Goal: Transaction & Acquisition: Purchase product/service

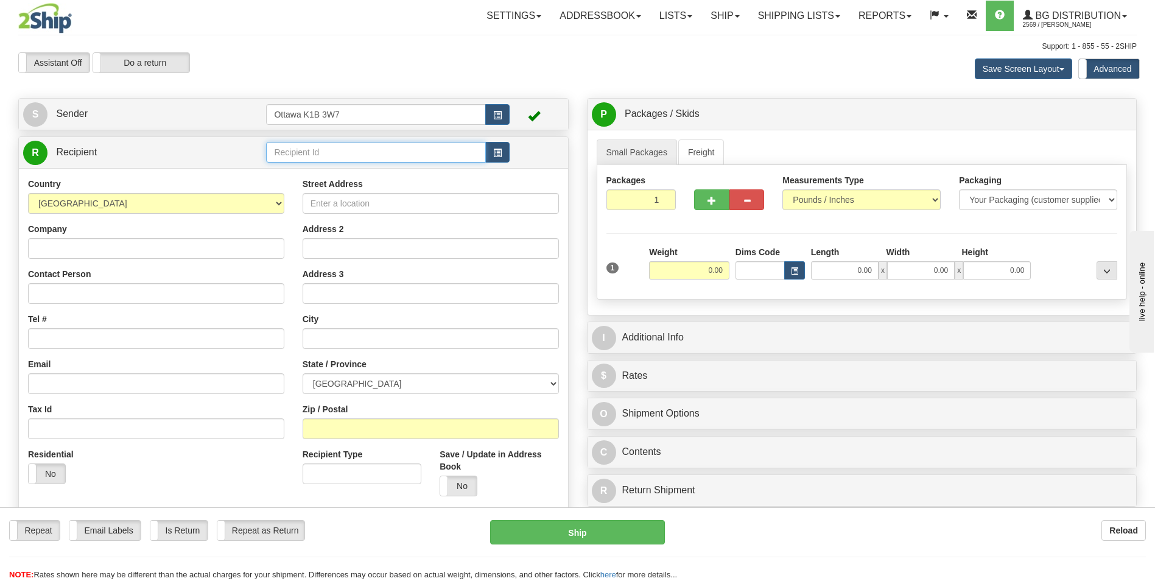
click at [363, 158] on input "text" at bounding box center [375, 152] width 219 height 21
type input "9"
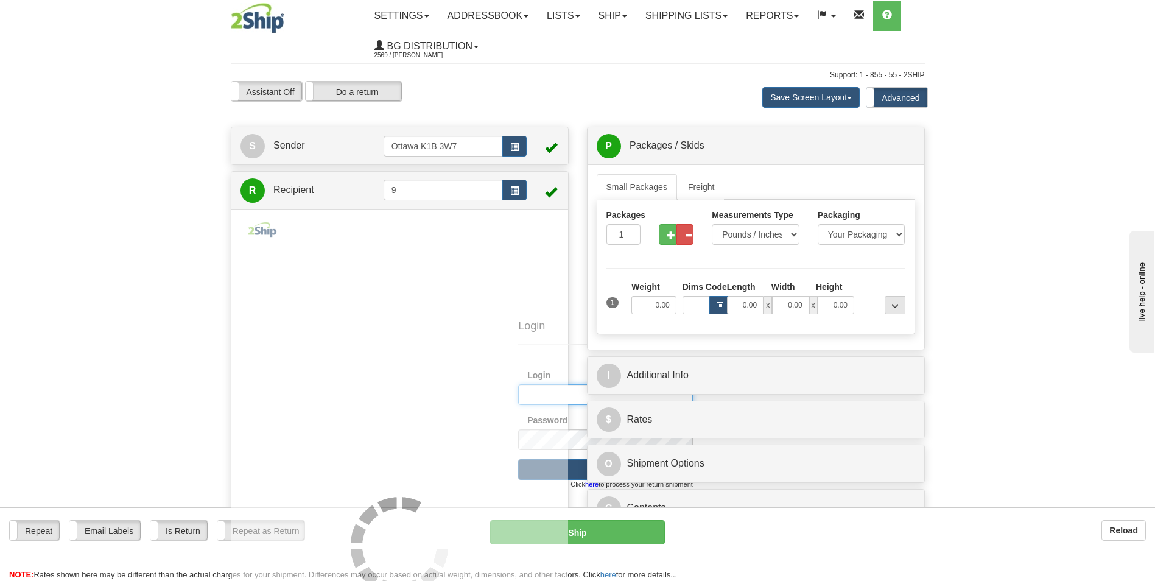
type input "bgott2"
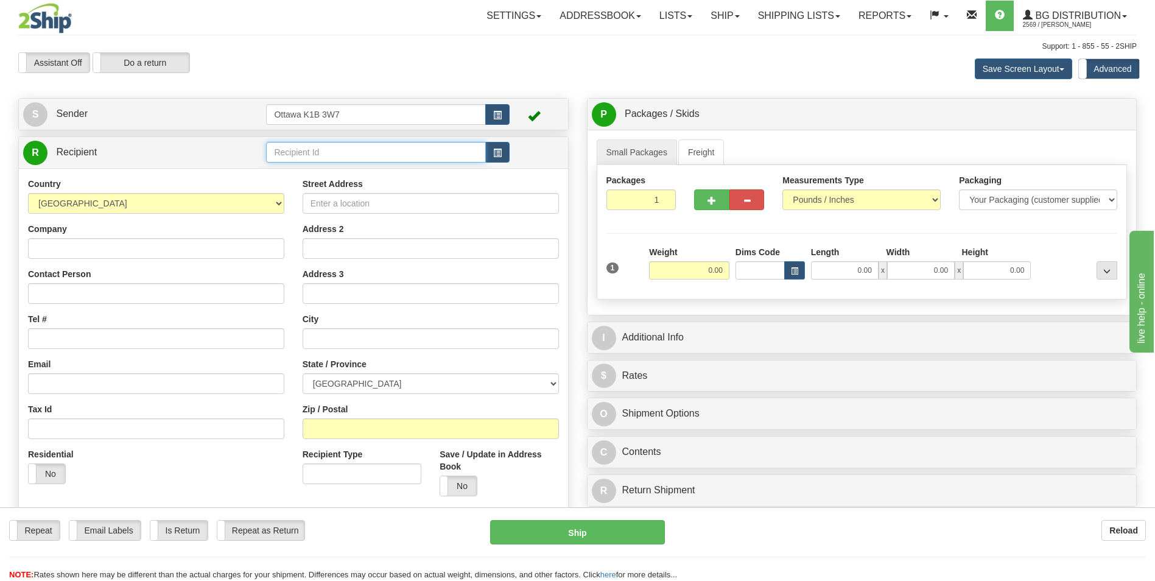
click at [334, 152] on input "text" at bounding box center [375, 152] width 219 height 21
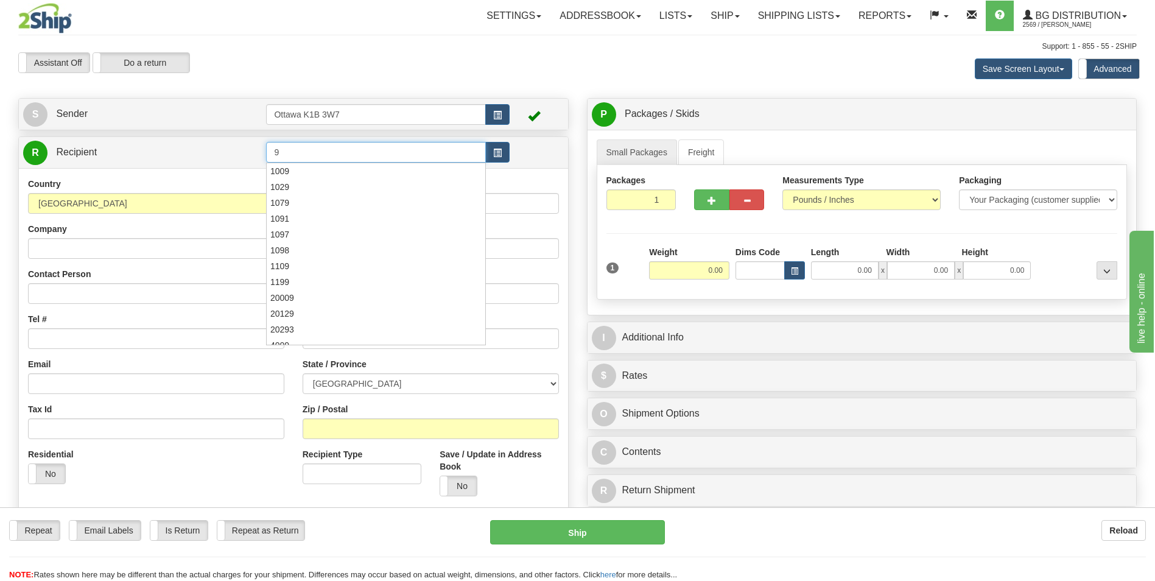
type input "9"
click button "Delete" at bounding box center [0, 0] width 0 height 0
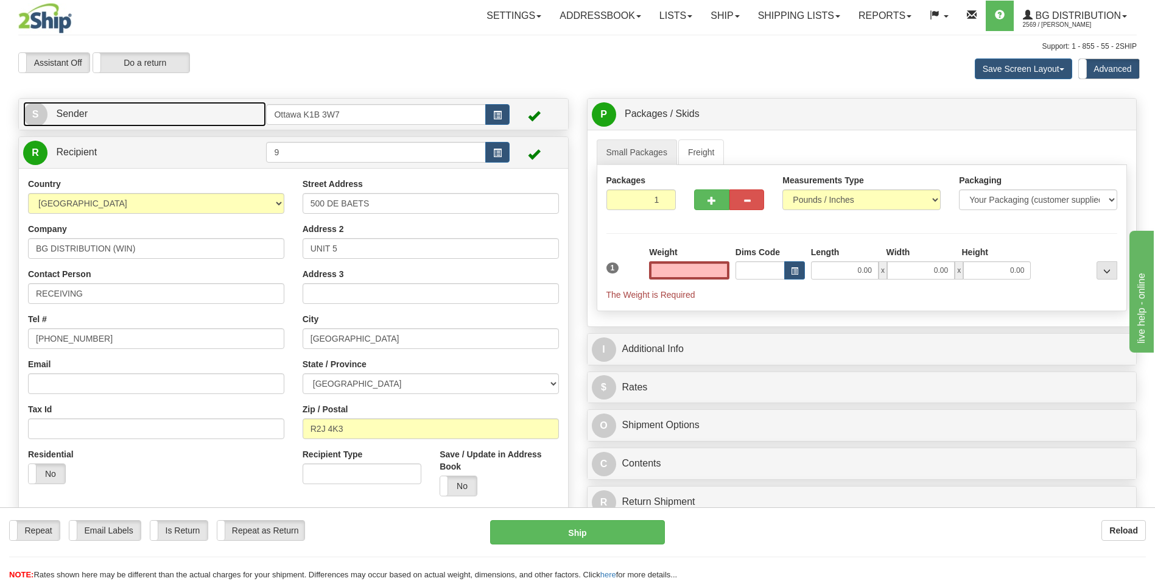
type input "0.00"
click at [222, 116] on link "S Sender" at bounding box center [144, 114] width 243 height 25
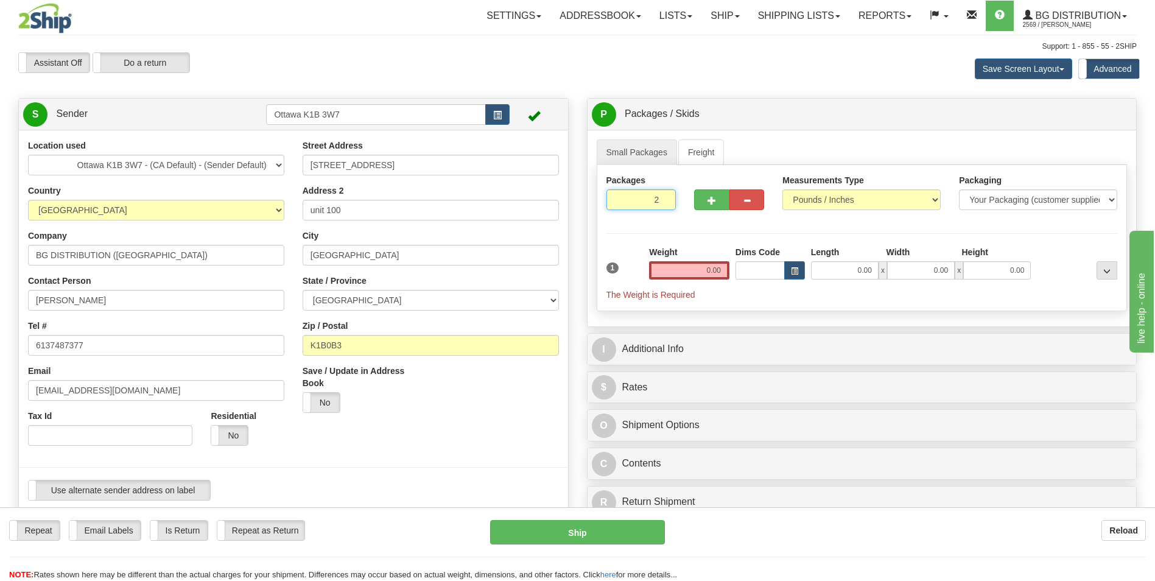
click at [664, 199] on input "2" at bounding box center [641, 199] width 70 height 21
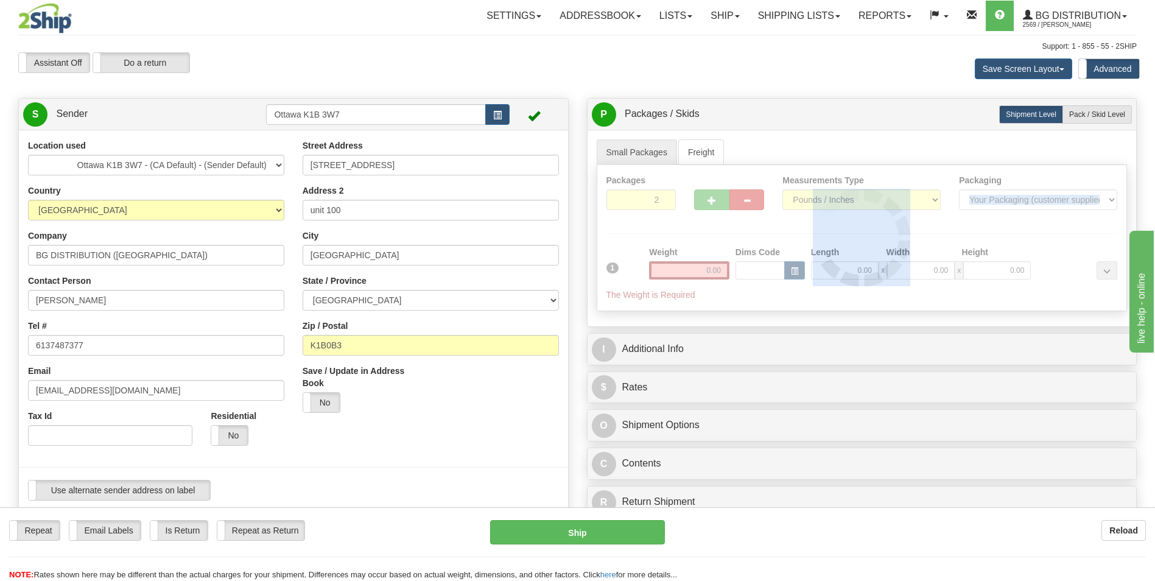
click at [664, 199] on div at bounding box center [862, 237] width 530 height 145
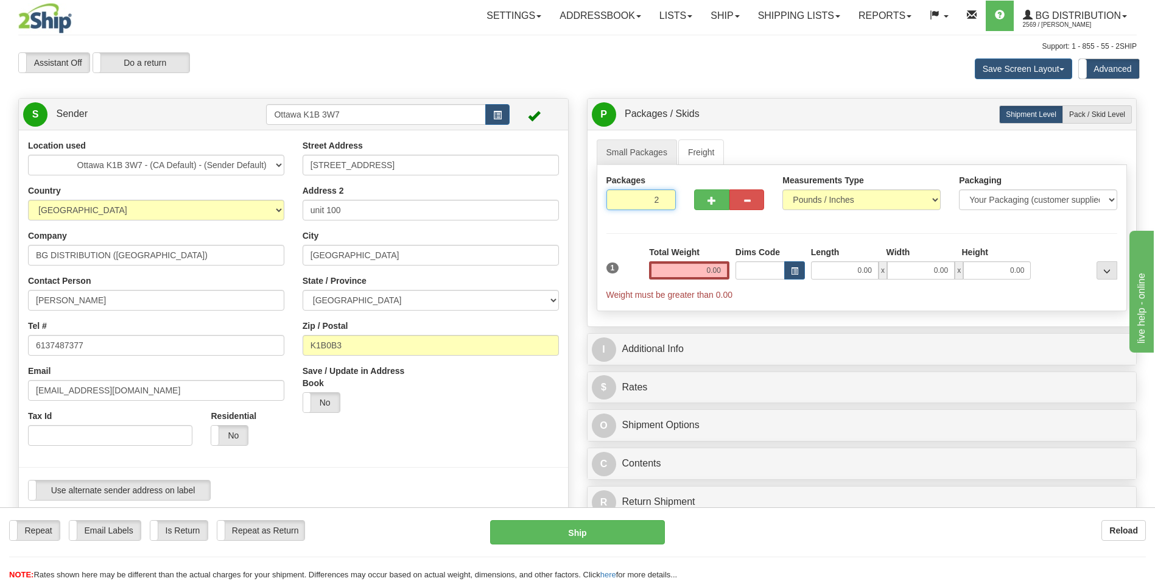
click at [665, 198] on input "2" at bounding box center [641, 199] width 70 height 21
type input "3"
click at [665, 198] on input "3" at bounding box center [641, 199] width 70 height 21
click at [1103, 113] on span "Pack / Skid Level" at bounding box center [1097, 114] width 56 height 9
radio input "true"
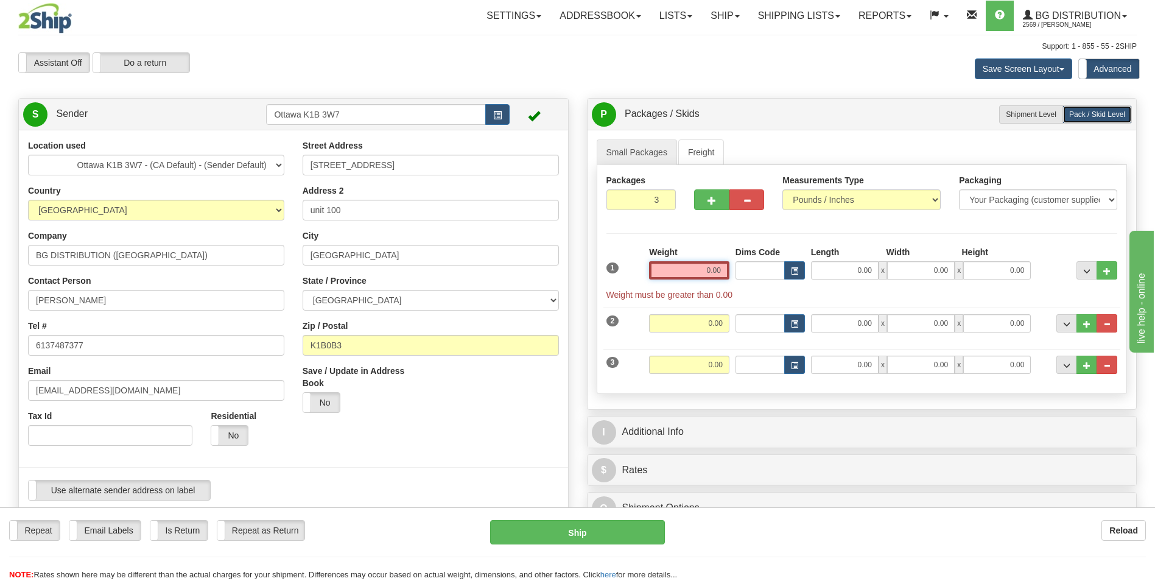
click at [710, 272] on input "0.00" at bounding box center [689, 270] width 80 height 18
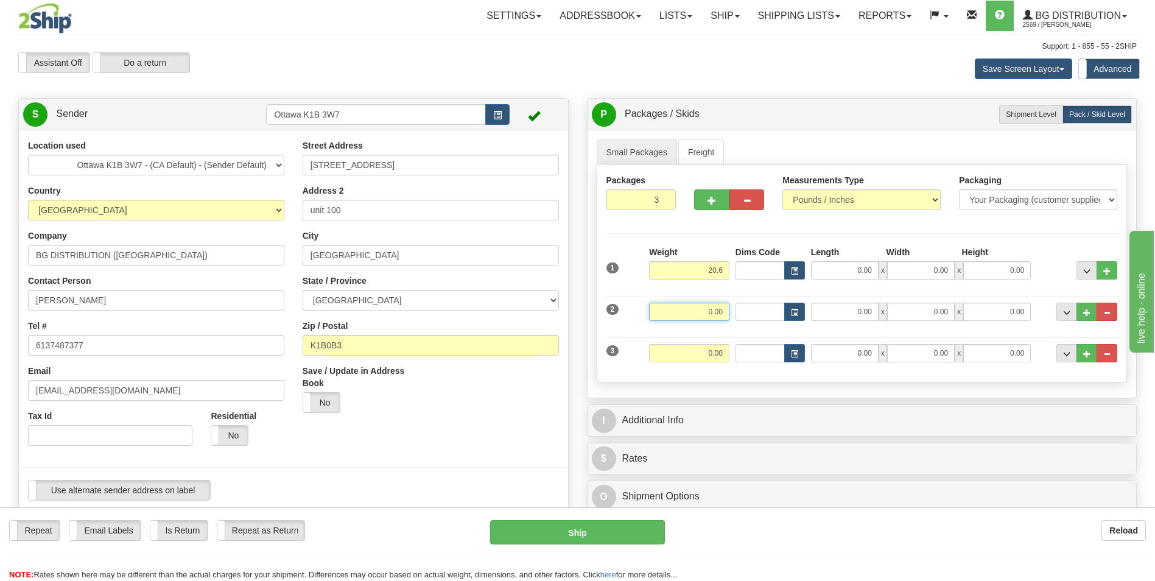
type input "20.60"
click at [720, 311] on input "0.00" at bounding box center [689, 311] width 80 height 18
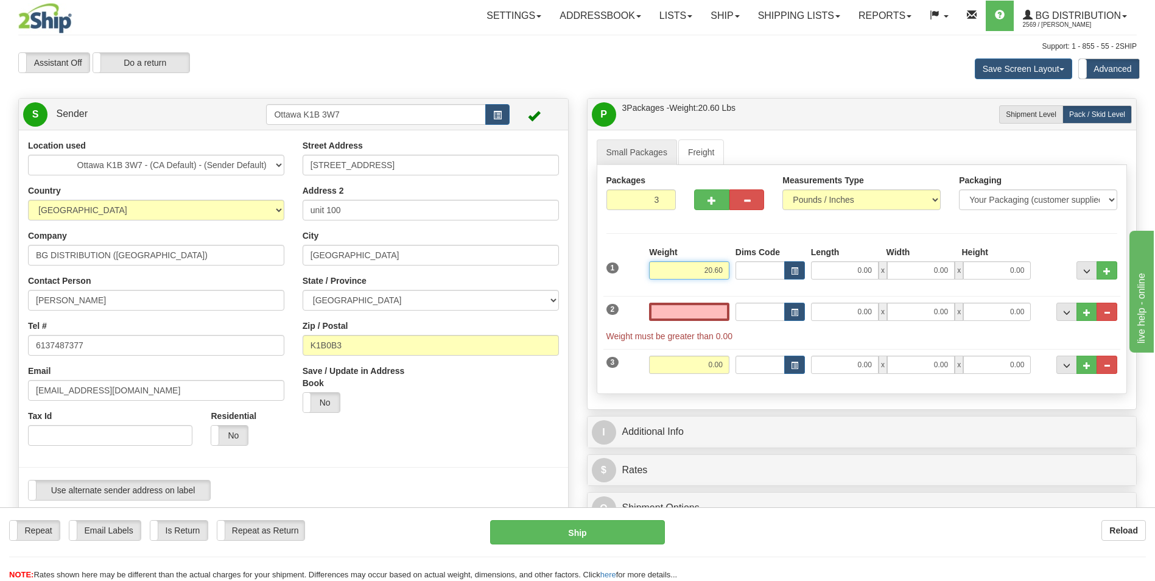
type input "0.00"
click at [713, 274] on input "20.60" at bounding box center [689, 270] width 80 height 18
click at [719, 274] on input "20.60" at bounding box center [689, 270] width 80 height 18
click at [720, 317] on input "0.00" at bounding box center [689, 311] width 80 height 18
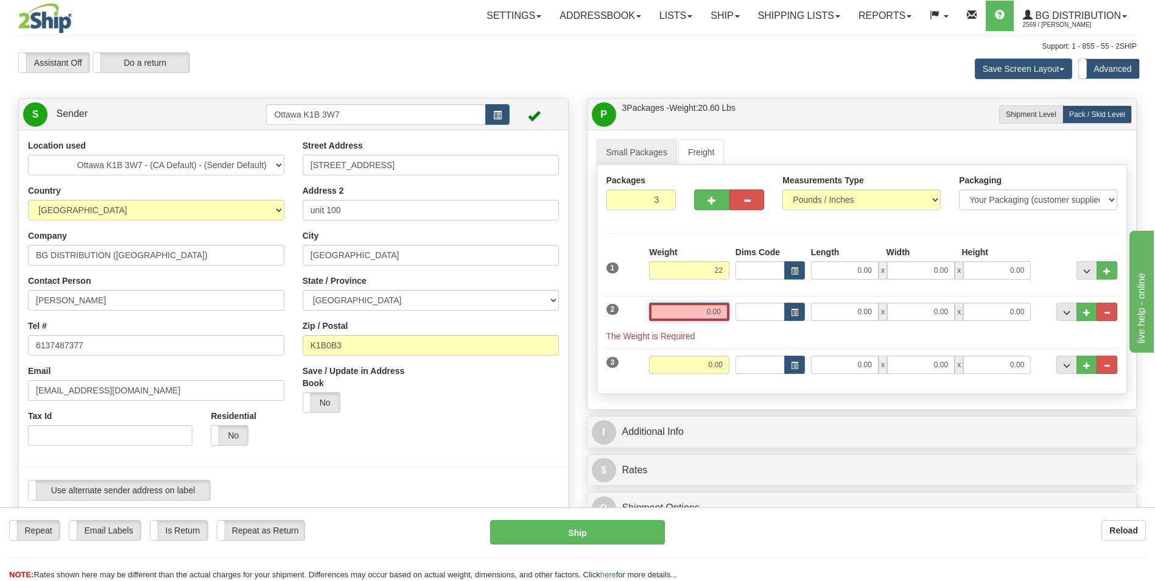
type input "22.00"
type input "0.00"
click at [862, 278] on input "0.00" at bounding box center [845, 270] width 68 height 18
type input "20.50"
click at [917, 267] on input "0.00" at bounding box center [921, 270] width 68 height 18
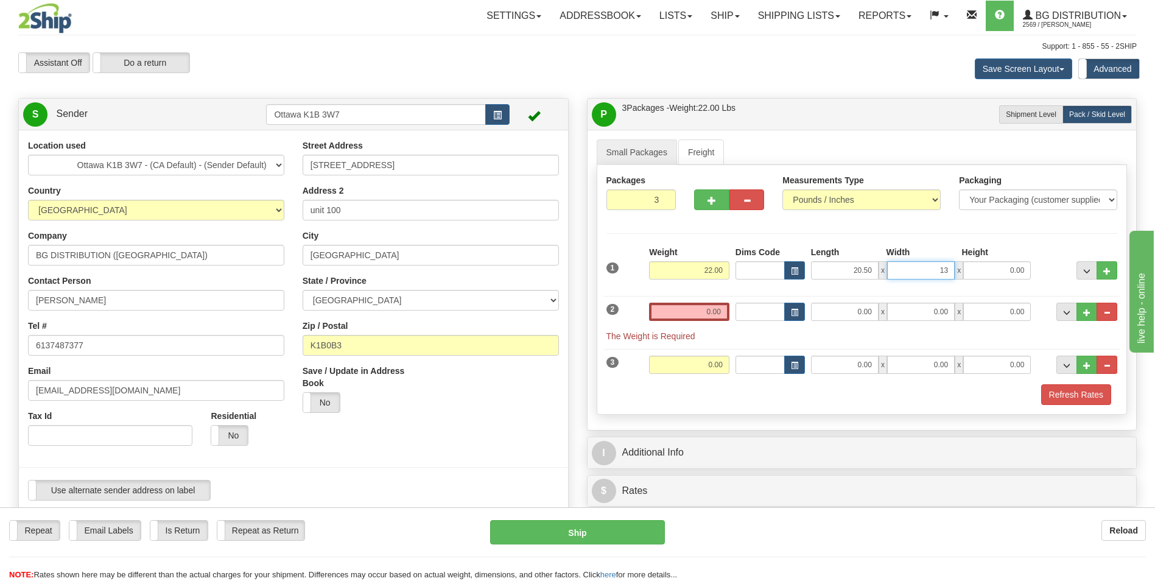
click at [945, 277] on input "13" at bounding box center [921, 270] width 68 height 18
type input "13.00"
click at [1011, 271] on input "0.00" at bounding box center [997, 270] width 68 height 18
type input "0.00"
click at [934, 275] on input "13.00" at bounding box center [921, 270] width 68 height 18
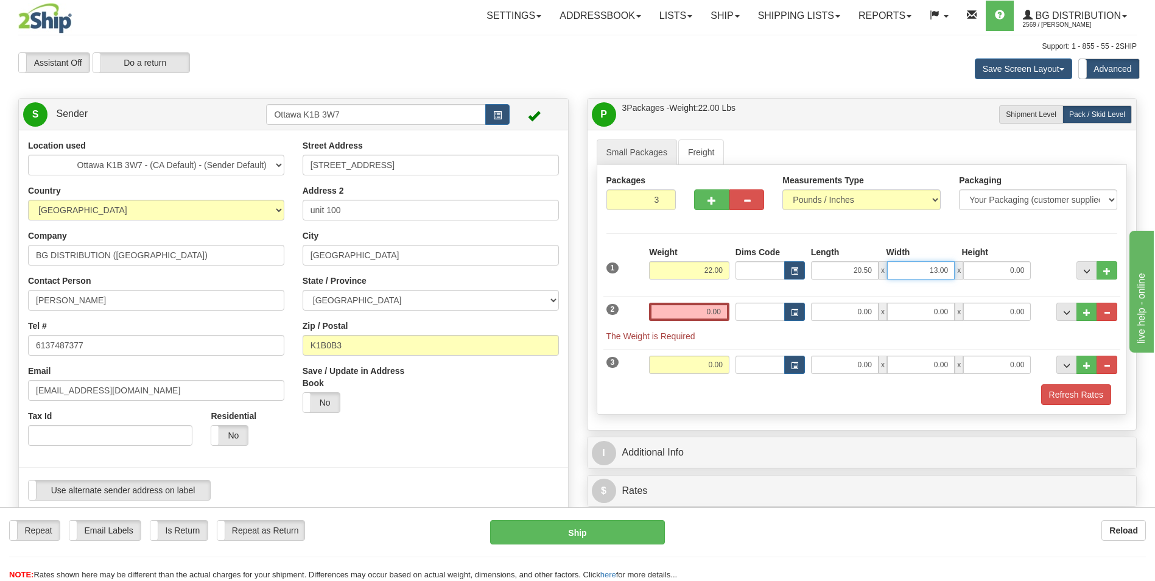
click at [937, 275] on input "13.00" at bounding box center [921, 270] width 68 height 18
type input "12.00"
click at [983, 274] on input "0.00" at bounding box center [997, 270] width 68 height 18
type input "13.00"
click at [710, 306] on input "0.00" at bounding box center [689, 311] width 80 height 18
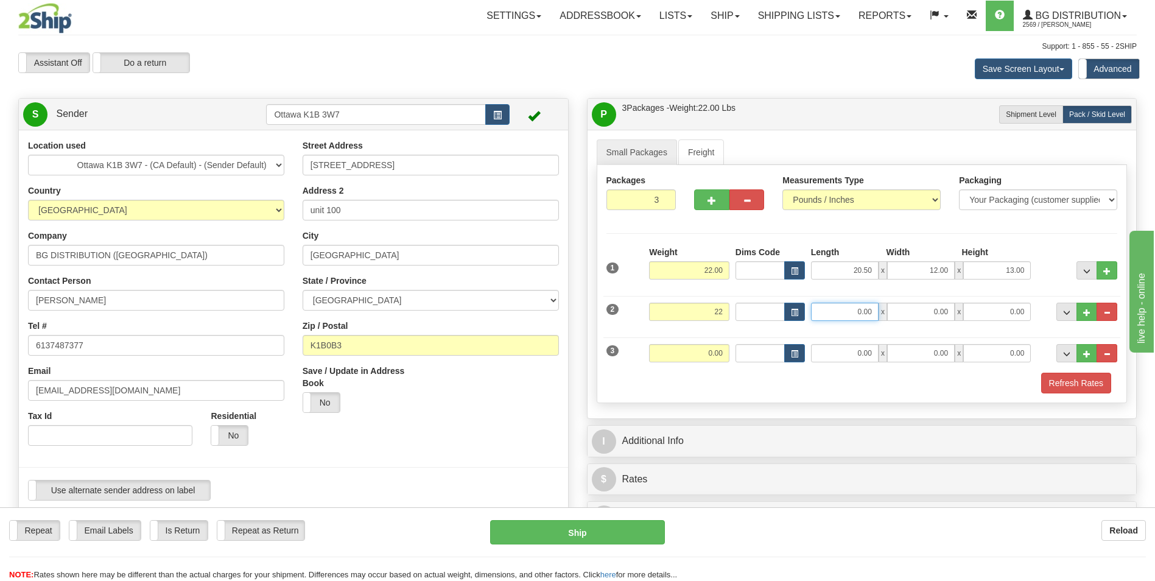
type input "22.00"
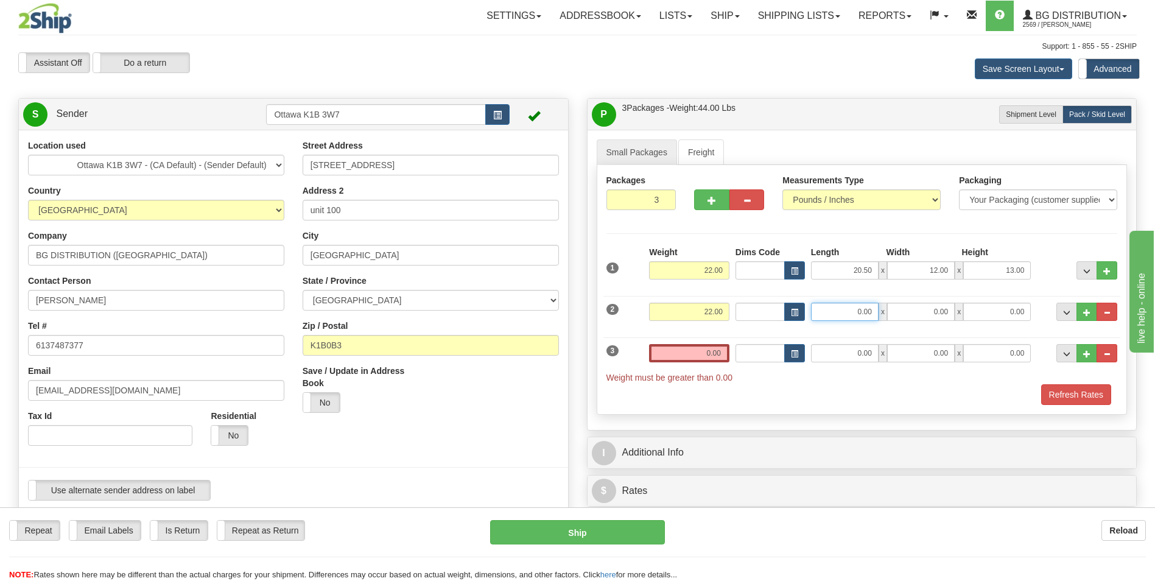
click at [861, 318] on input "0.00" at bounding box center [845, 311] width 68 height 18
type input "0.00"
click at [710, 354] on input "0.00" at bounding box center [689, 353] width 80 height 18
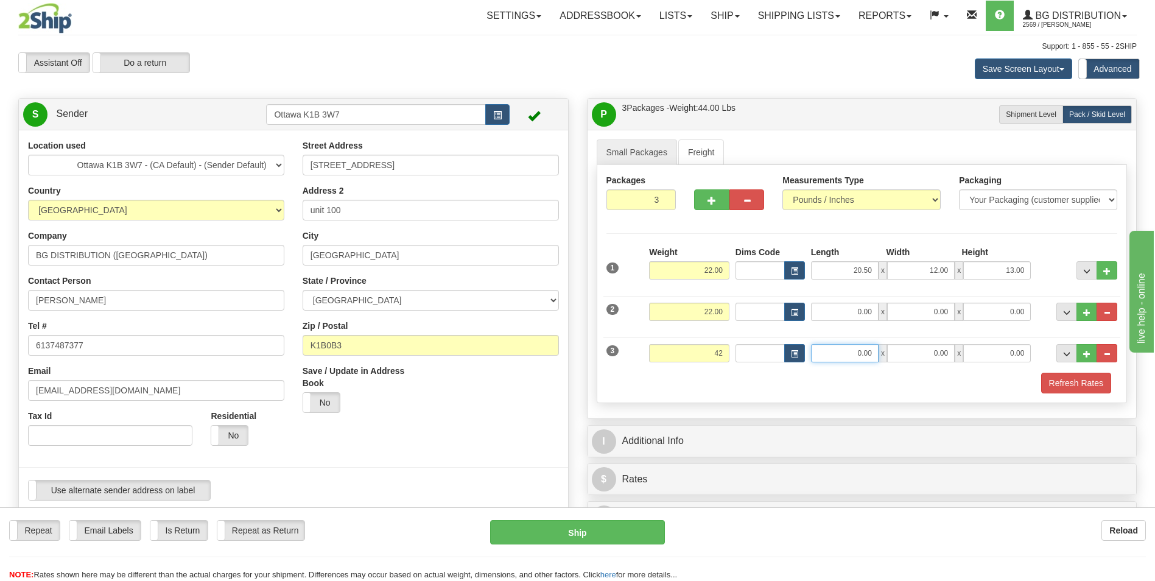
click at [868, 358] on input "0.00" at bounding box center [845, 353] width 68 height 18
type input "42.00"
type input "45.00"
click at [932, 352] on input "0.00" at bounding box center [921, 353] width 68 height 18
type input "8.00"
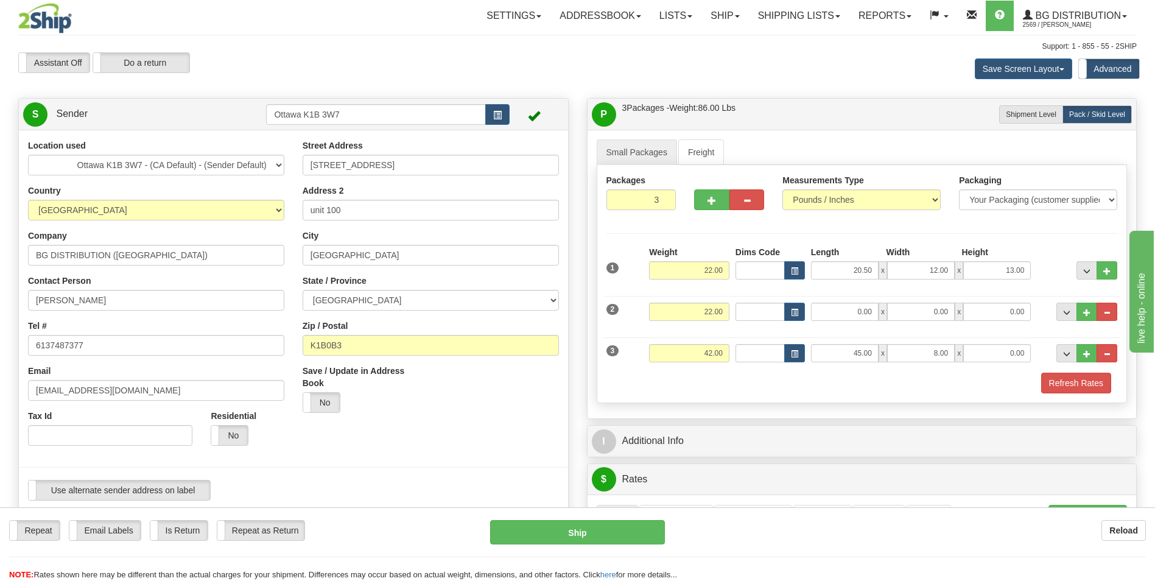
click at [1019, 367] on div "3 Weight 42.00 Dims Code Length Width Height" at bounding box center [861, 351] width 517 height 41
click at [1014, 358] on input "0.00" at bounding box center [997, 353] width 68 height 18
type input "10.00"
click at [867, 316] on input "0.00" at bounding box center [845, 311] width 68 height 18
type input "37.00"
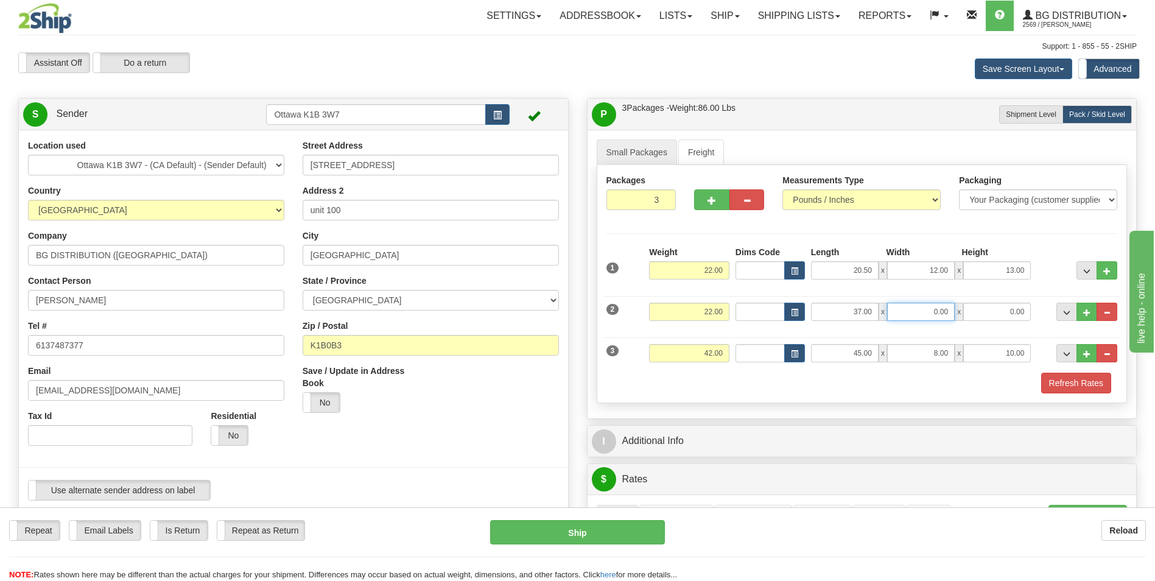
click at [942, 306] on input "0.00" at bounding box center [921, 311] width 68 height 18
type input "10.00"
click at [996, 314] on input "0.00" at bounding box center [997, 311] width 68 height 18
type input "13.00"
click at [1032, 228] on div "Packages 3 3 Measurements Type" at bounding box center [861, 284] width 531 height 238
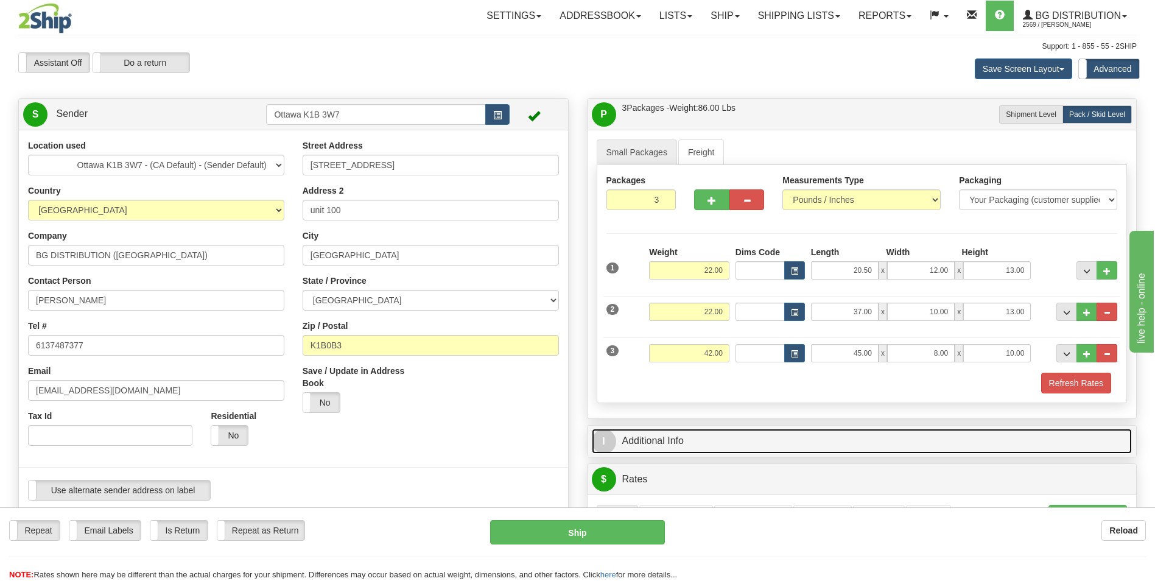
click at [685, 439] on link "I Additional Info" at bounding box center [862, 440] width 540 height 25
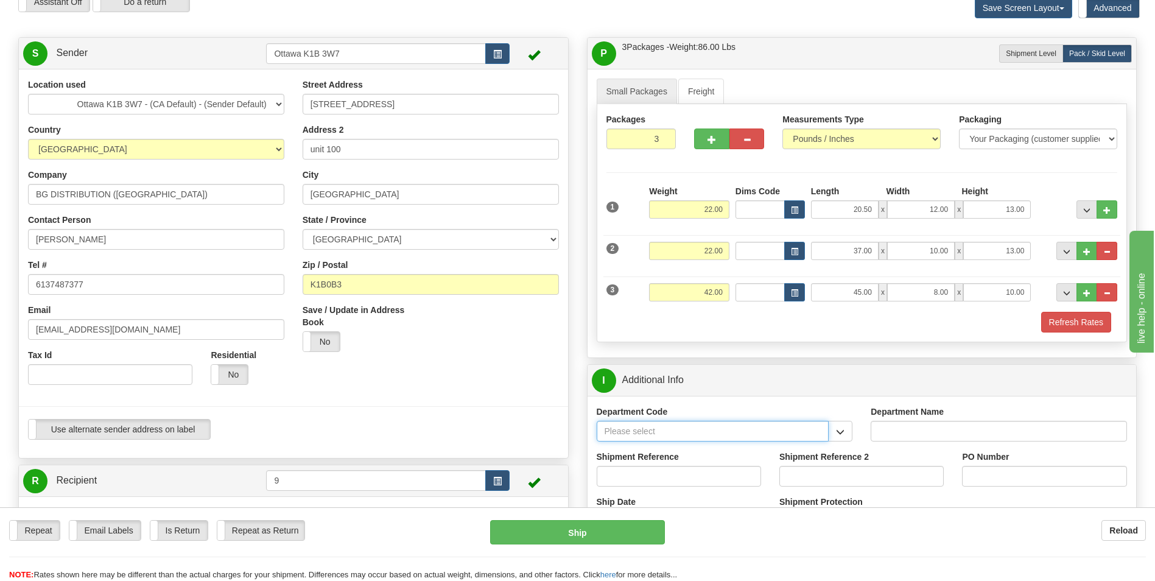
click at [710, 432] on input "Department Code" at bounding box center [712, 431] width 233 height 21
click at [845, 425] on button "button" at bounding box center [840, 431] width 24 height 21
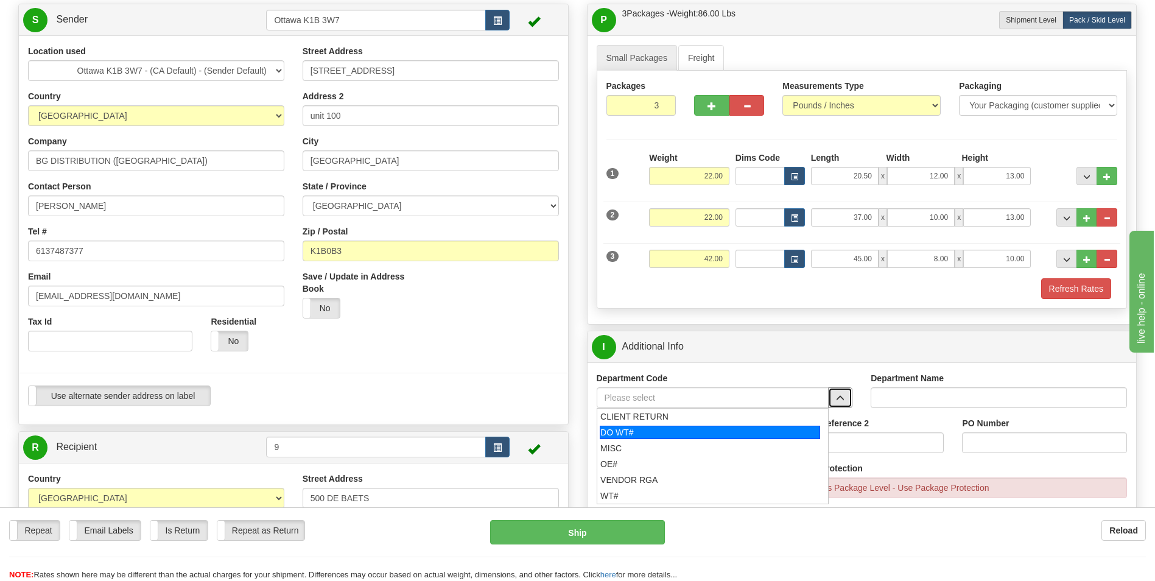
scroll to position [122, 0]
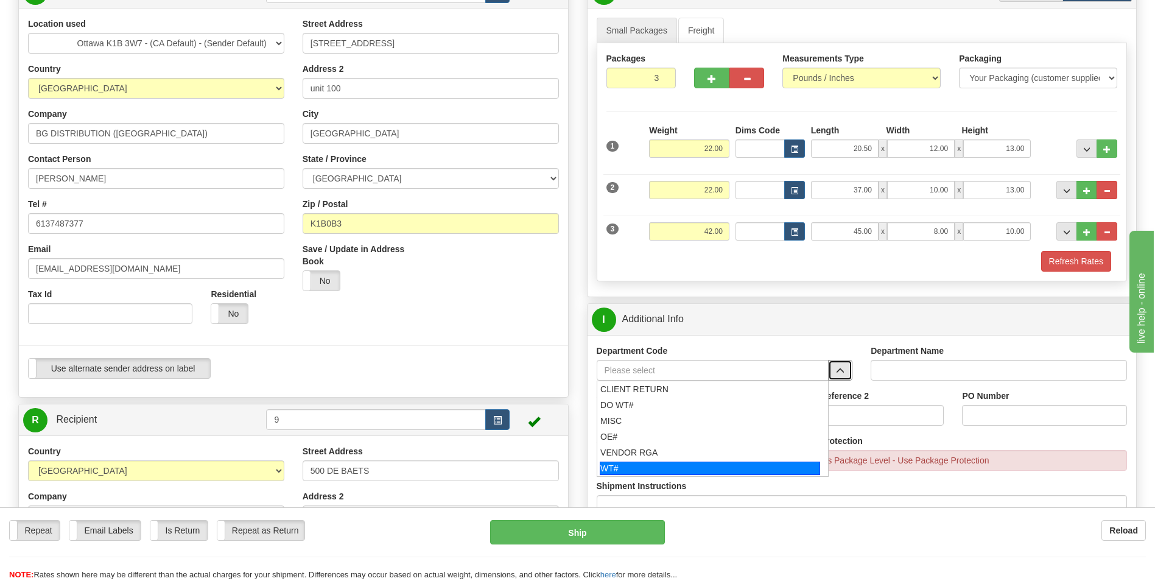
click at [659, 469] on div "WT#" at bounding box center [710, 467] width 220 height 13
type input "WT#"
type input "WAREHOUSE TRANSFERS"
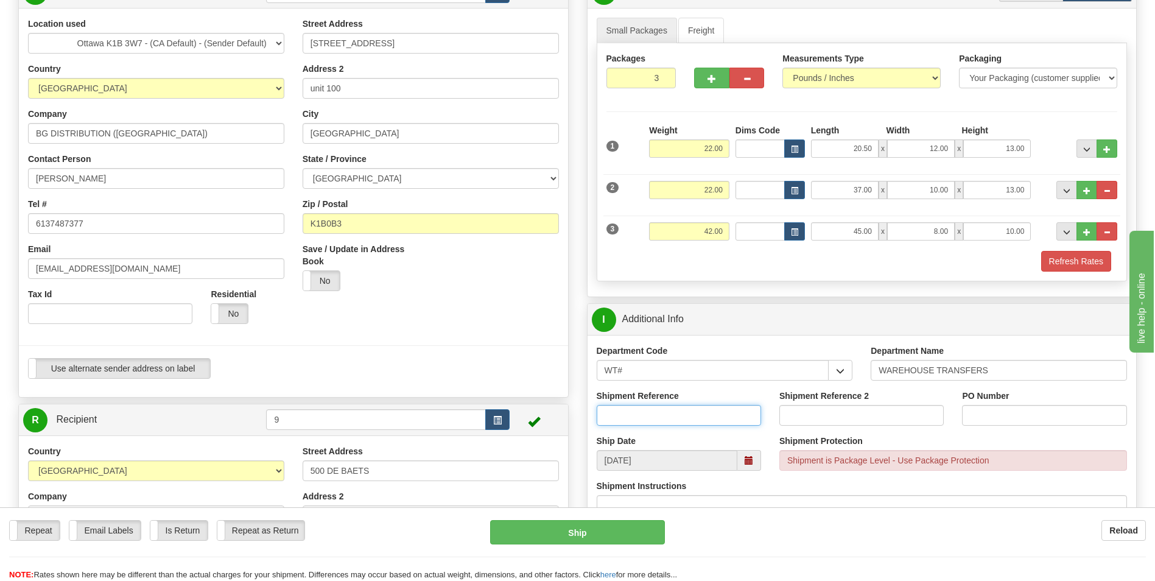
click at [705, 418] on input "Shipment Reference" at bounding box center [678, 415] width 164 height 21
click at [625, 414] on input "163505-00" at bounding box center [678, 415] width 164 height 21
click at [620, 417] on input "163505-00" at bounding box center [678, 415] width 164 height 21
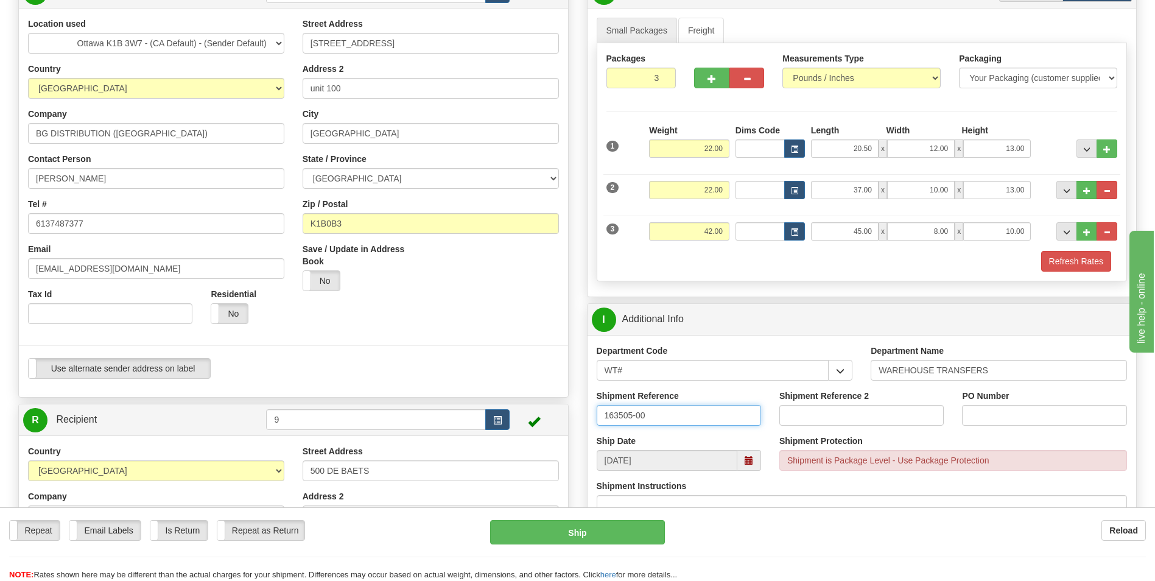
click at [620, 417] on input "163505-00" at bounding box center [678, 415] width 164 height 21
type input "163505-00"
click at [1058, 418] on input "PO Number" at bounding box center [1044, 415] width 164 height 21
paste input "163505-00"
type input "163505-00"
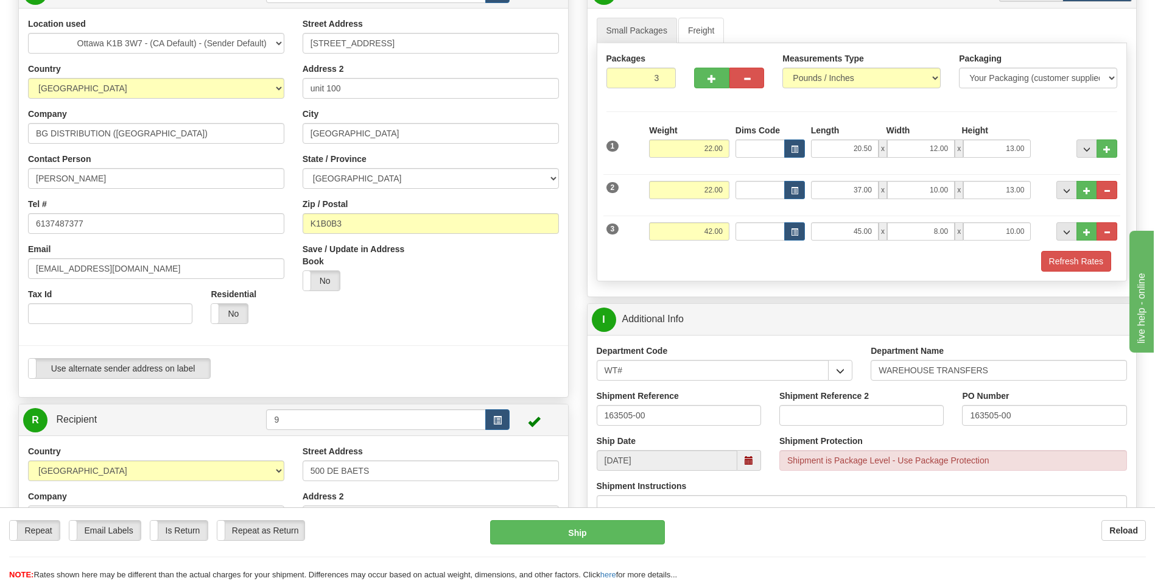
click at [945, 397] on div "Shipment Reference 2" at bounding box center [861, 412] width 183 height 45
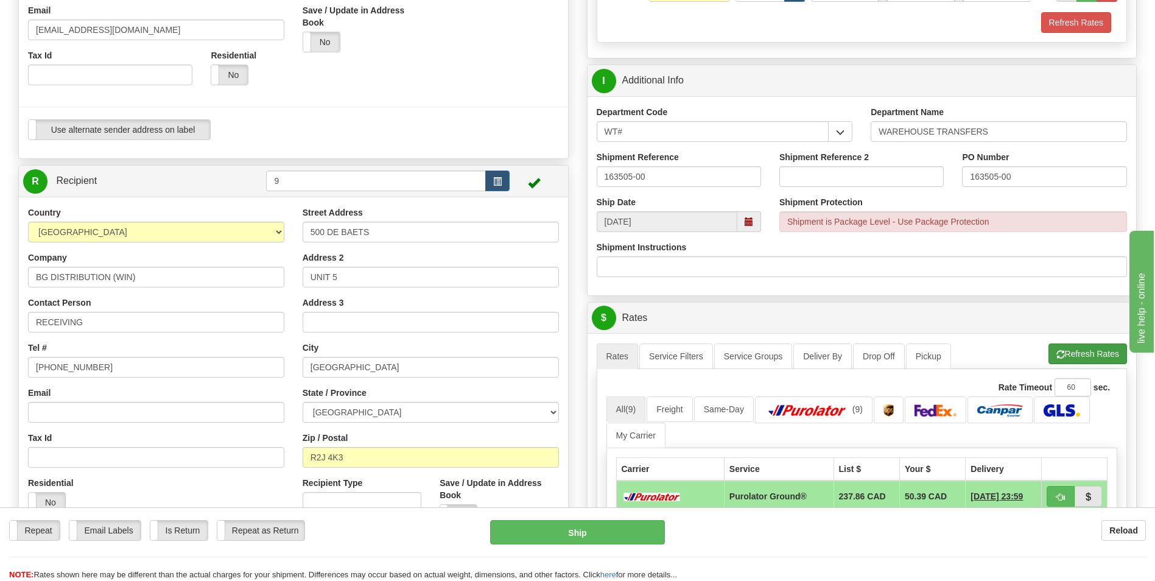
scroll to position [365, 0]
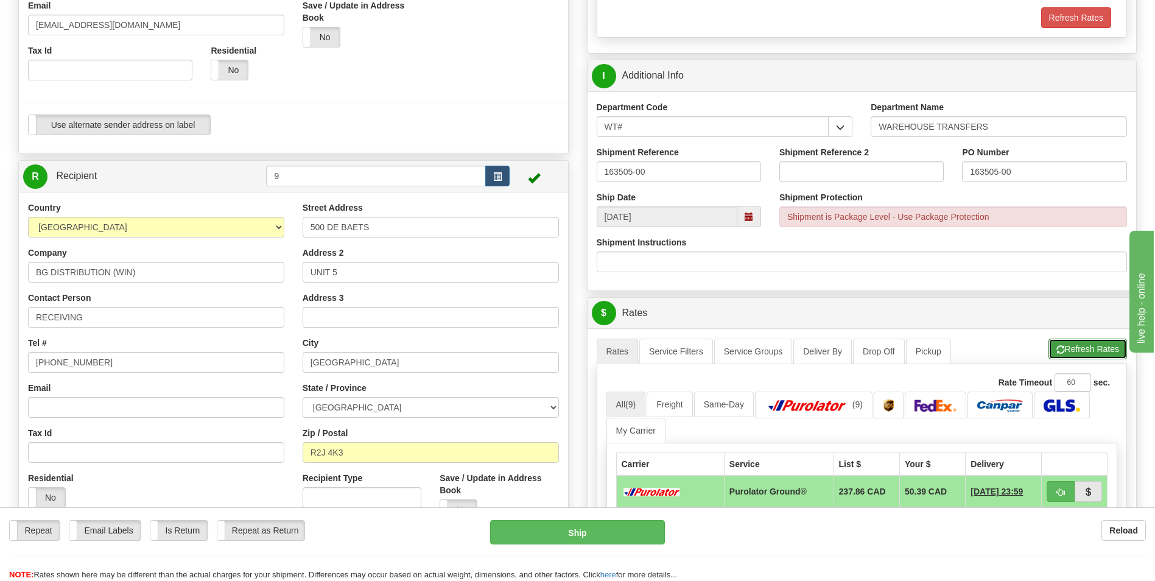
click at [1082, 348] on button "Refresh Rates" at bounding box center [1087, 348] width 79 height 21
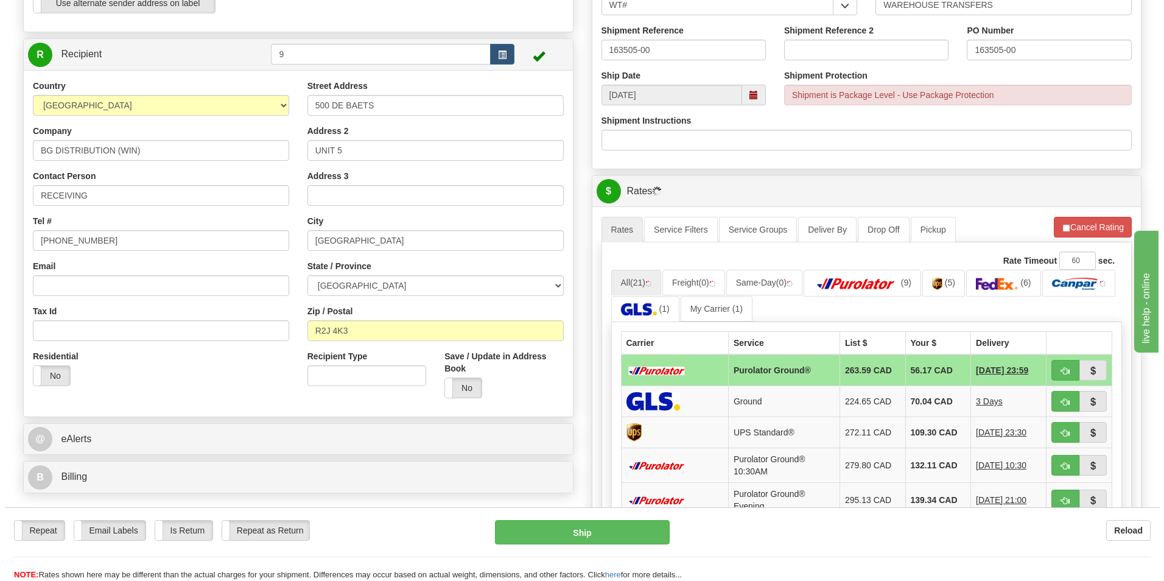
scroll to position [548, 0]
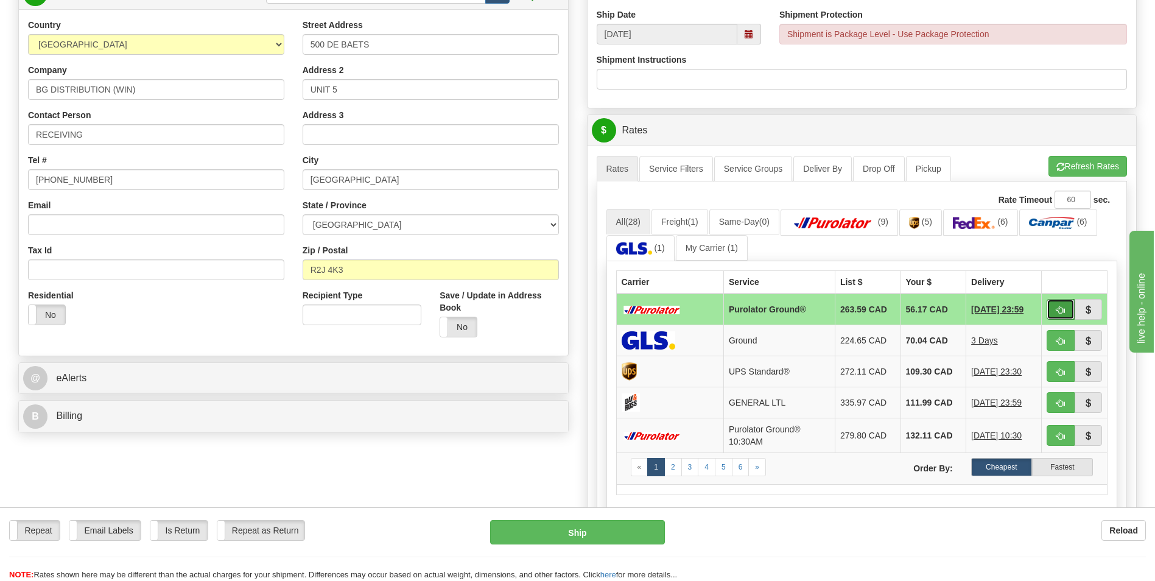
click at [1058, 306] on span "button" at bounding box center [1060, 310] width 9 height 8
type input "260"
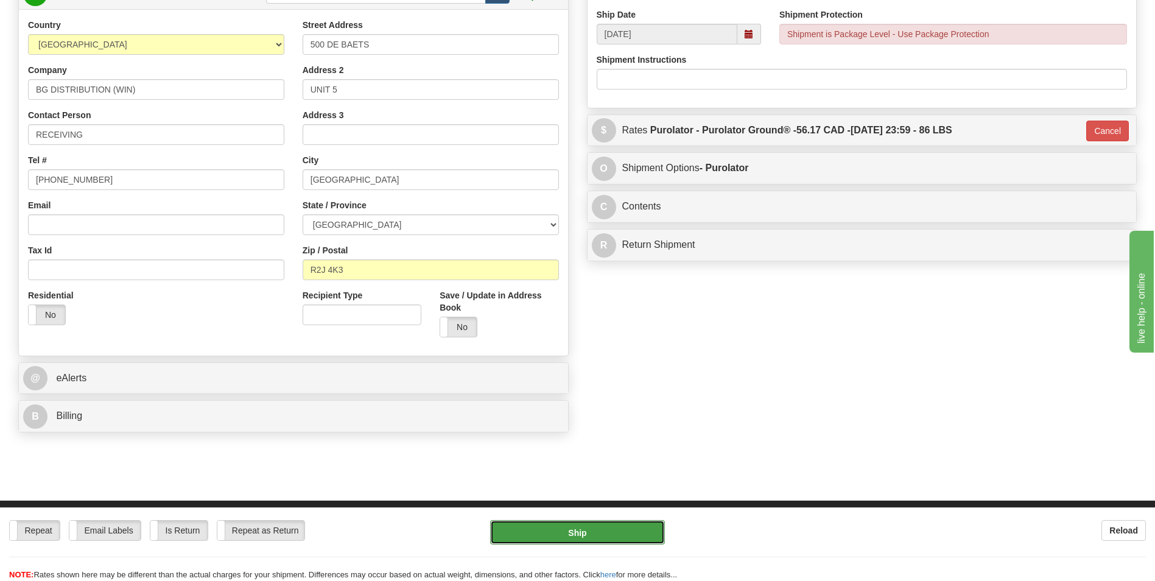
click at [628, 534] on button "Ship" at bounding box center [577, 532] width 174 height 24
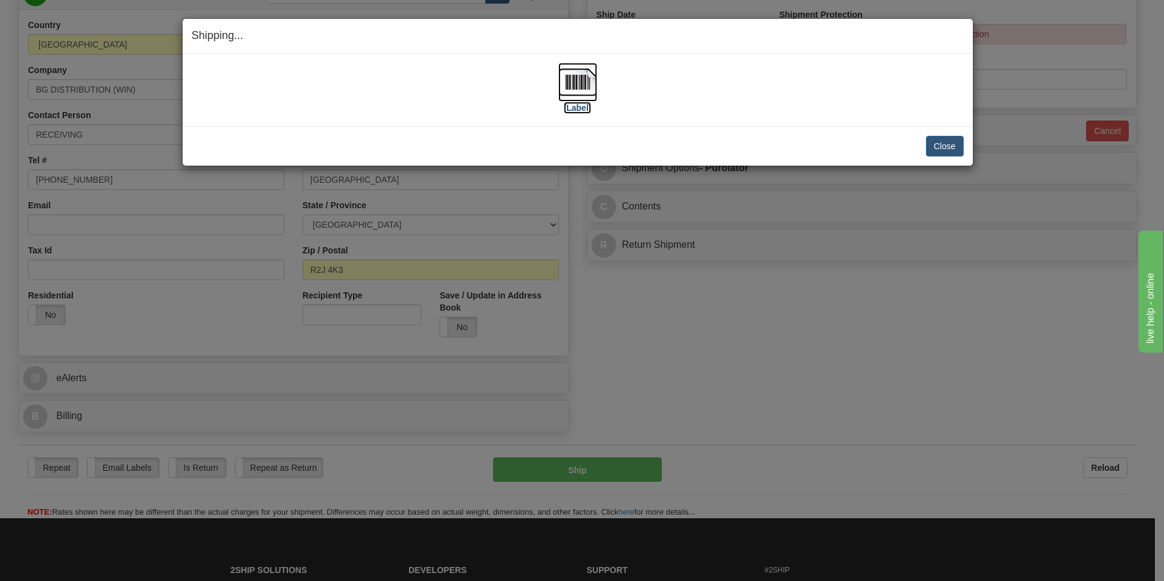
click at [572, 111] on label "[Label]" at bounding box center [578, 108] width 28 height 12
click at [942, 146] on button "Close" at bounding box center [945, 146] width 38 height 21
click at [939, 141] on button "Close" at bounding box center [945, 146] width 38 height 21
click at [948, 147] on button "Close" at bounding box center [945, 146] width 38 height 21
click at [947, 147] on button "Close" at bounding box center [945, 146] width 38 height 21
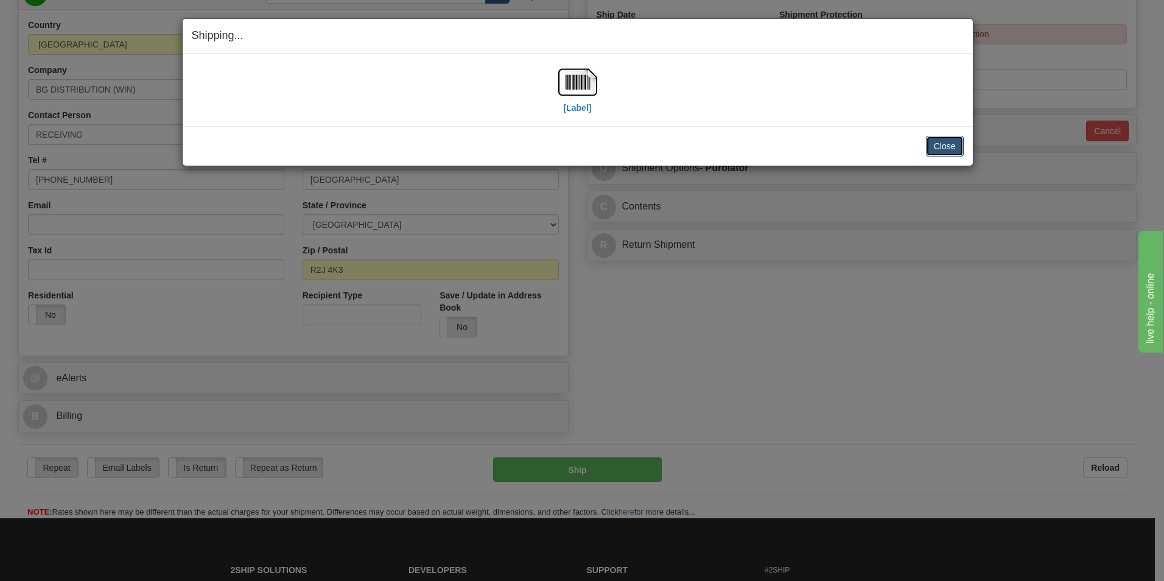
click at [947, 147] on button "Close" at bounding box center [945, 146] width 38 height 21
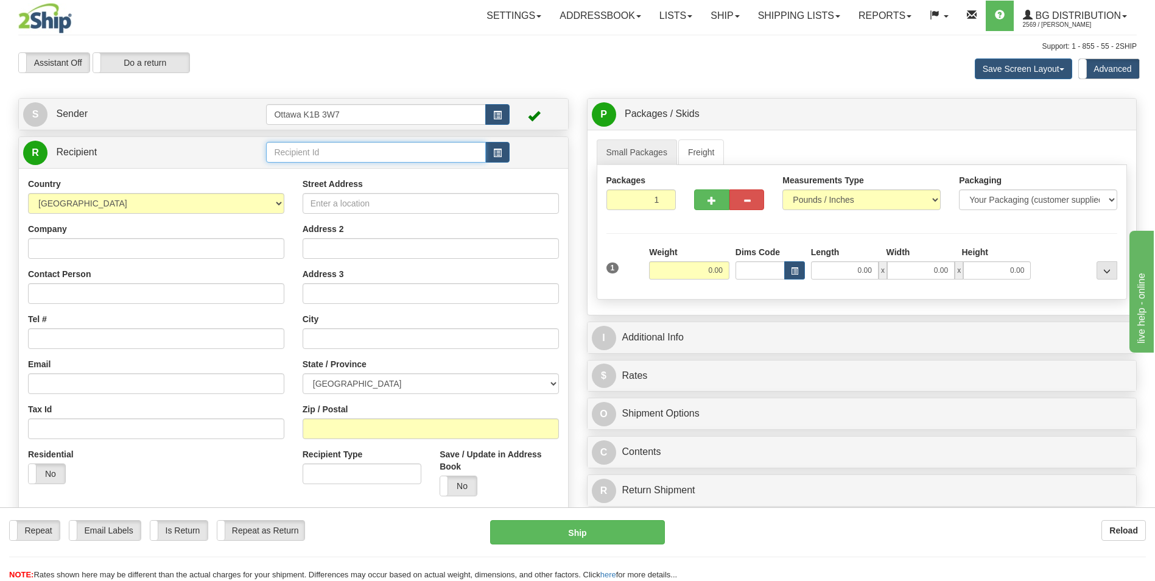
click at [474, 148] on input "text" at bounding box center [375, 152] width 219 height 21
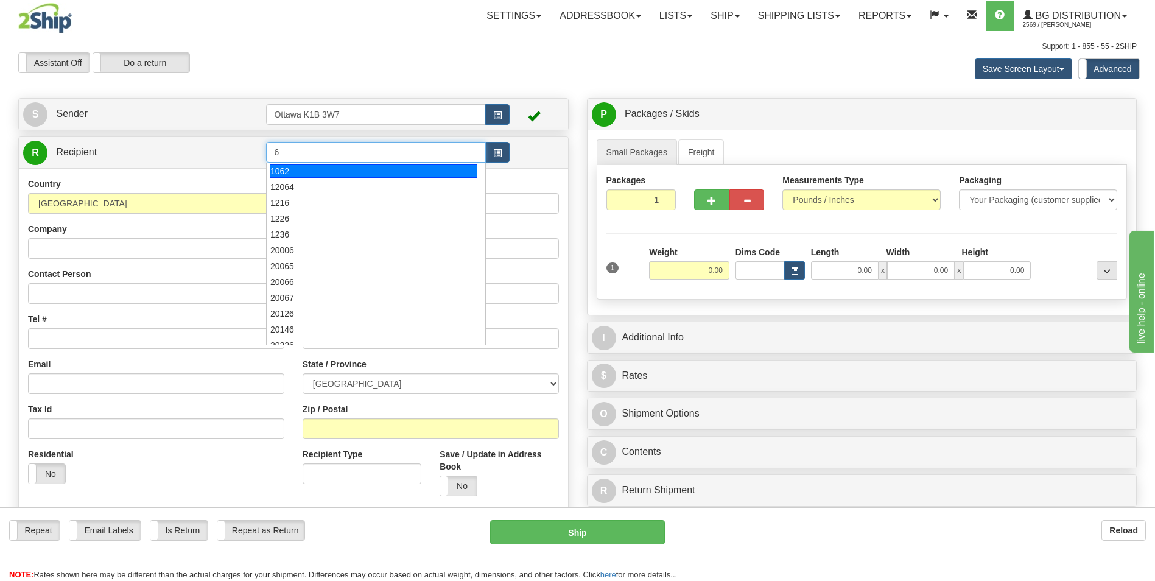
click at [436, 149] on input "6" at bounding box center [375, 152] width 219 height 21
type input "6"
click button "Delete" at bounding box center [0, 0] width 0 height 0
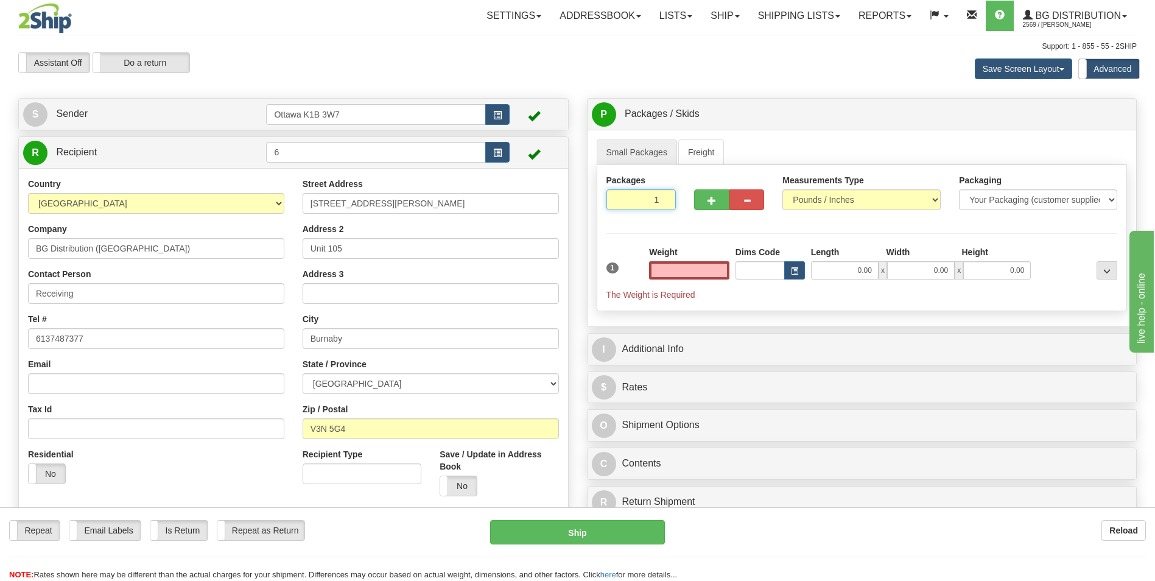
type input "0.00"
click at [657, 205] on input "1" at bounding box center [641, 199] width 70 height 21
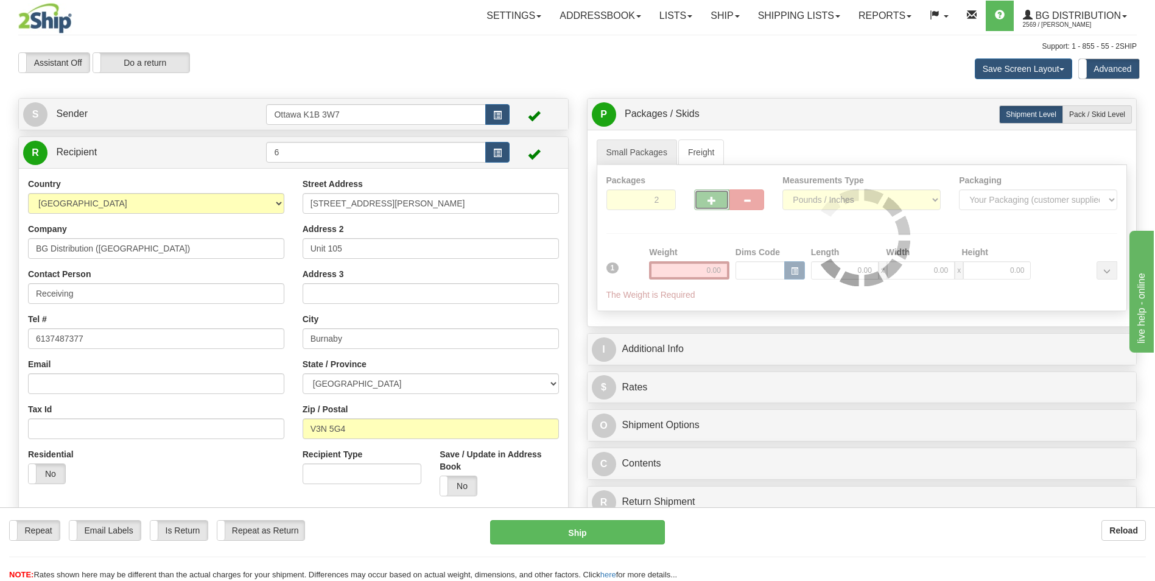
click at [712, 191] on div "Packages 2 1 Measurements Type" at bounding box center [861, 238] width 531 height 146
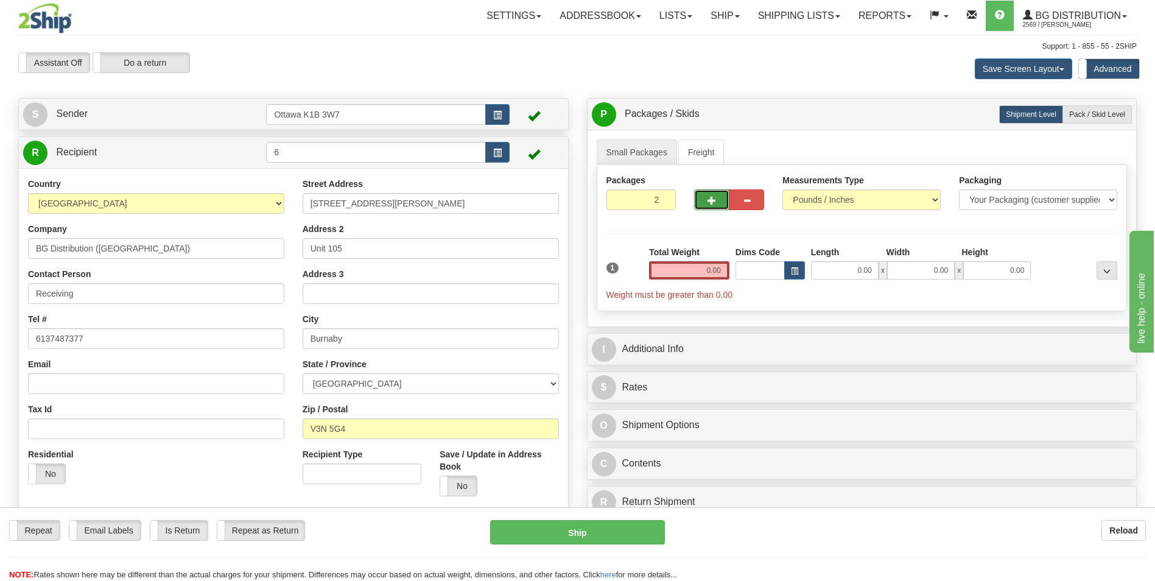
click at [723, 199] on button "button" at bounding box center [711, 199] width 35 height 21
click at [737, 203] on button "button" at bounding box center [746, 199] width 35 height 21
type input "2"
click at [1103, 108] on label "Pack / Skid Level Pack.." at bounding box center [1096, 114] width 69 height 18
radio input "true"
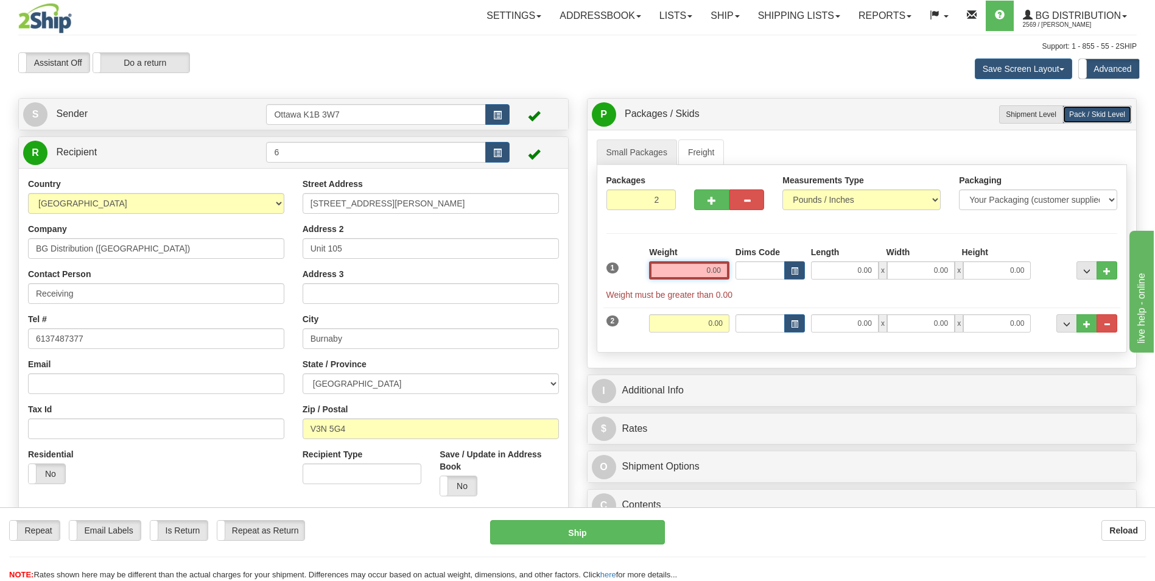
click at [683, 272] on input "0.00" at bounding box center [689, 270] width 80 height 18
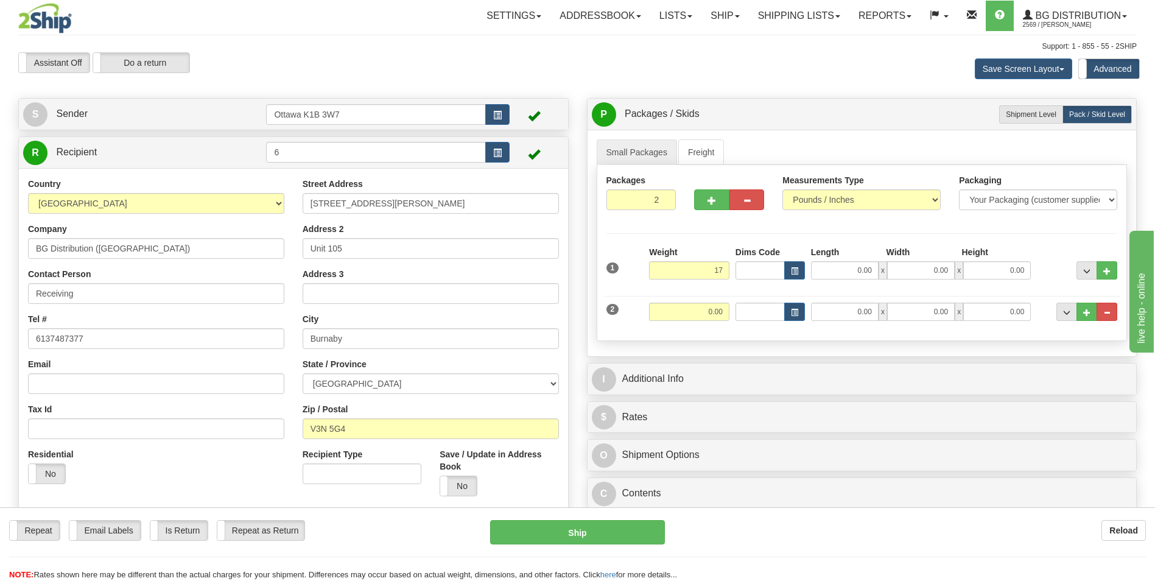
type input "17.00"
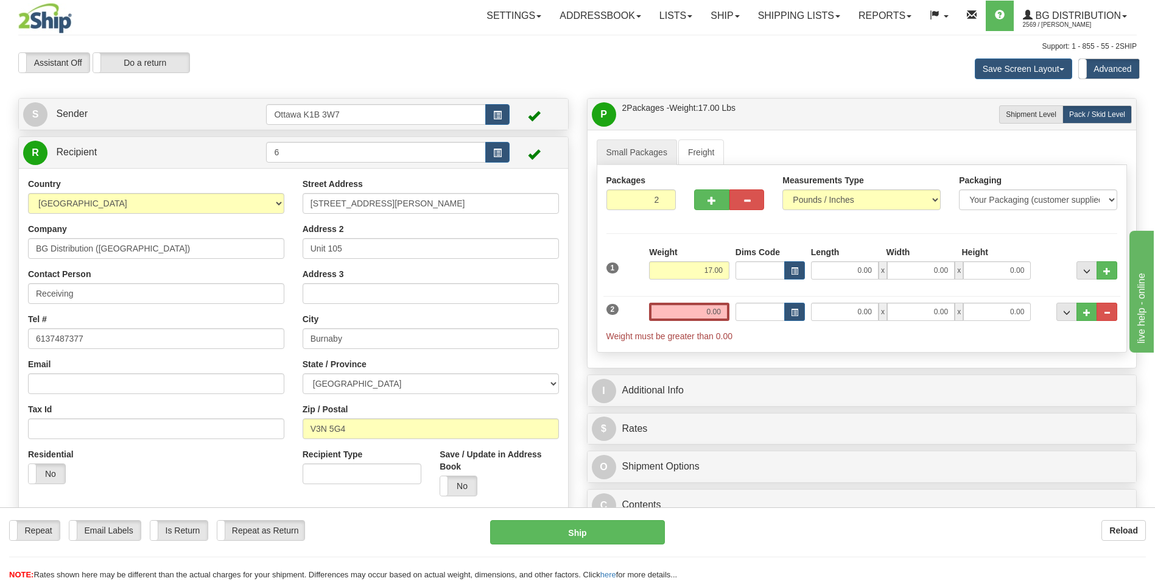
click at [697, 250] on div "Weight 17.00" at bounding box center [689, 262] width 80 height 33
click at [851, 268] on input "0.00" at bounding box center [845, 270] width 68 height 18
type input "19.00"
click at [925, 270] on input "0.00" at bounding box center [921, 270] width 68 height 18
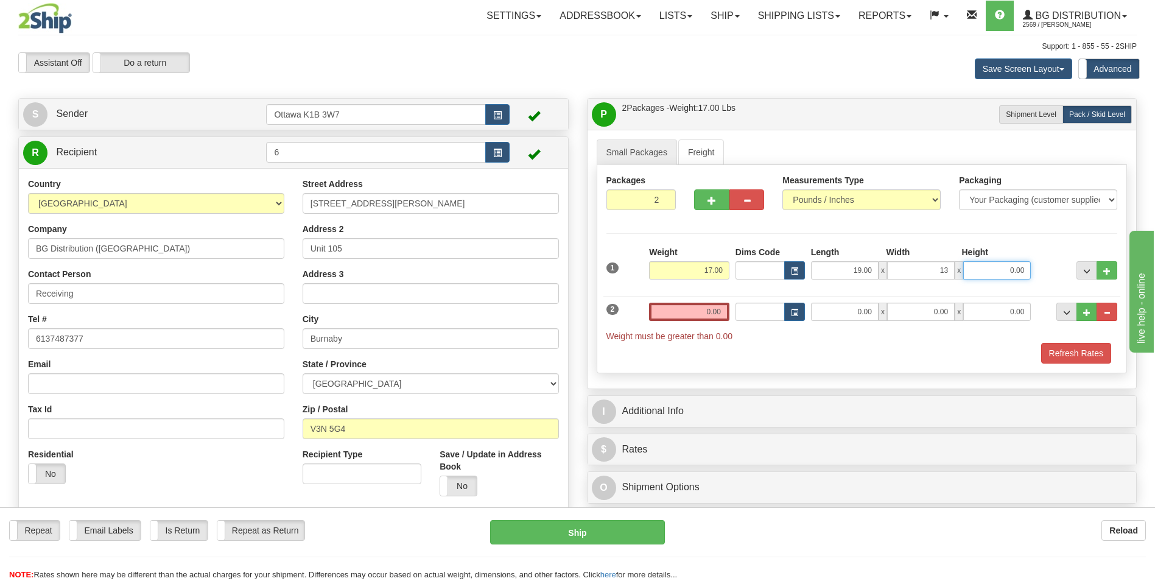
type input "13.00"
click at [1013, 271] on input "0.00" at bounding box center [997, 270] width 68 height 18
type input "8.50"
click at [703, 237] on div "Packages 2 2 Measurements Type" at bounding box center [861, 269] width 531 height 208
click at [693, 310] on input "0.00" at bounding box center [689, 311] width 80 height 18
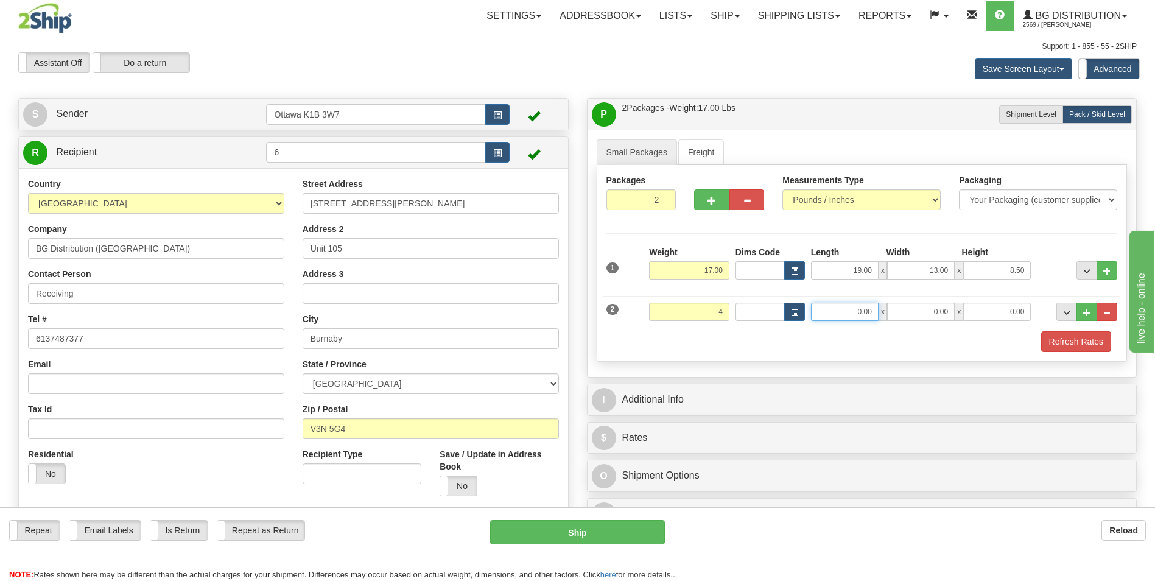
click at [867, 310] on input "0.00" at bounding box center [845, 311] width 68 height 18
type input "4.00"
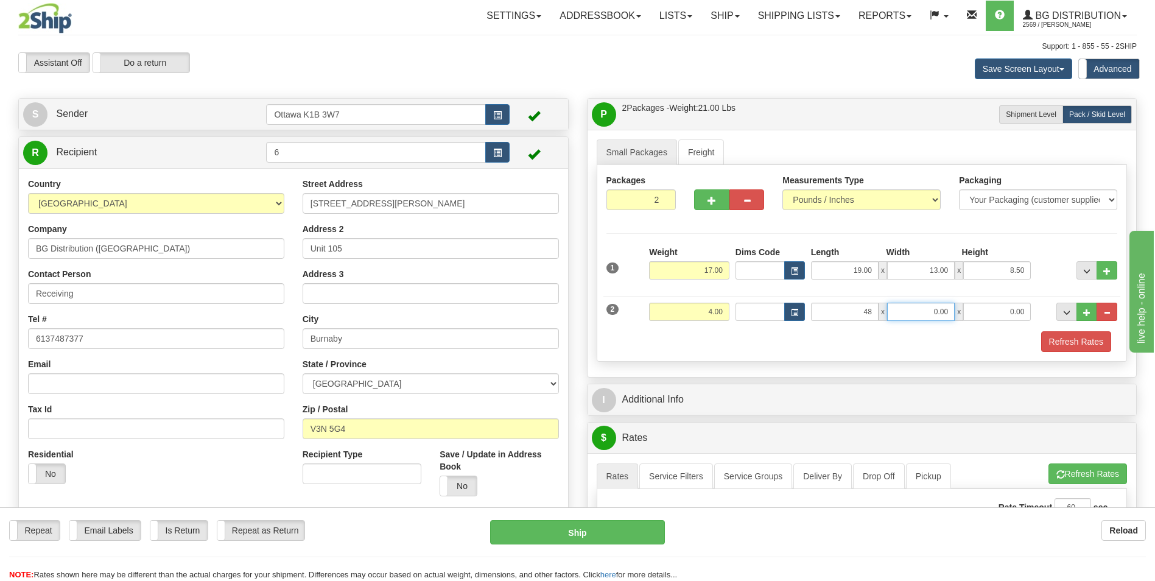
type input "48.00"
click at [923, 308] on input "0.00" at bounding box center [921, 311] width 68 height 18
type input "14.00"
click at [982, 312] on input "0.00" at bounding box center [997, 311] width 68 height 18
type input "2.50"
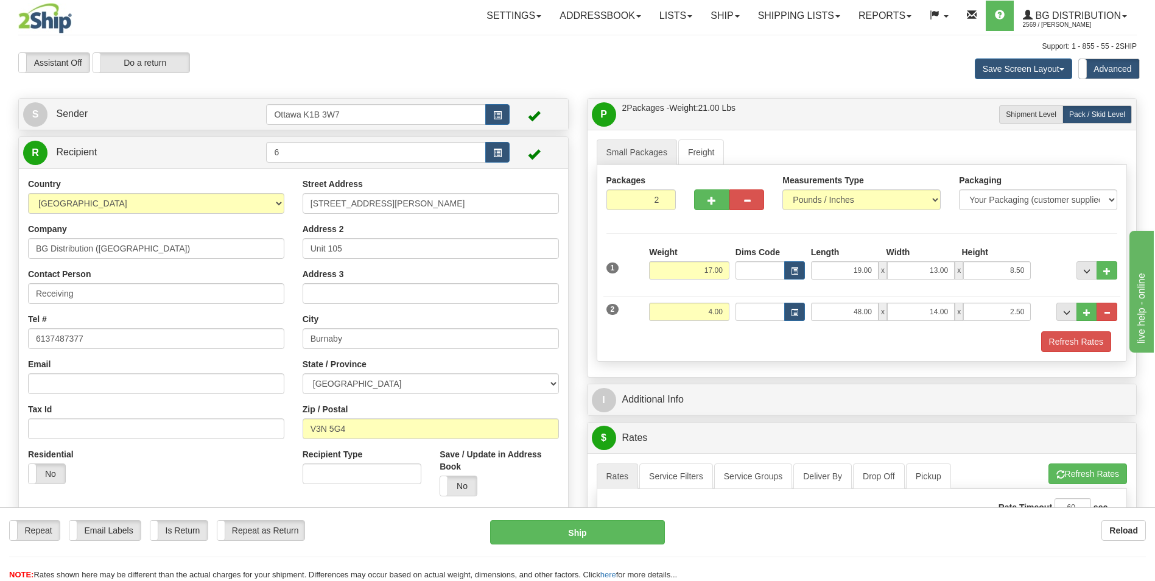
click at [795, 351] on div "Refresh Rates" at bounding box center [861, 341] width 517 height 21
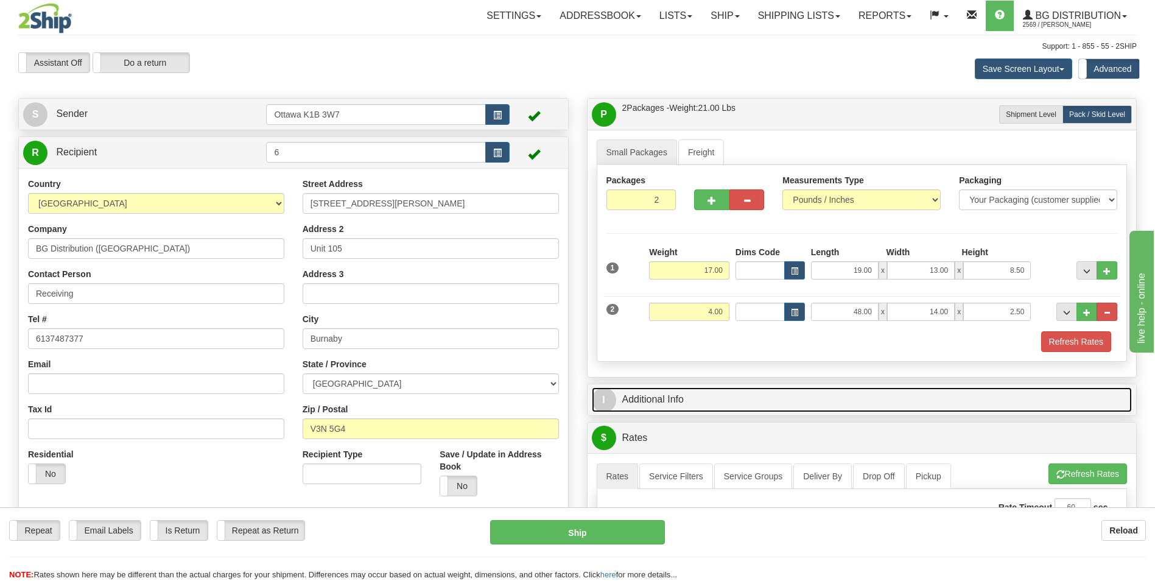
click at [688, 398] on link "I Additional Info" at bounding box center [862, 399] width 540 height 25
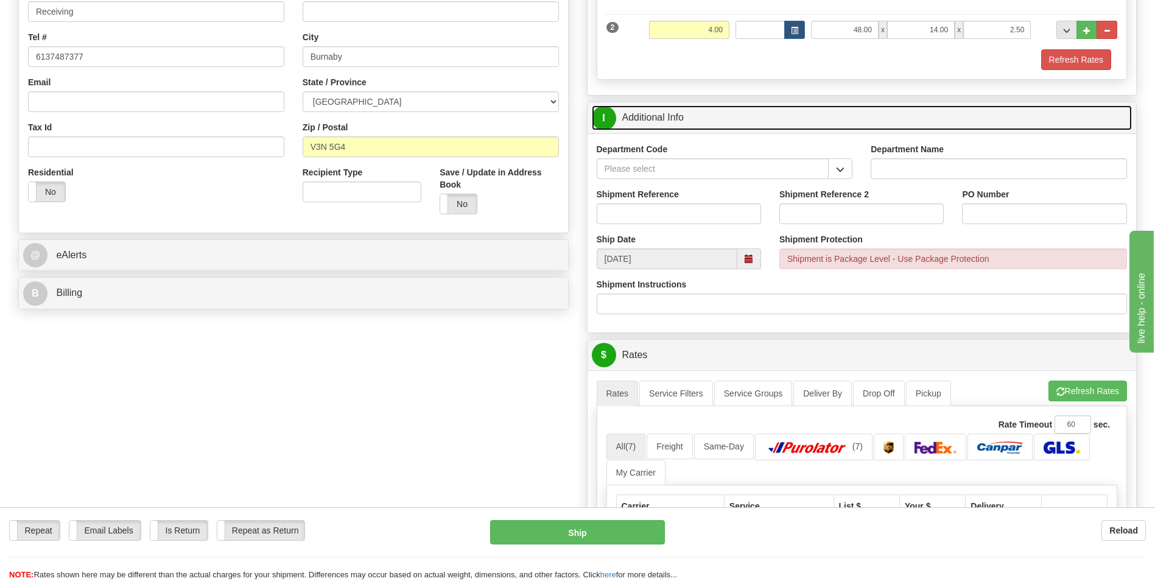
scroll to position [304, 0]
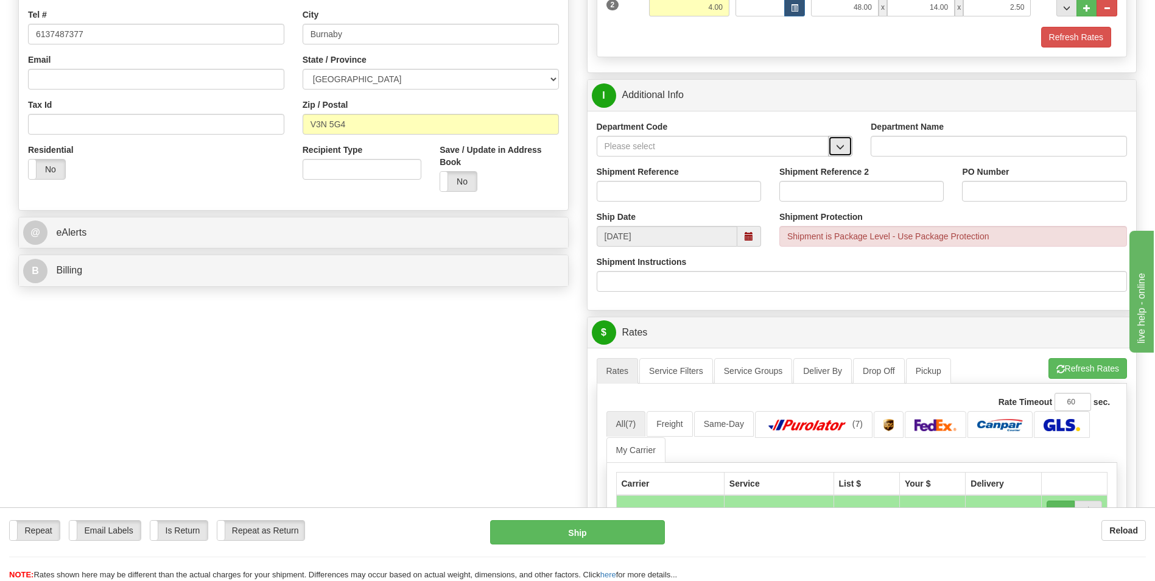
click at [832, 153] on button "button" at bounding box center [840, 146] width 24 height 21
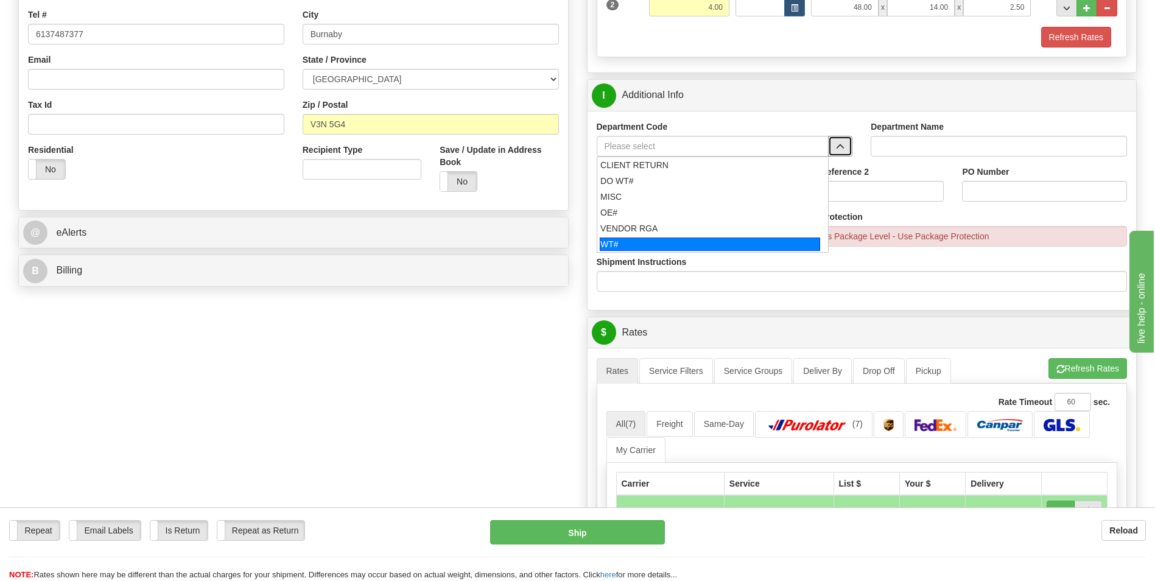
click at [617, 245] on div "WT#" at bounding box center [710, 243] width 220 height 13
type input "WT#"
type input "WAREHOUSE TRANSFERS"
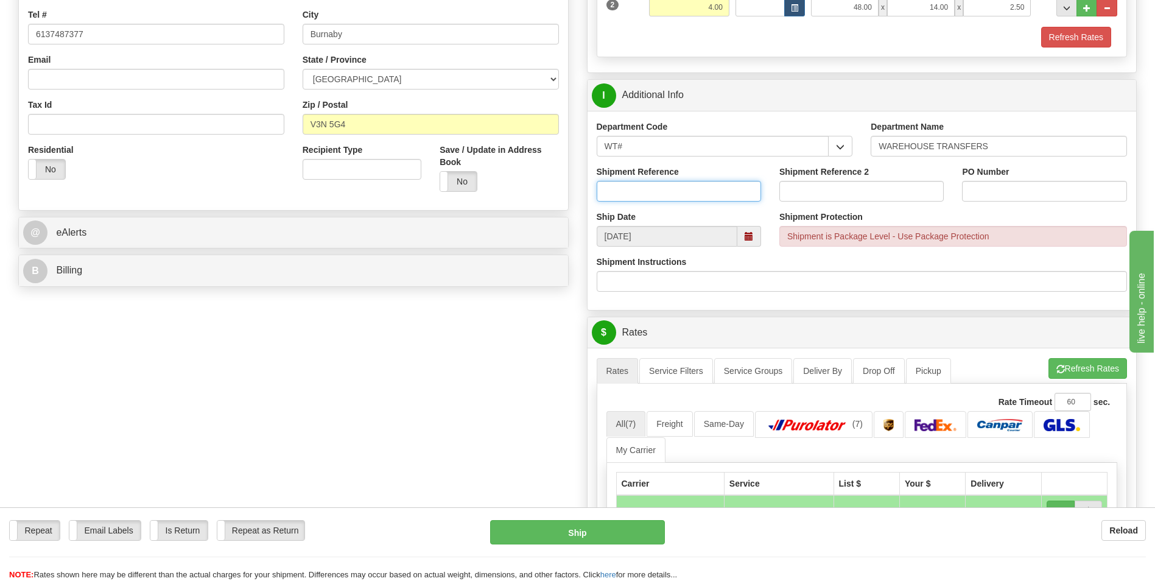
click at [632, 187] on input "Shipment Reference" at bounding box center [678, 191] width 164 height 21
drag, startPoint x: 659, startPoint y: 190, endPoint x: 567, endPoint y: 195, distance: 91.4
type input "167509-00"
paste input "167509-00"
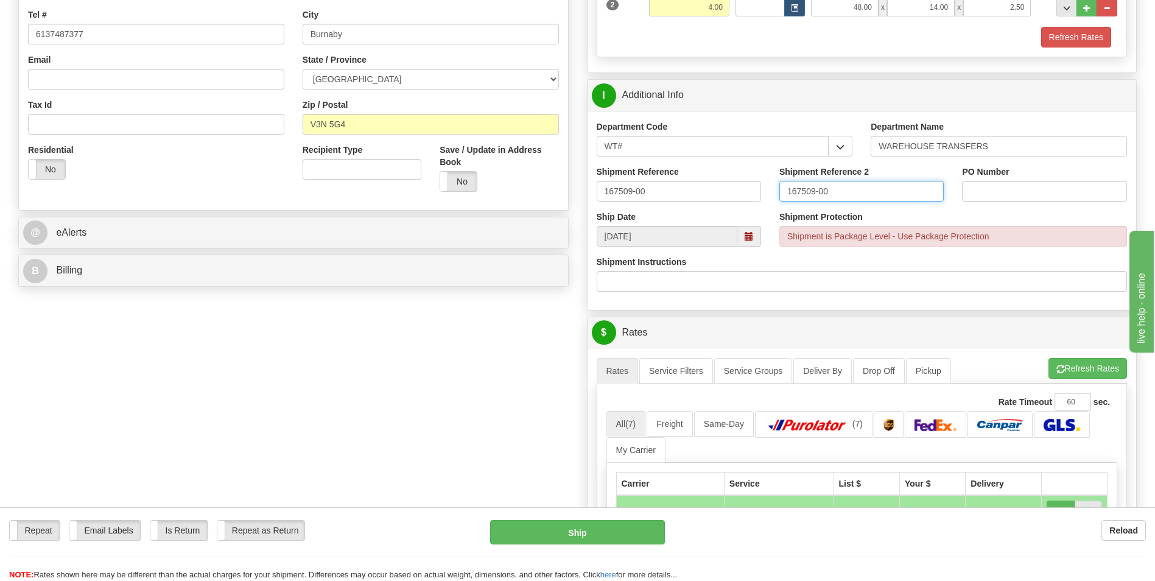
type input "167509-00"
paste input "167509-00"
type input "167509-00"
click at [839, 194] on input "167509-00" at bounding box center [861, 191] width 164 height 21
type input "1"
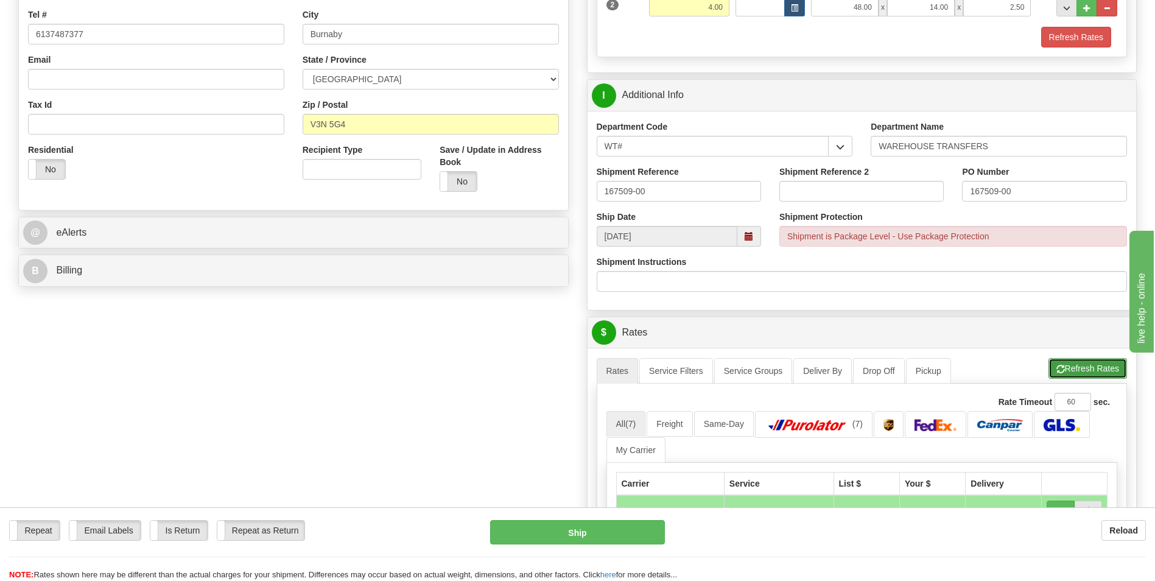
click at [1082, 364] on button "Refresh Rates" at bounding box center [1087, 368] width 79 height 21
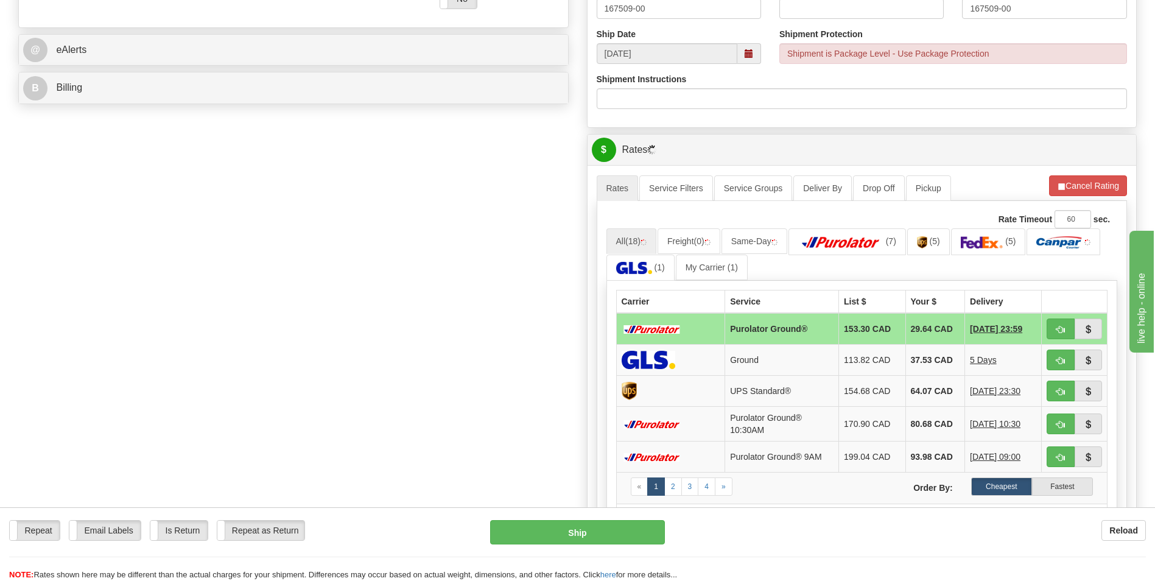
scroll to position [548, 0]
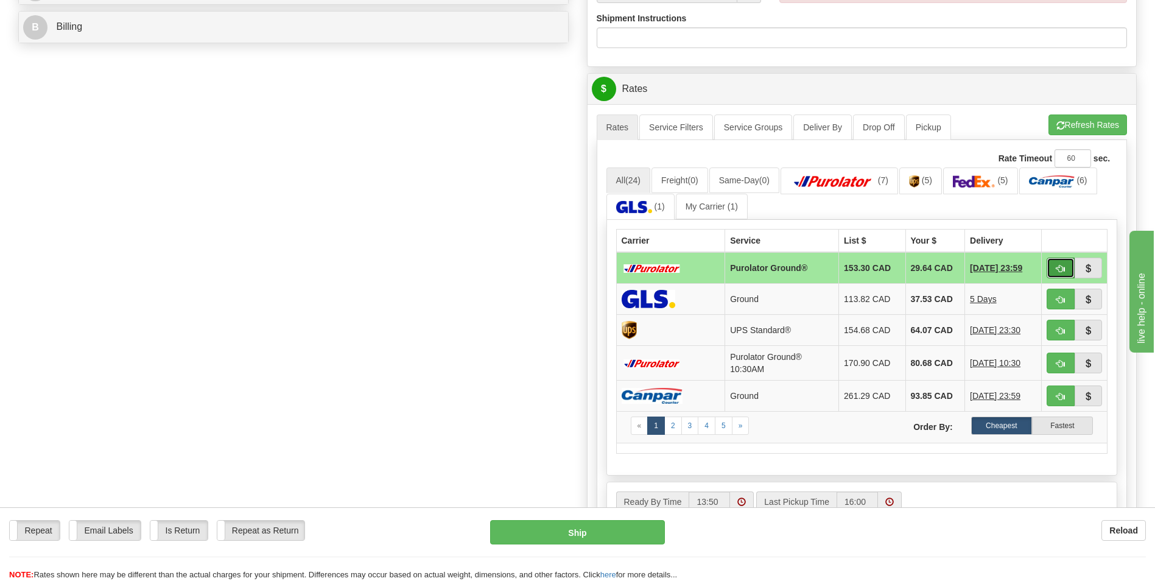
click at [1058, 269] on span "button" at bounding box center [1060, 269] width 9 height 8
type input "260"
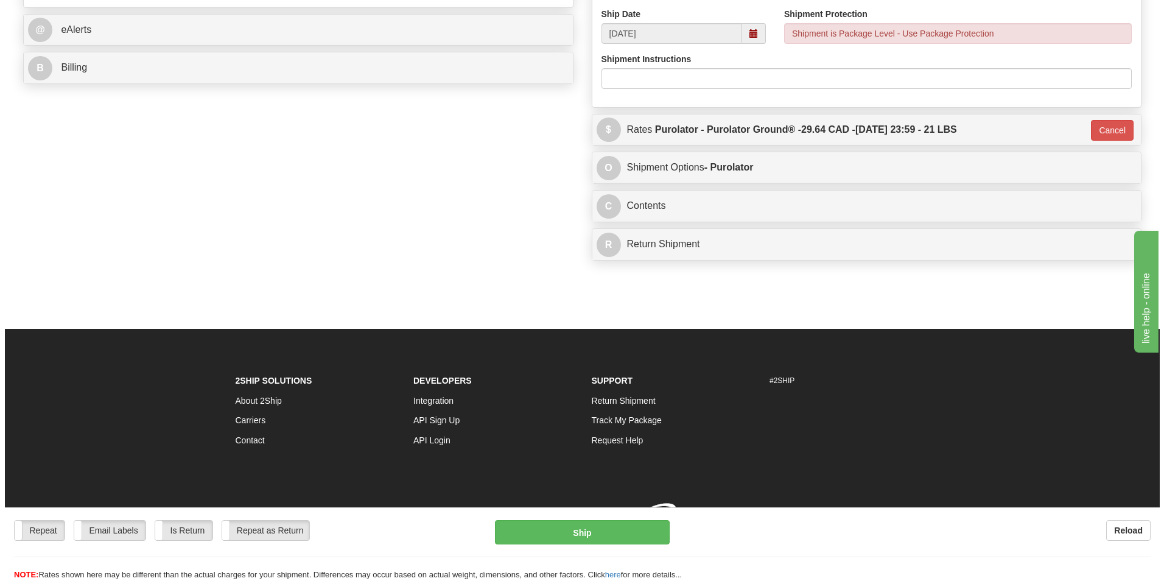
scroll to position [525, 0]
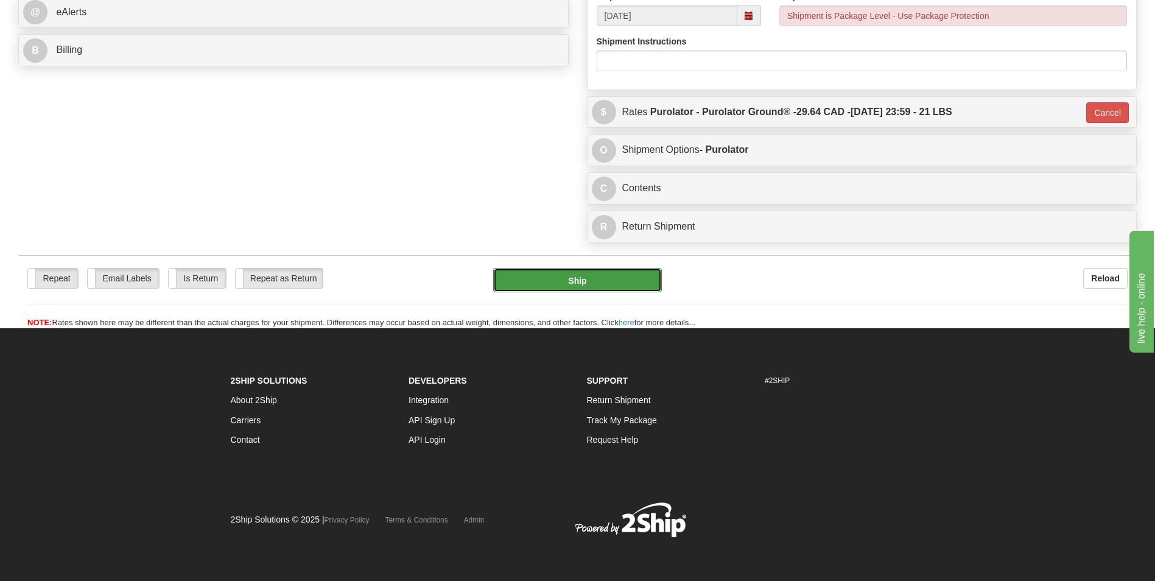
click at [600, 285] on button "Ship" at bounding box center [577, 280] width 168 height 24
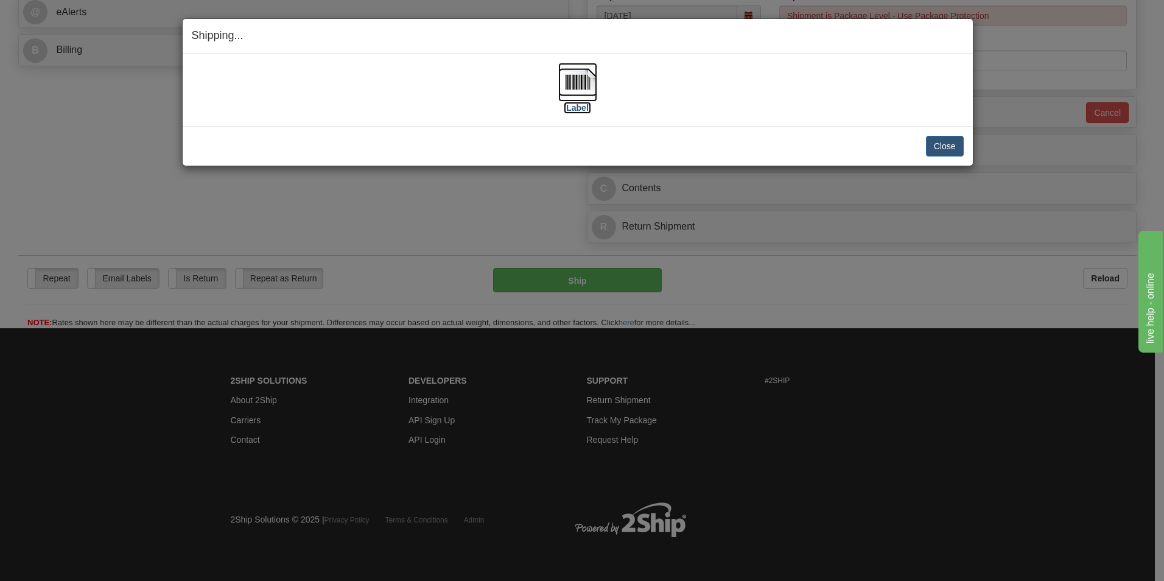
click at [582, 102] on label "[Label]" at bounding box center [578, 108] width 28 height 12
click at [951, 149] on button "Close" at bounding box center [945, 146] width 38 height 21
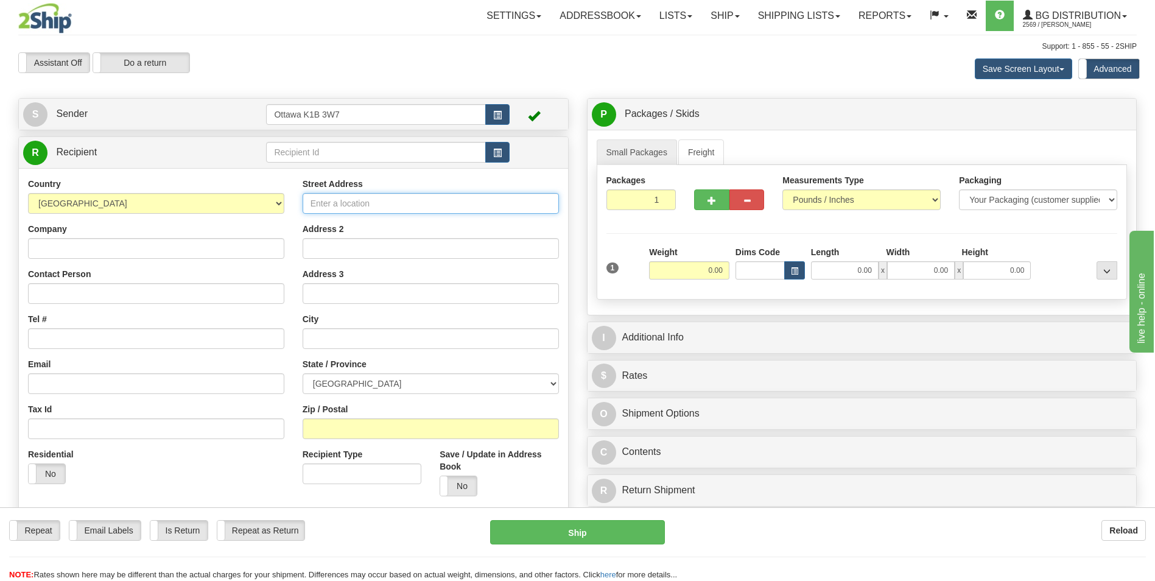
click at [413, 193] on input "Street Address" at bounding box center [430, 203] width 256 height 21
click at [420, 178] on div "Street Address" at bounding box center [430, 196] width 256 height 36
click at [429, 380] on select "ALBERTA BRITISH COLUMBIA MANITOBA NEW BRUNSWICK NEWFOUNDLAND NOVA SCOTIA NUNAVU…" at bounding box center [430, 383] width 256 height 21
select select "QC"
click at [302, 373] on select "ALBERTA BRITISH COLUMBIA MANITOBA NEW BRUNSWICK NEWFOUNDLAND NOVA SCOTIA NUNAVU…" at bounding box center [430, 383] width 256 height 21
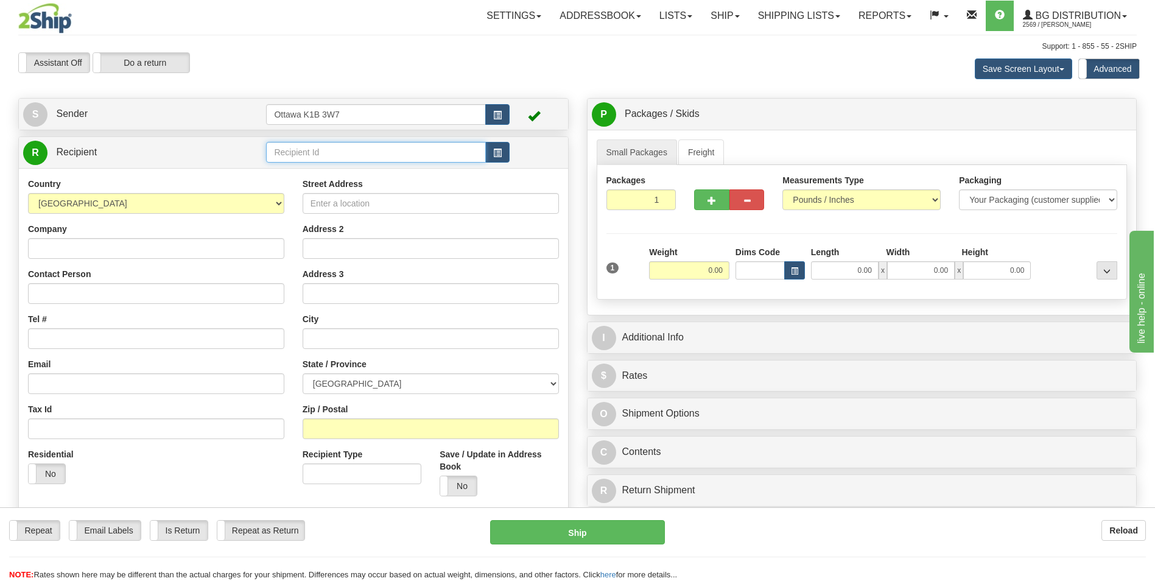
click at [313, 153] on input "text" at bounding box center [375, 152] width 219 height 21
type input "3"
click button "Delete" at bounding box center [0, 0] width 0 height 0
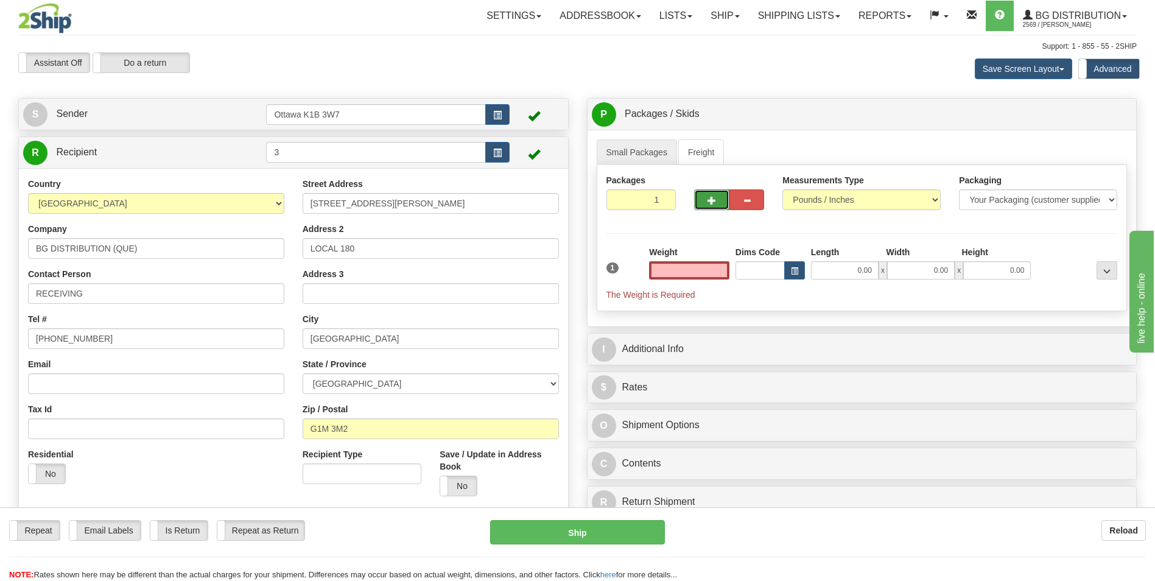
type input "0.00"
click at [706, 195] on button "button" at bounding box center [711, 199] width 35 height 21
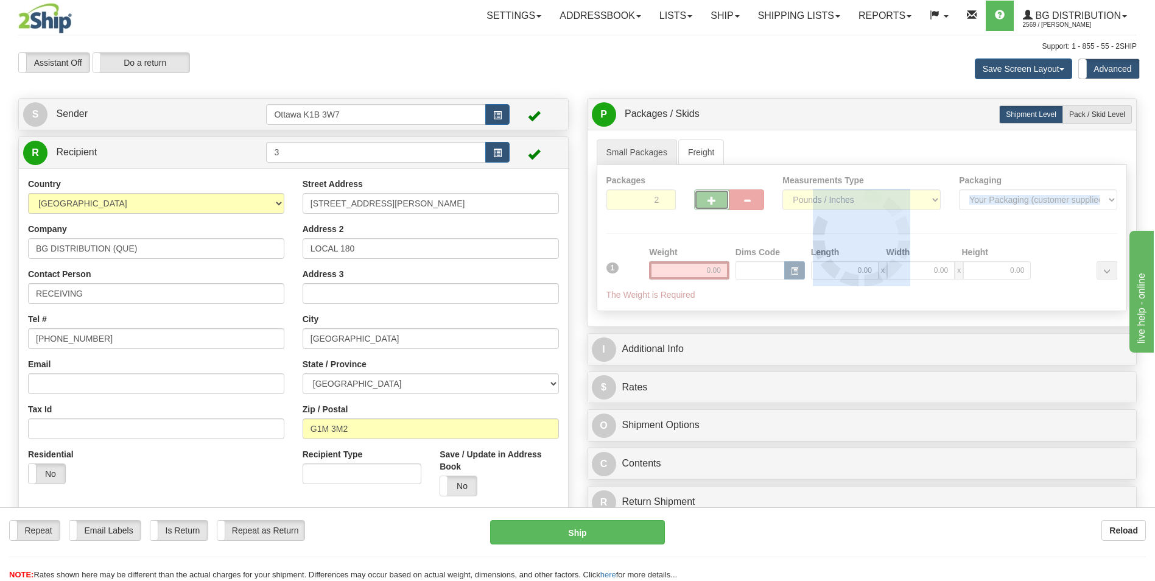
click at [706, 195] on div "Packages 2 1 Measurements Type" at bounding box center [861, 238] width 531 height 146
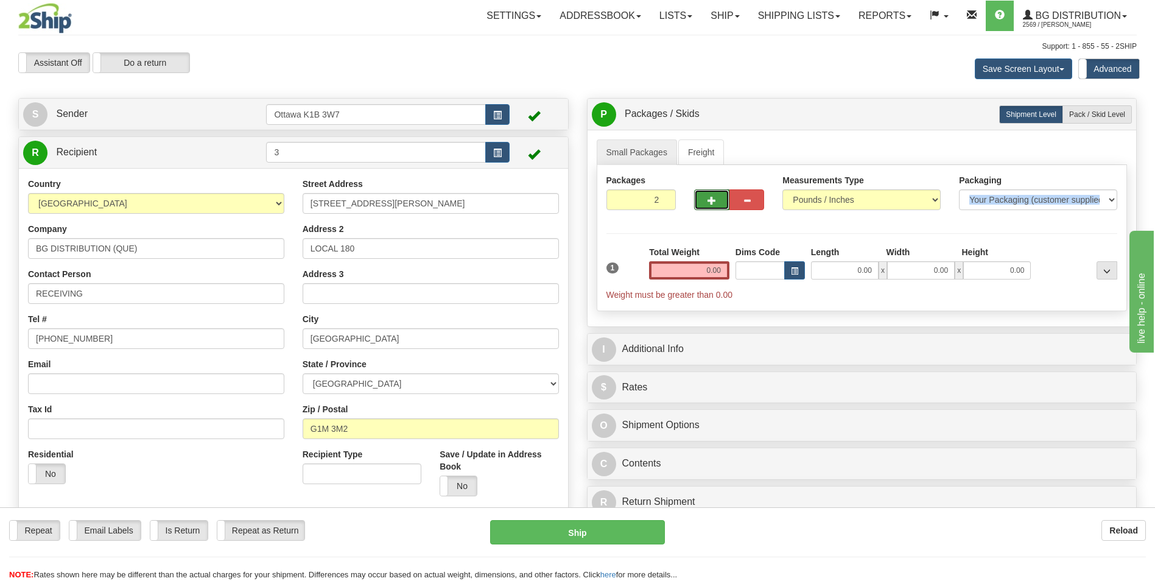
drag, startPoint x: 706, startPoint y: 195, endPoint x: 705, endPoint y: 202, distance: 6.7
click at [705, 202] on button "button" at bounding box center [711, 199] width 35 height 21
type input "3"
click at [656, 227] on div "Packages 3 1 Measurements Type" at bounding box center [861, 238] width 531 height 146
click at [685, 267] on input "0.00" at bounding box center [689, 270] width 80 height 18
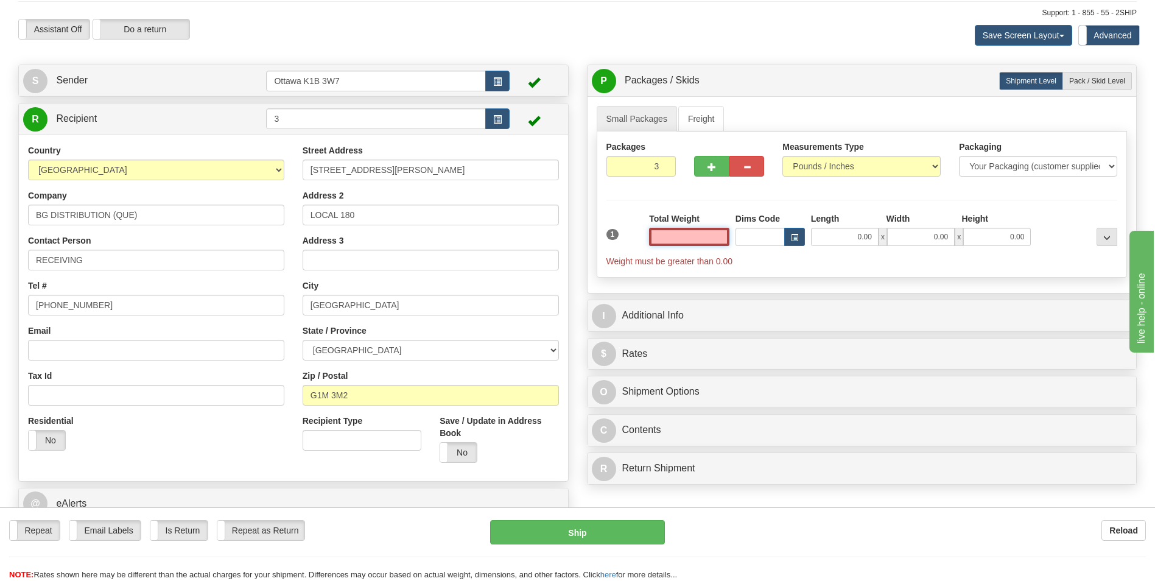
scroll to position [61, 0]
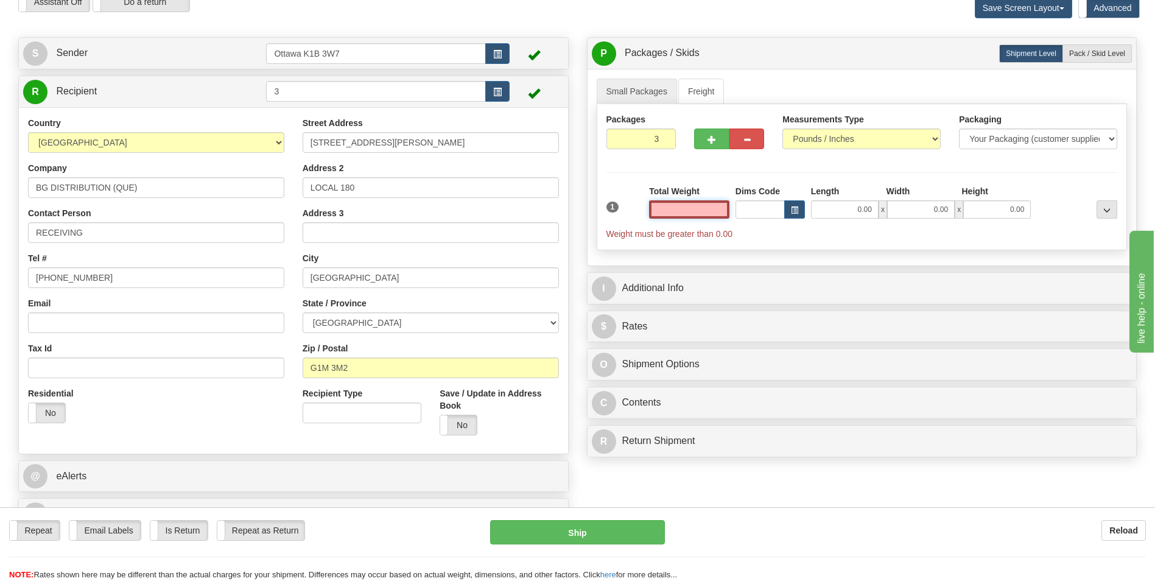
click at [689, 206] on input "text" at bounding box center [689, 209] width 80 height 18
type input "0.00"
click at [1099, 54] on span "Pack / Skid Level" at bounding box center [1097, 53] width 56 height 9
radio input "true"
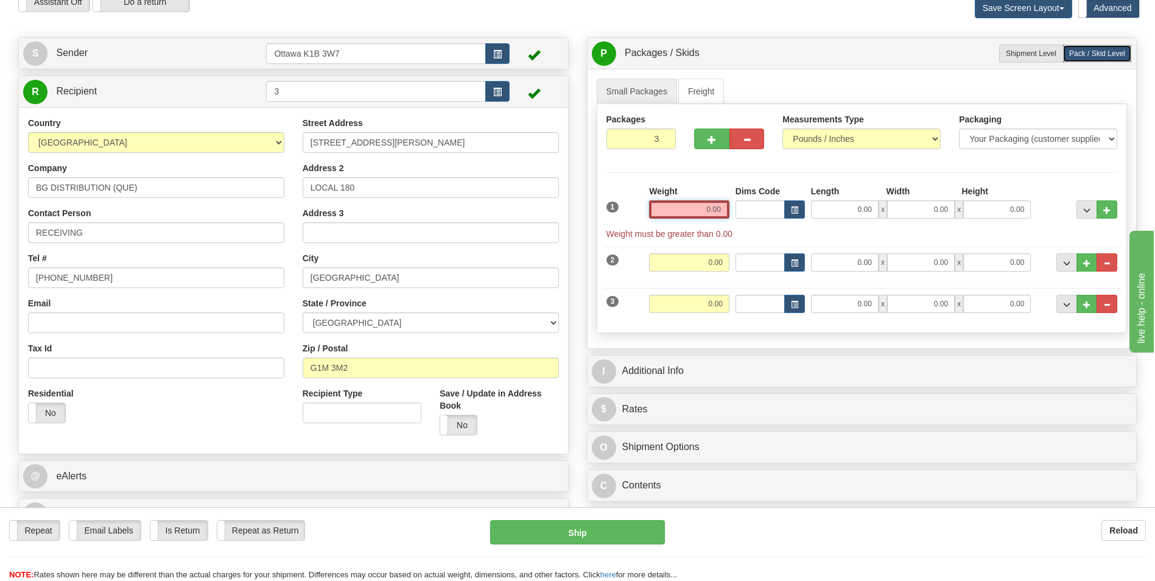
click at [689, 205] on input "0.00" at bounding box center [689, 209] width 80 height 18
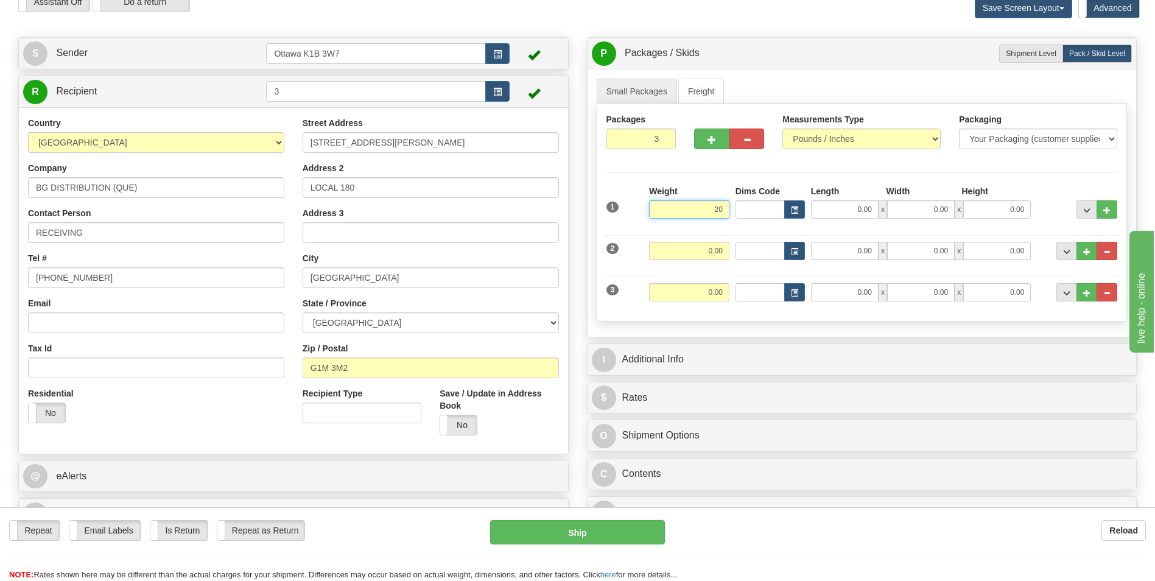
click button "Delete" at bounding box center [0, 0] width 0 height 0
type input "20.00"
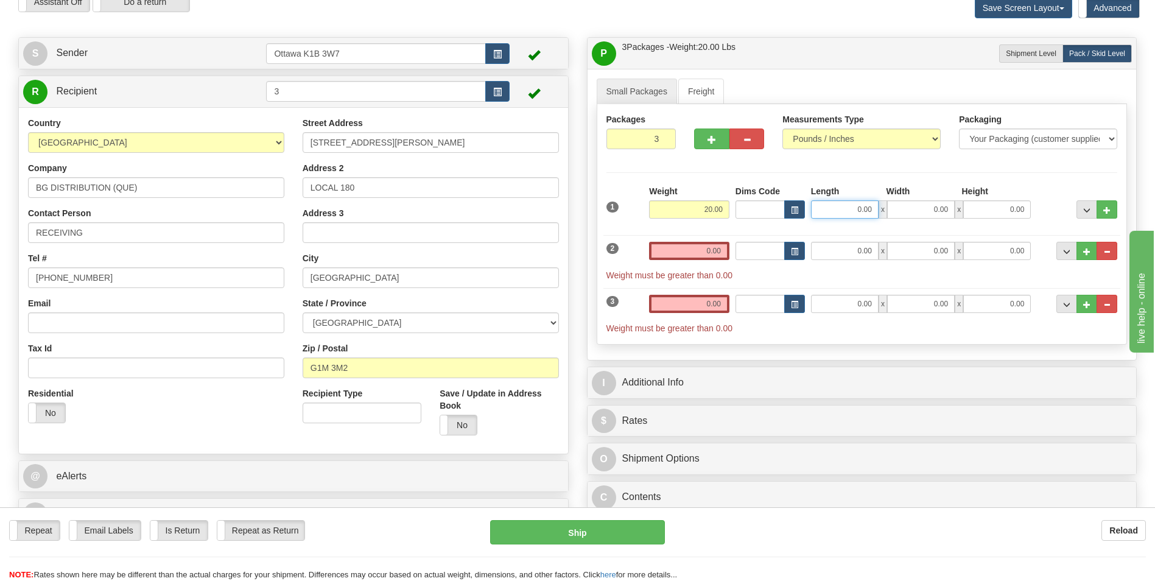
click at [833, 209] on input "0.00" at bounding box center [845, 209] width 68 height 18
type input "17.00"
click at [932, 216] on input "0.00" at bounding box center [921, 209] width 68 height 18
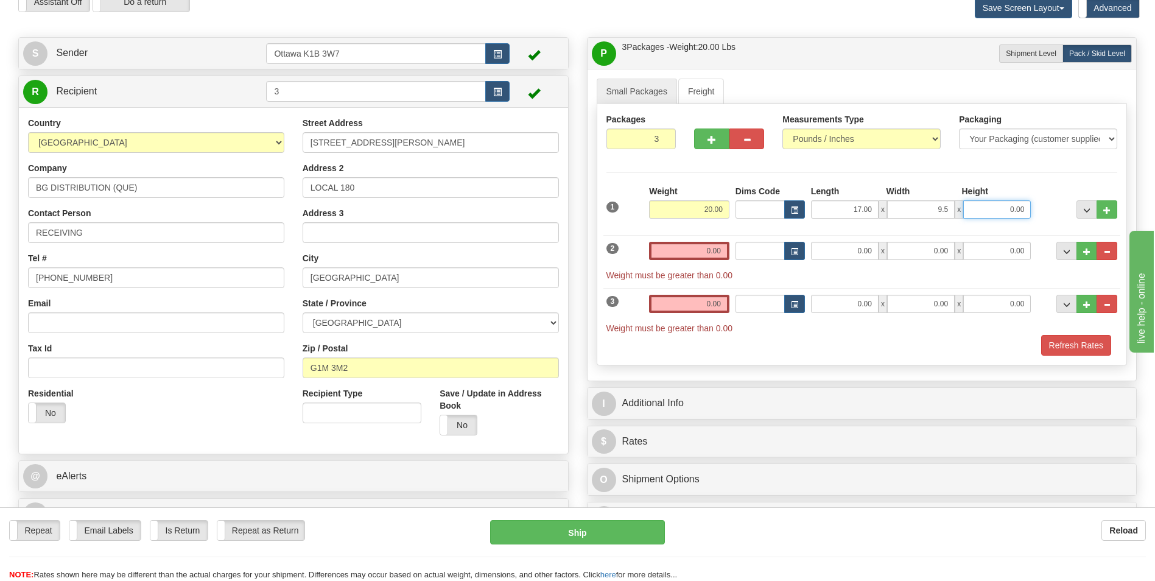
type input "9.50"
click at [986, 213] on input "0.00" at bounding box center [997, 209] width 68 height 18
type input "7.00"
click at [819, 350] on div "Refresh Rates" at bounding box center [861, 345] width 517 height 21
click at [692, 253] on input "0.00" at bounding box center [689, 251] width 80 height 18
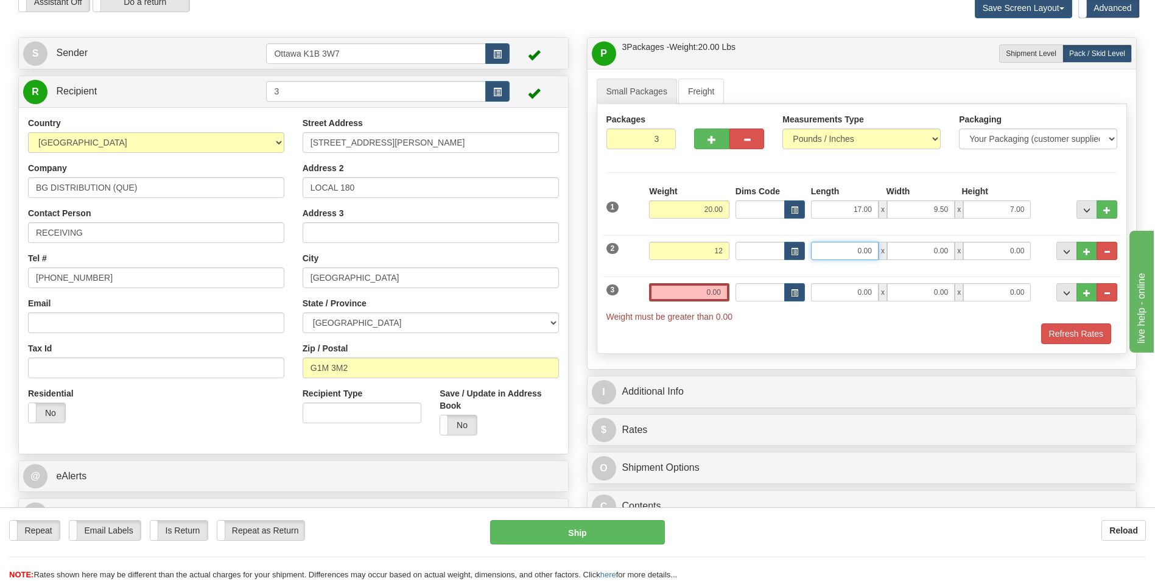
type input "12.00"
click at [850, 251] on input "0.00" at bounding box center [845, 251] width 68 height 18
type input "37.00"
click at [916, 250] on input "0.00" at bounding box center [921, 251] width 68 height 18
type input "15.00"
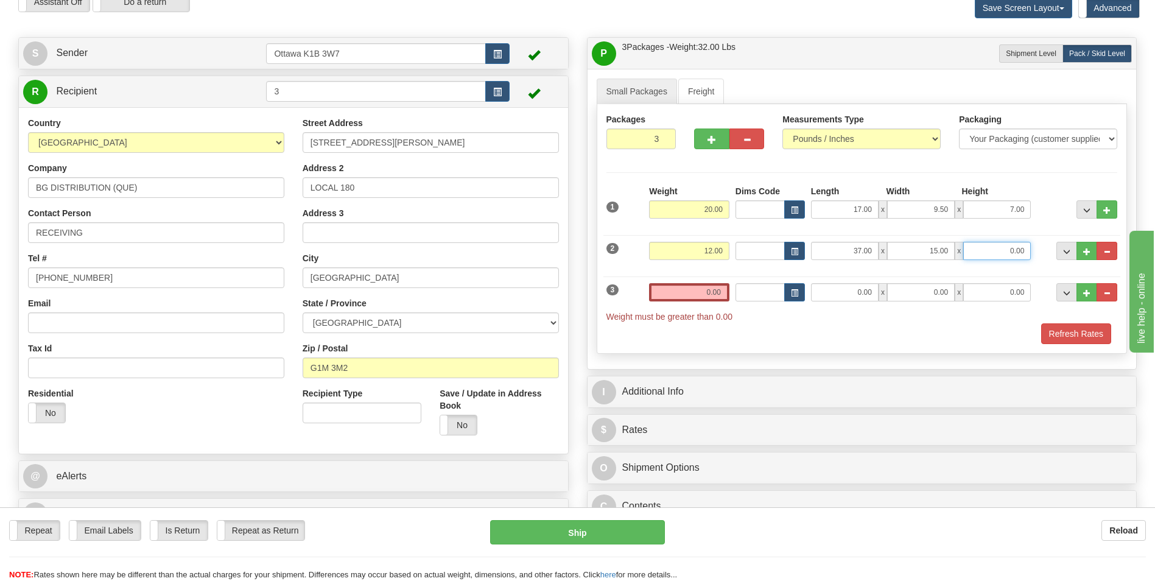
click at [989, 252] on input "0.00" at bounding box center [997, 251] width 68 height 18
type input "2.00"
click at [715, 291] on input "0.00" at bounding box center [689, 292] width 80 height 18
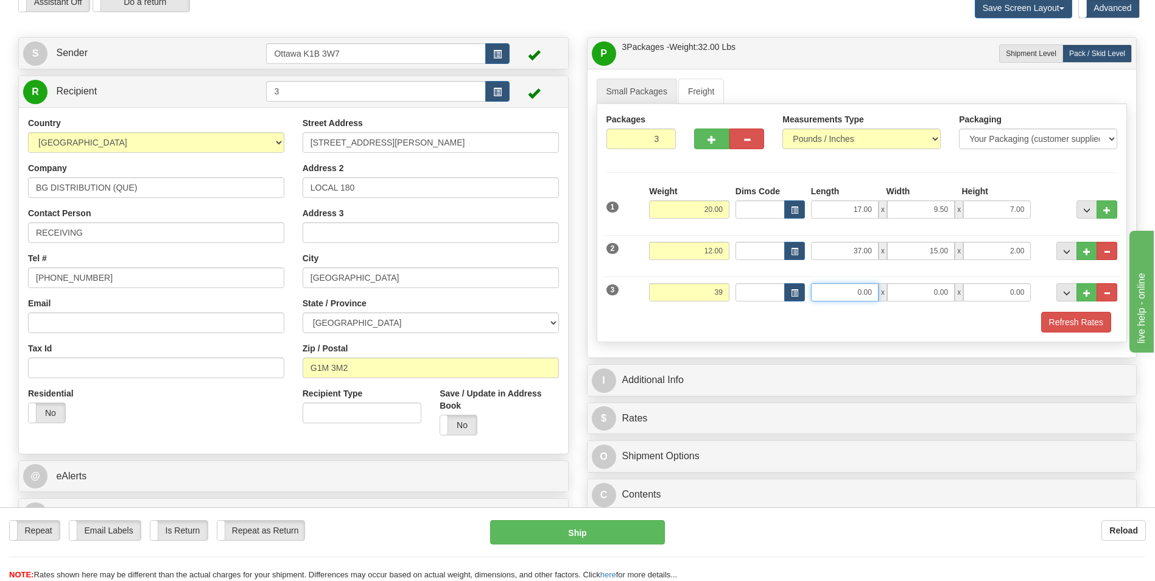
click at [858, 294] on input "0.00" at bounding box center [845, 292] width 68 height 18
type input "39.00"
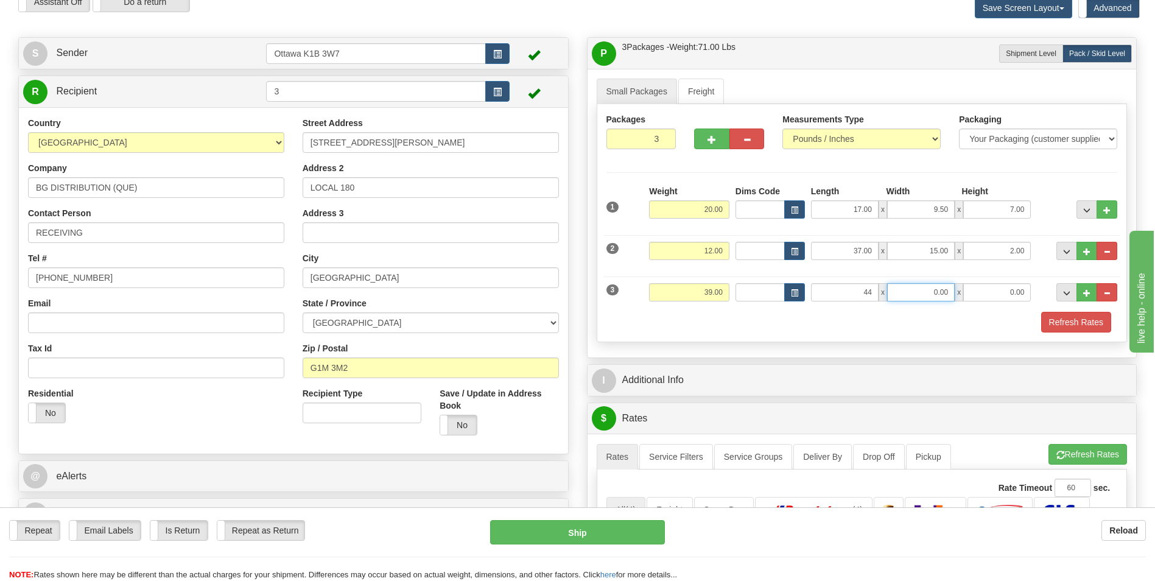
click at [920, 297] on input "0.00" at bounding box center [921, 292] width 68 height 18
type input "44.00"
type input "8.00"
click at [990, 288] on input "0.00" at bounding box center [997, 292] width 68 height 18
type input "9.00"
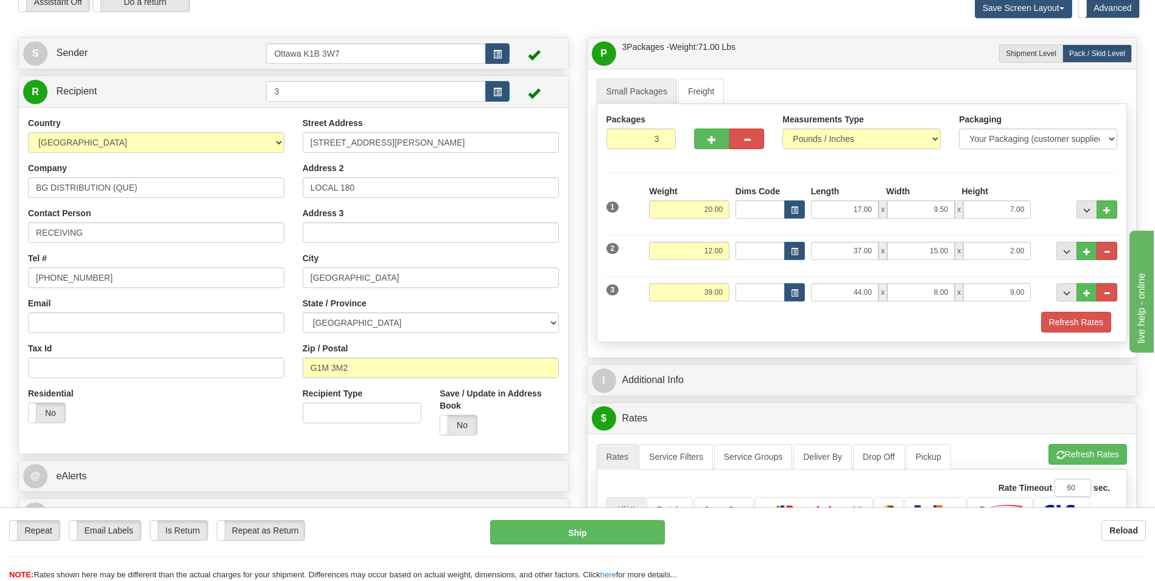
click at [937, 335] on div "Packages 3 3 Measurements Type" at bounding box center [861, 223] width 531 height 238
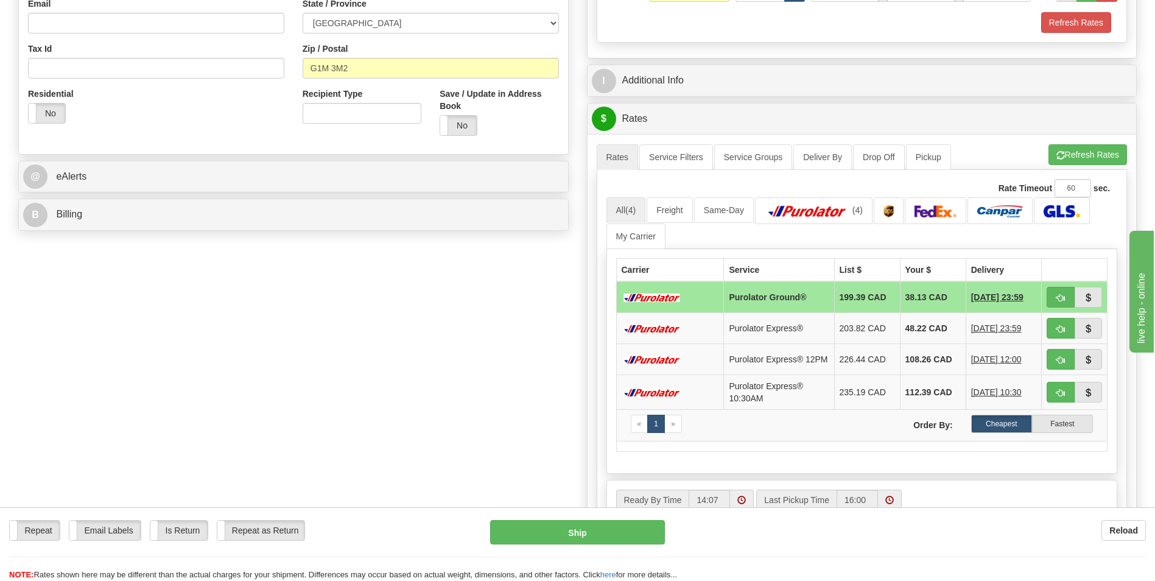
scroll to position [365, 0]
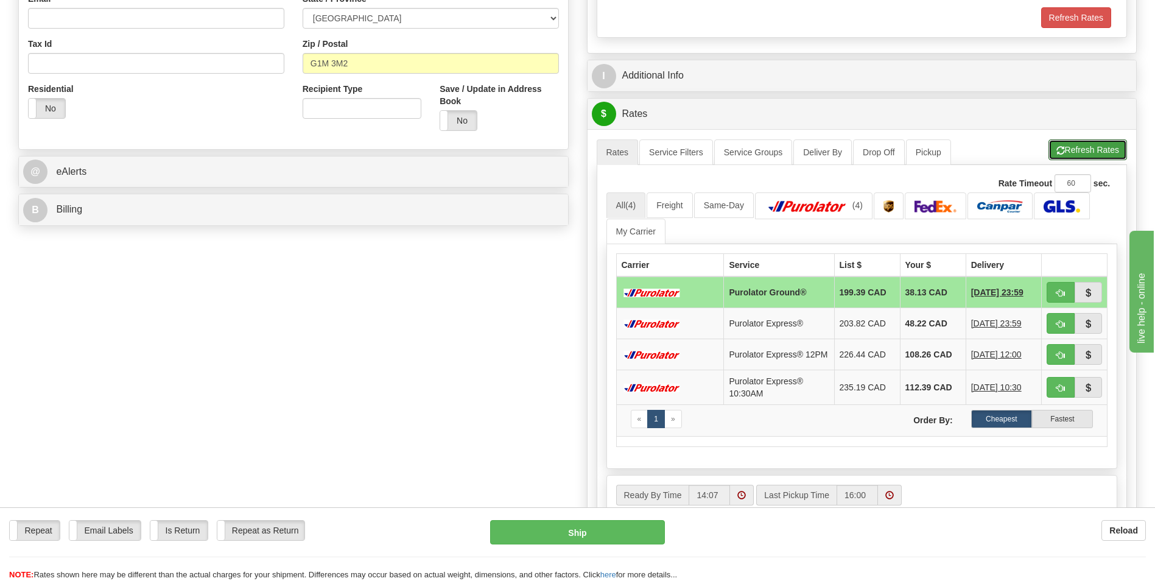
click at [1102, 149] on button "Refresh Rates" at bounding box center [1087, 149] width 79 height 21
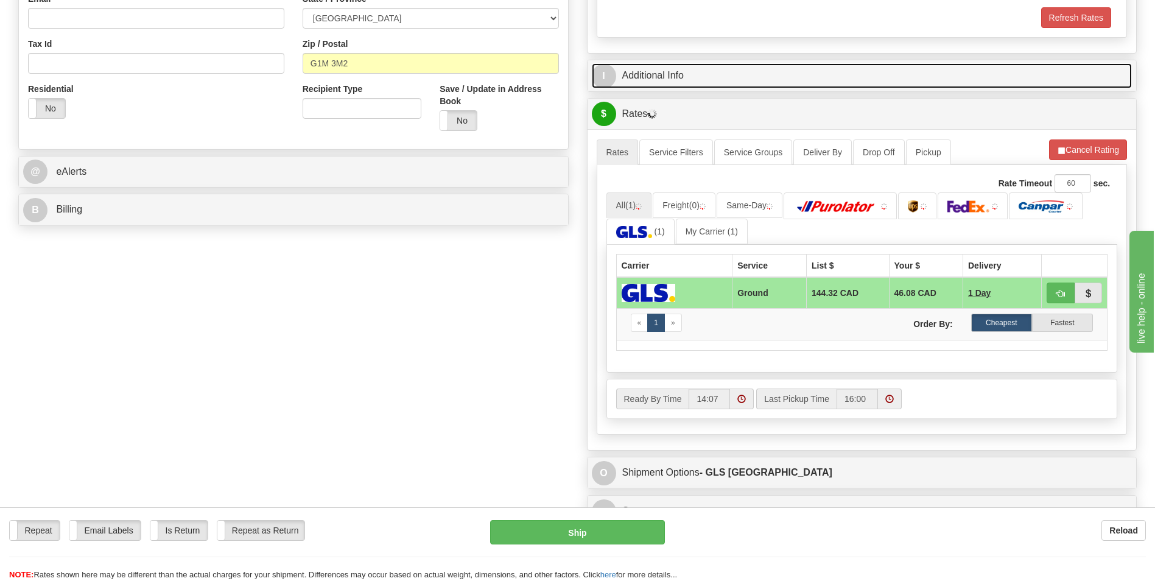
click at [657, 75] on link "I Additional Info" at bounding box center [862, 75] width 540 height 25
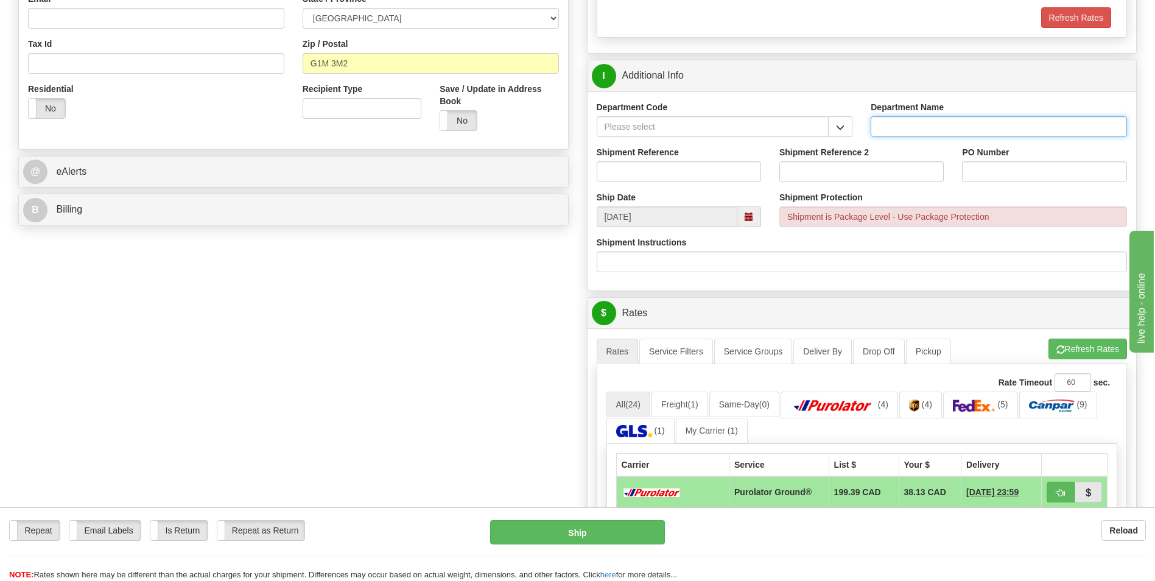
click at [924, 122] on input "Department Name" at bounding box center [998, 126] width 256 height 21
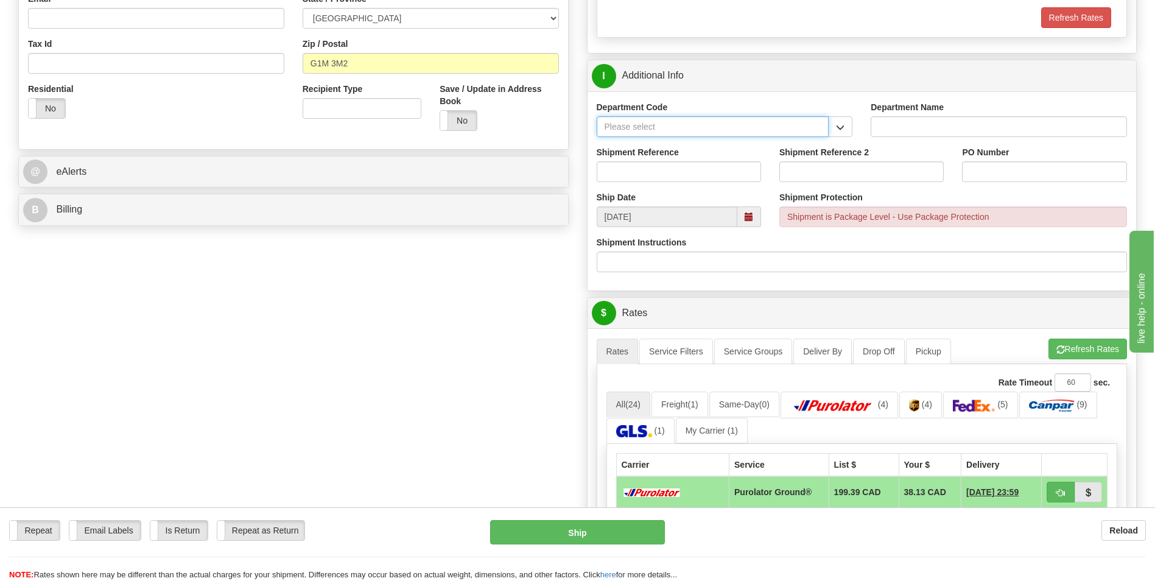
click at [735, 129] on input "Department Code" at bounding box center [712, 126] width 233 height 21
click at [836, 133] on button "button" at bounding box center [840, 126] width 24 height 21
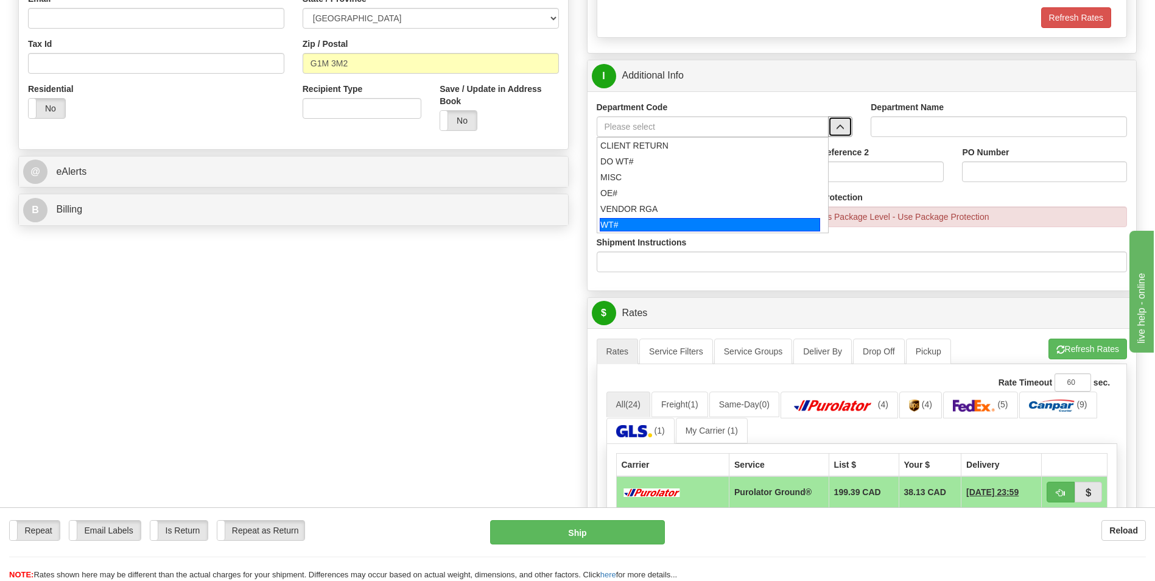
click at [685, 226] on div "WT#" at bounding box center [710, 224] width 220 height 13
type input "WT#"
type input "WAREHOUSE TRANSFERS"
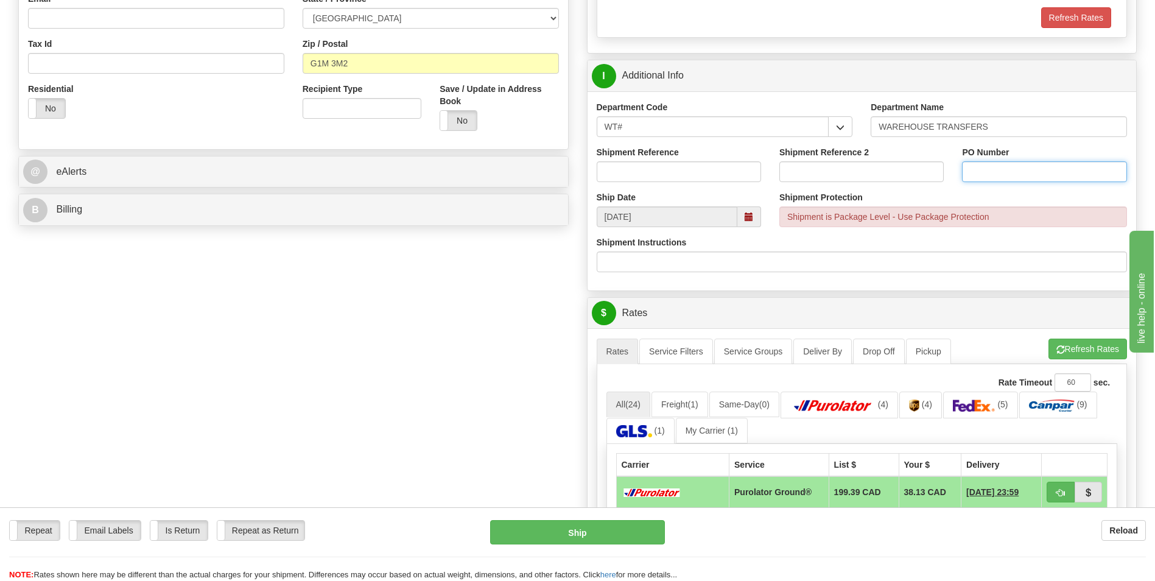
click at [988, 177] on input "PO Number" at bounding box center [1044, 171] width 164 height 21
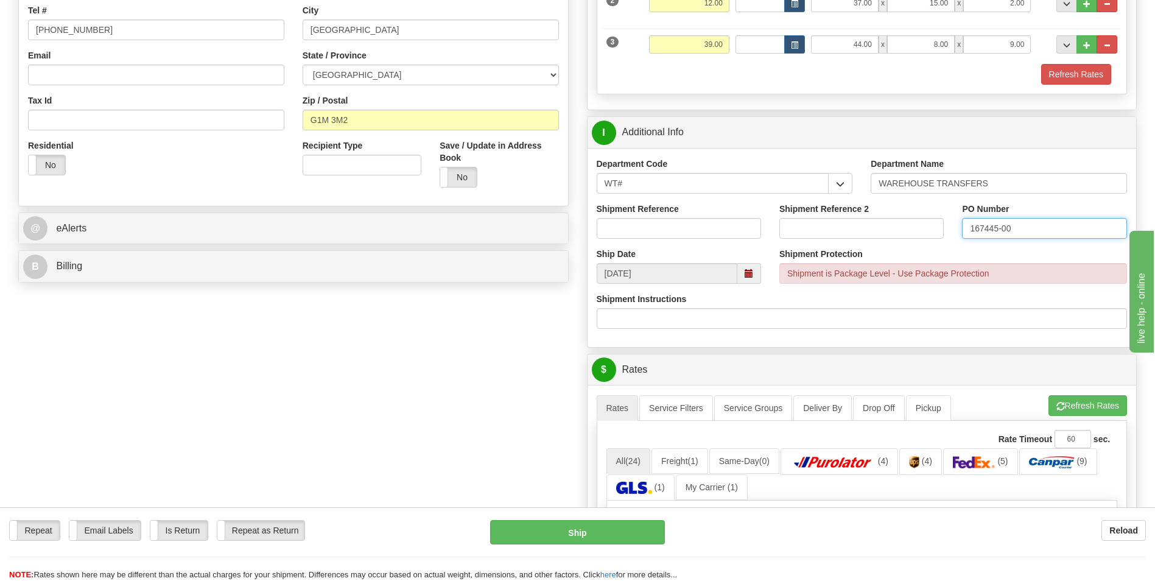
scroll to position [304, 0]
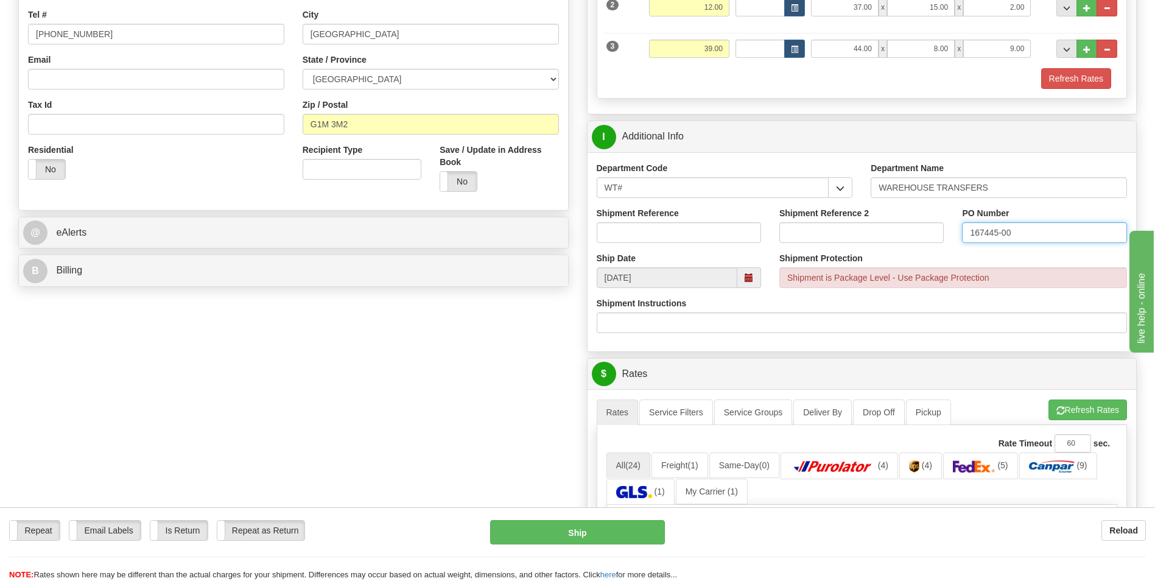
type input "167445-00"
click at [429, 356] on div "Create a label for the return Create Pickup Without Label S" at bounding box center [577, 374] width 1136 height 1161
drag, startPoint x: 1007, startPoint y: 232, endPoint x: 266, endPoint y: 341, distance: 748.8
click at [266, 341] on div "Create a label for the return Create Pickup Without Label S" at bounding box center [577, 374] width 1136 height 1161
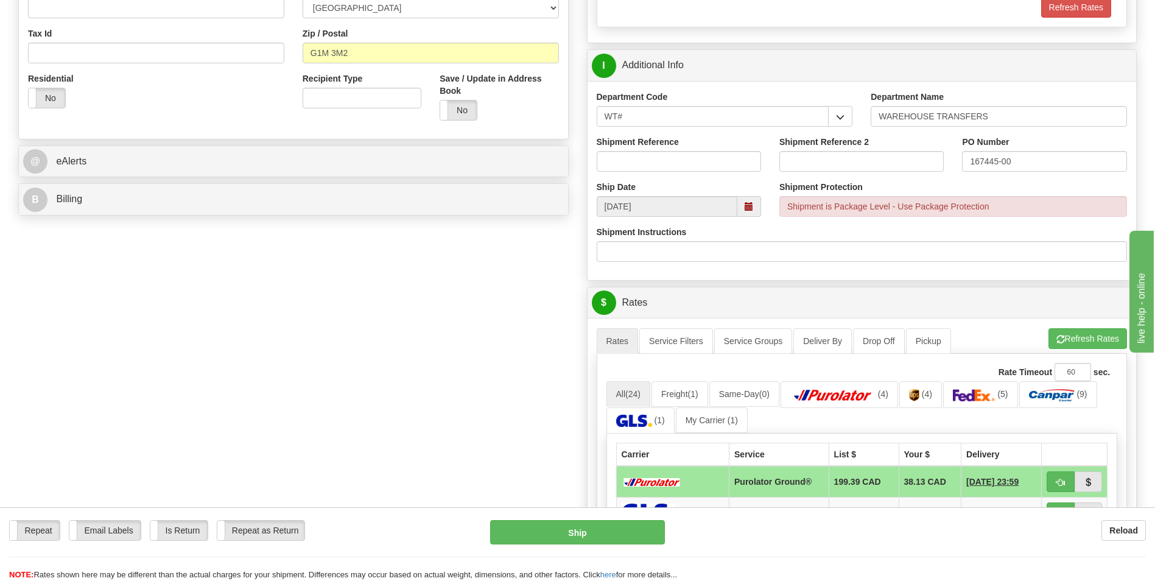
scroll to position [365, 0]
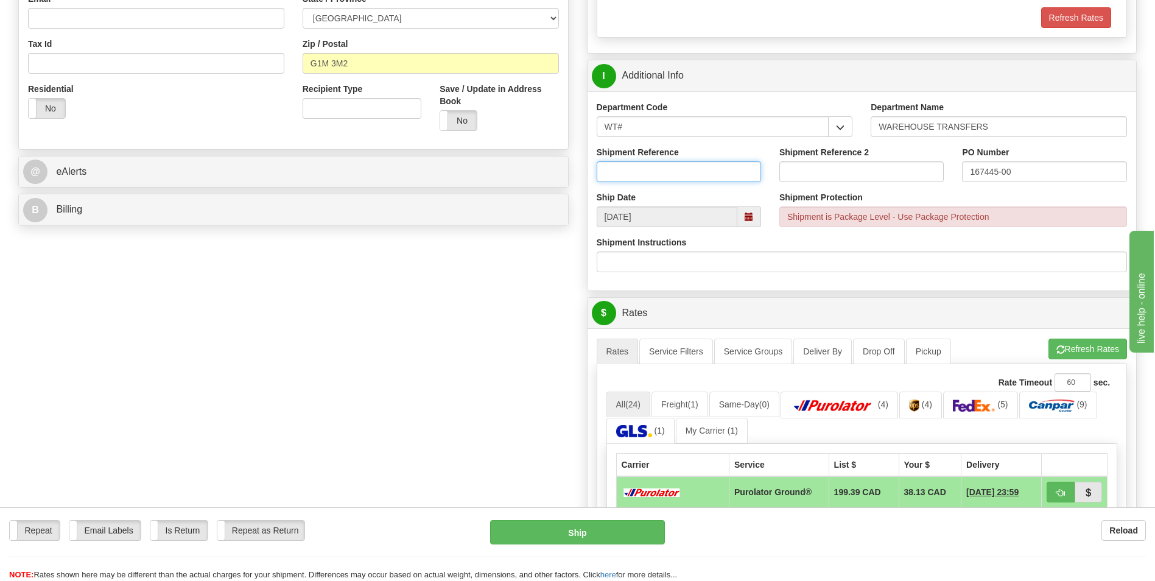
click at [632, 168] on input "Shipment Reference" at bounding box center [678, 171] width 164 height 21
type input "167445-00"
click at [474, 292] on div "Create a label for the return Create Pickup Without Label S" at bounding box center [577, 313] width 1136 height 1161
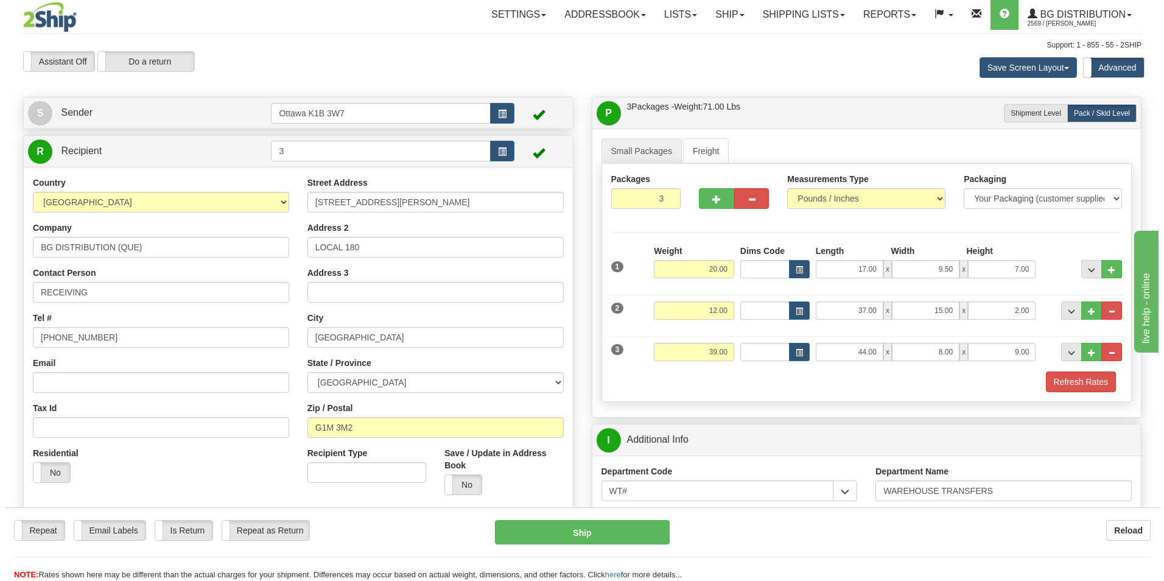
scroll to position [0, 0]
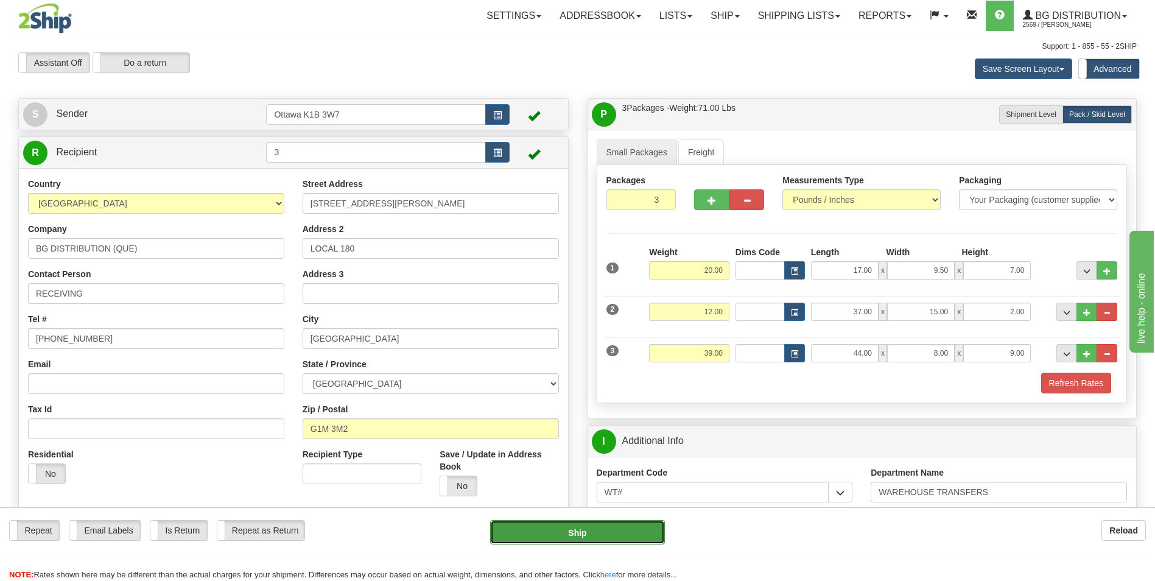
click at [564, 534] on button "Ship" at bounding box center [577, 532] width 174 height 24
type input "260"
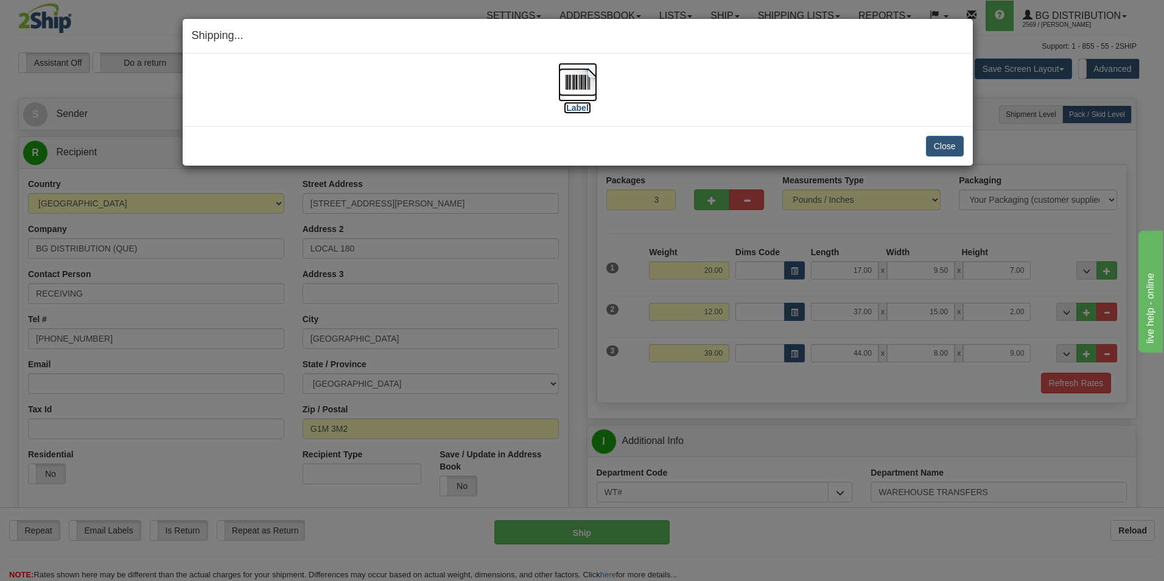
click at [579, 103] on label "[Label]" at bounding box center [578, 108] width 28 height 12
click at [954, 149] on button "Close" at bounding box center [945, 146] width 38 height 21
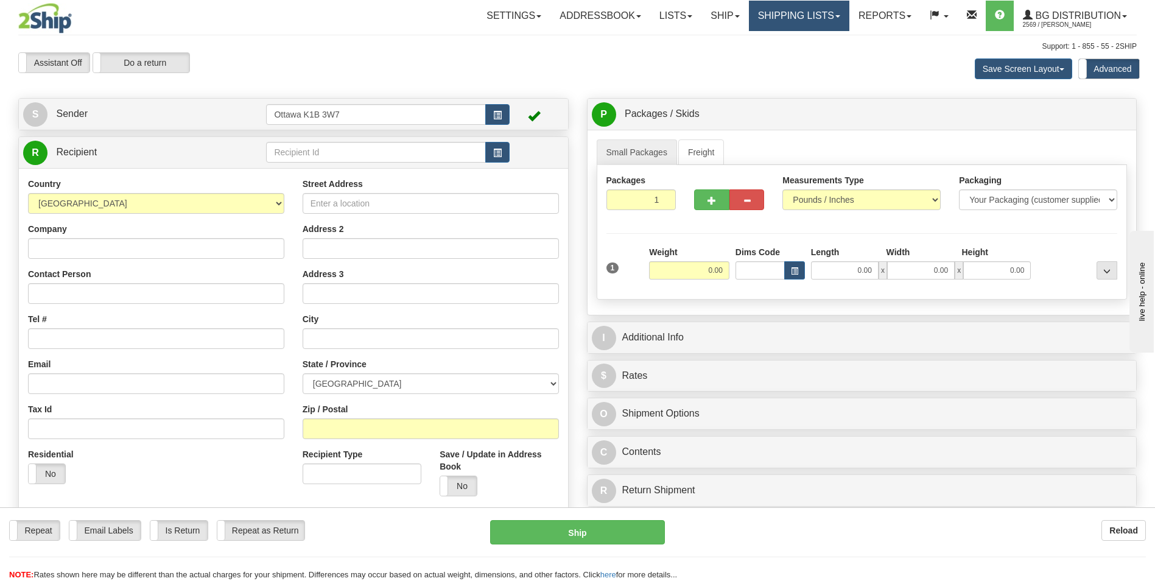
click at [799, 10] on link "Shipping lists" at bounding box center [799, 16] width 100 height 30
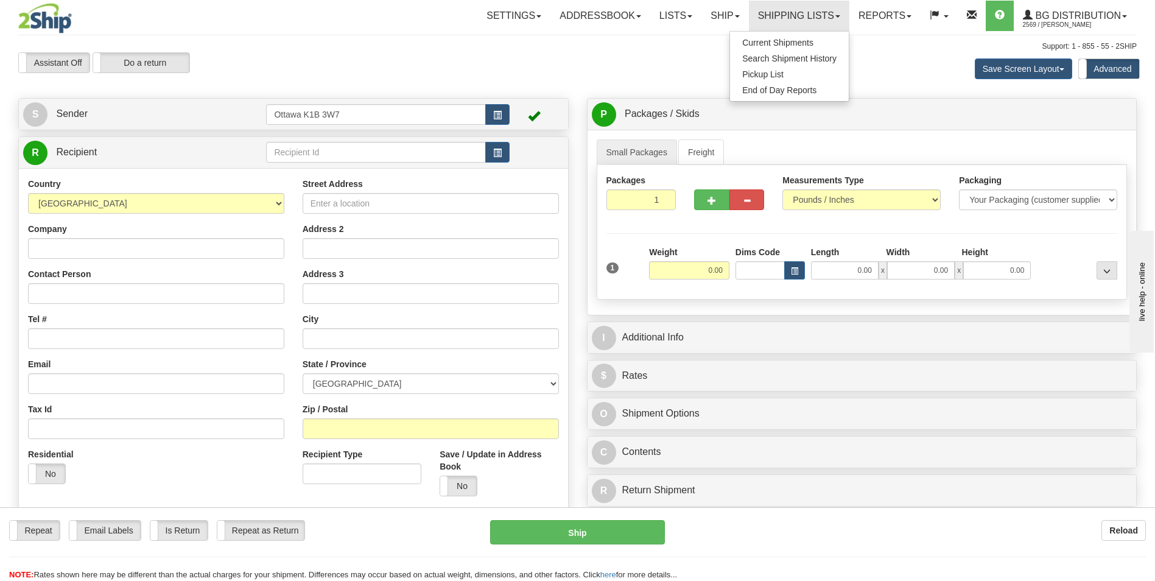
click at [617, 60] on div "Assistant On Assistant Off Do a return Do a return Previous Next Save Screen La…" at bounding box center [577, 68] width 1136 height 33
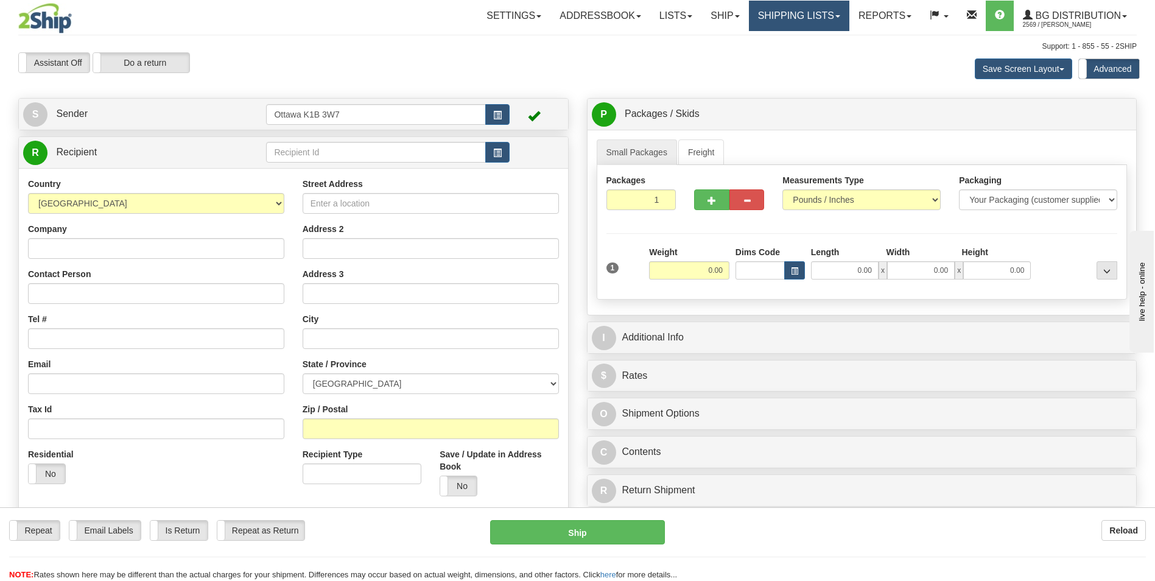
click at [811, 16] on link "Shipping lists" at bounding box center [799, 16] width 100 height 30
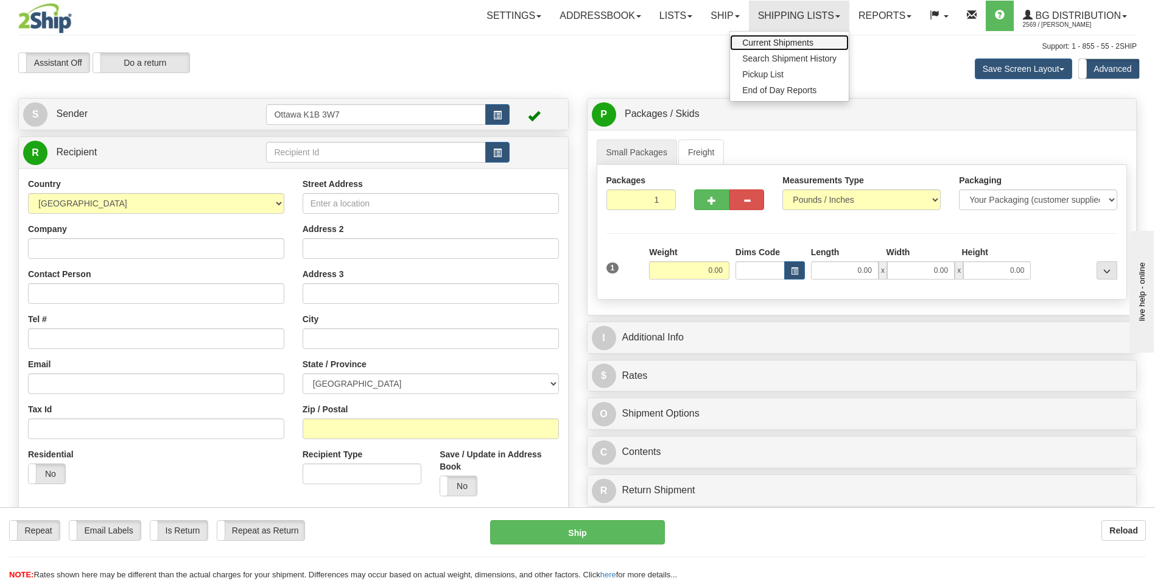
click at [792, 43] on span "Current Shipments" at bounding box center [777, 43] width 71 height 10
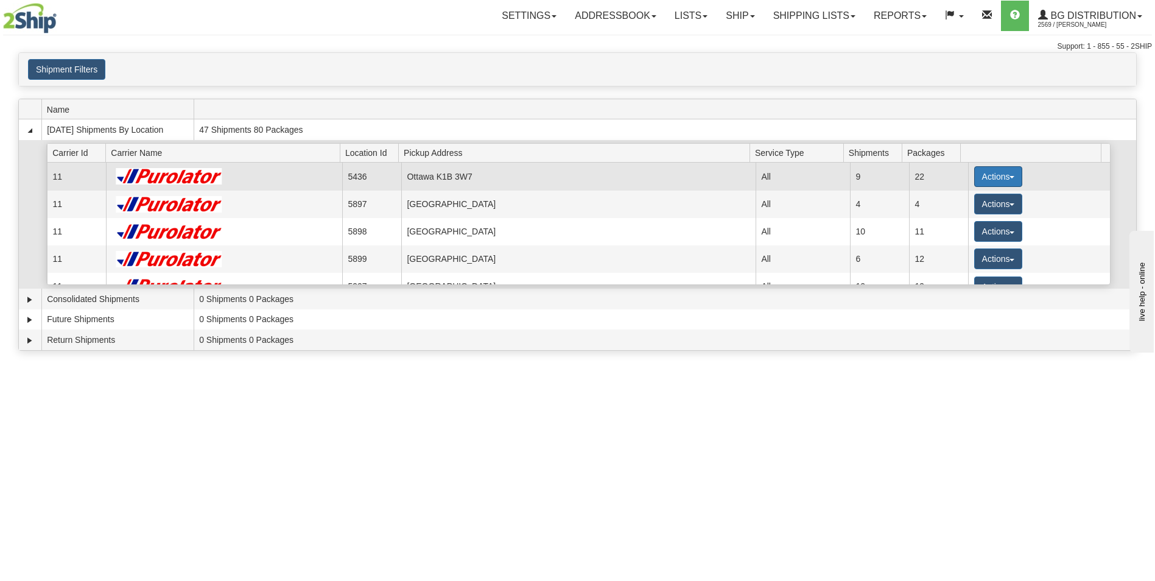
click at [998, 173] on button "Actions" at bounding box center [998, 176] width 49 height 21
click at [972, 203] on link "Details" at bounding box center [972, 200] width 97 height 16
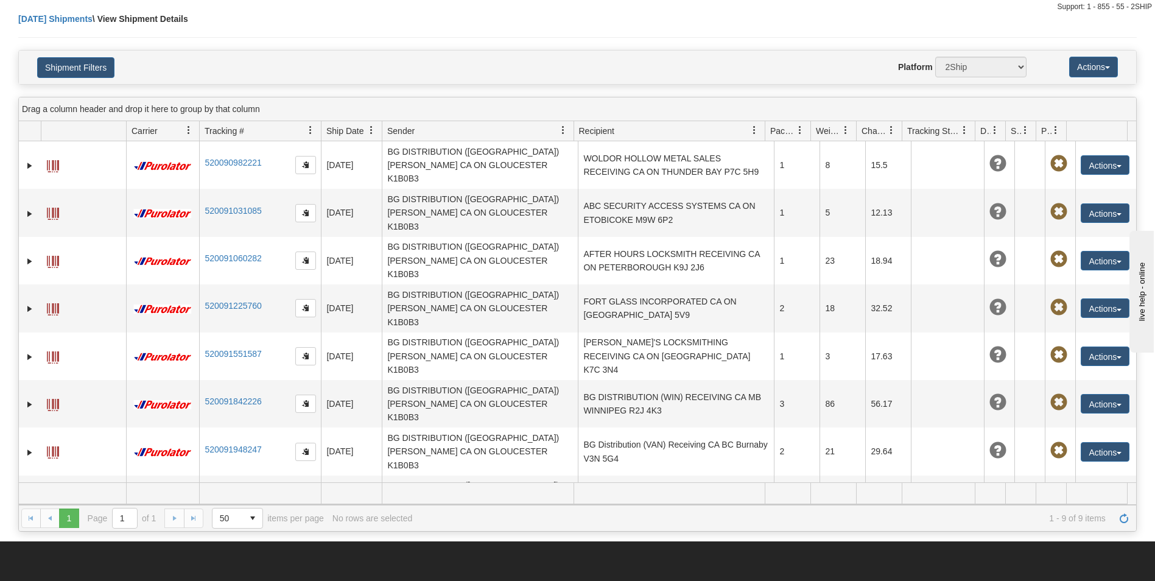
scroll to position [61, 0]
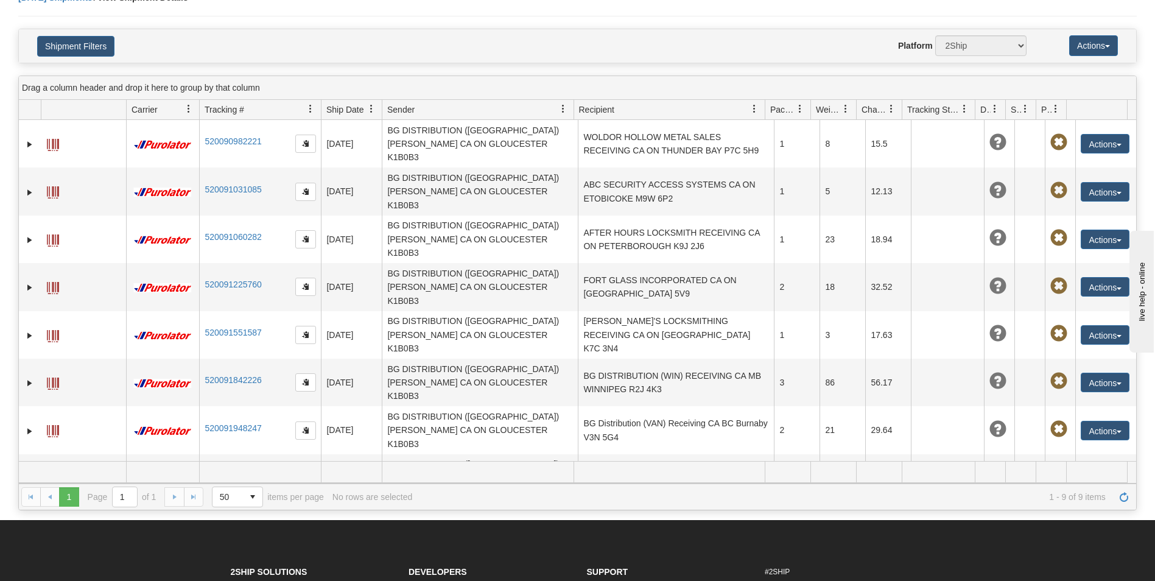
click at [1116, 526] on span "button" at bounding box center [1118, 527] width 5 height 2
click at [1057, 540] on link "Edit" at bounding box center [1079, 548] width 97 height 16
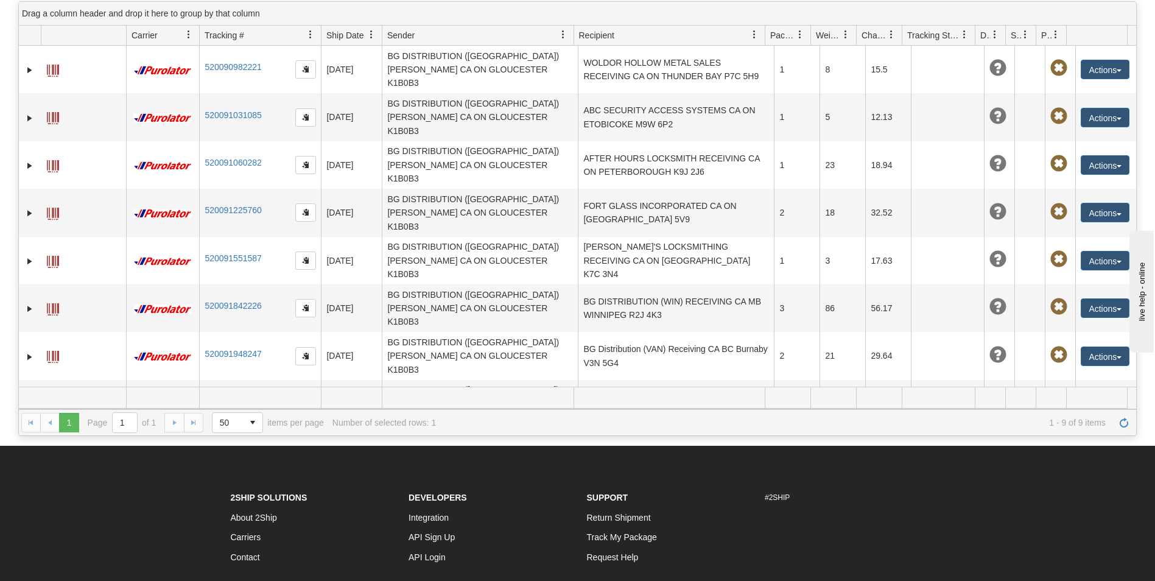
scroll to position [248, 0]
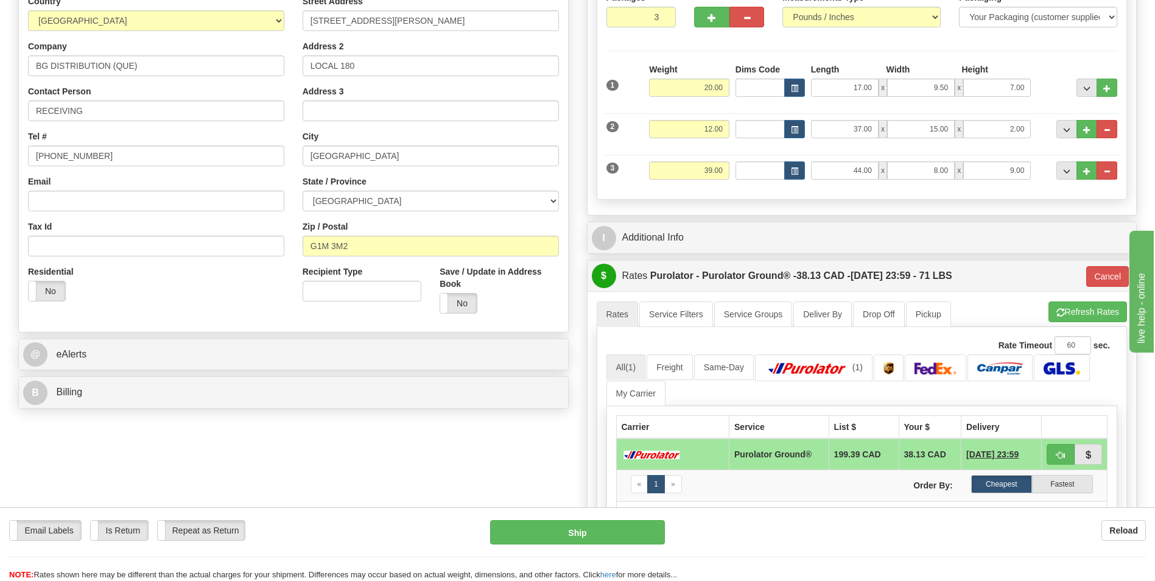
scroll to position [243, 0]
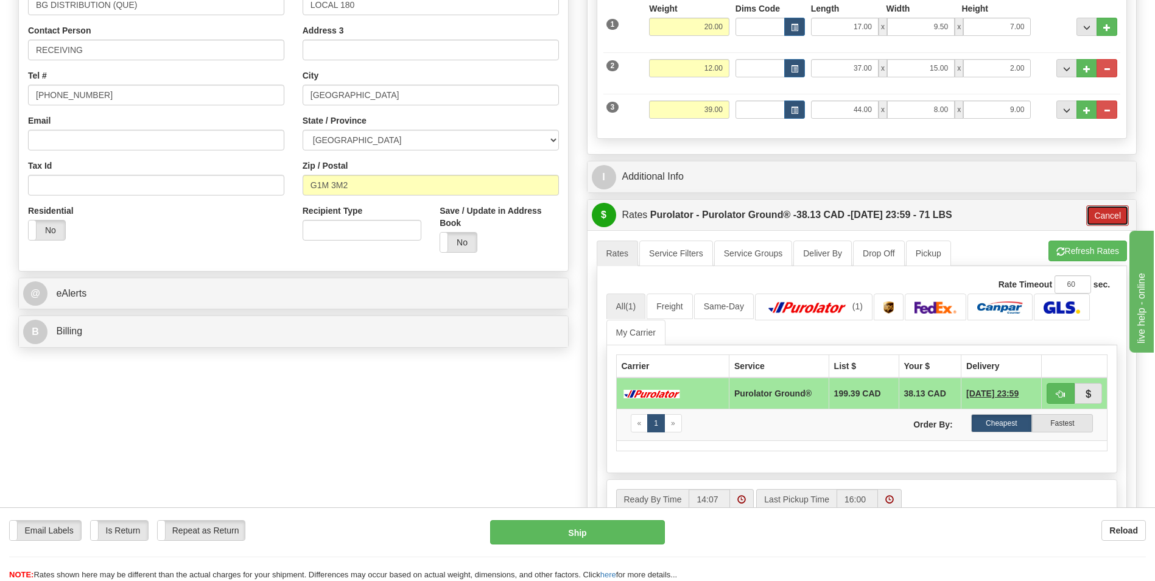
click at [1124, 216] on button "Cancel" at bounding box center [1107, 215] width 43 height 21
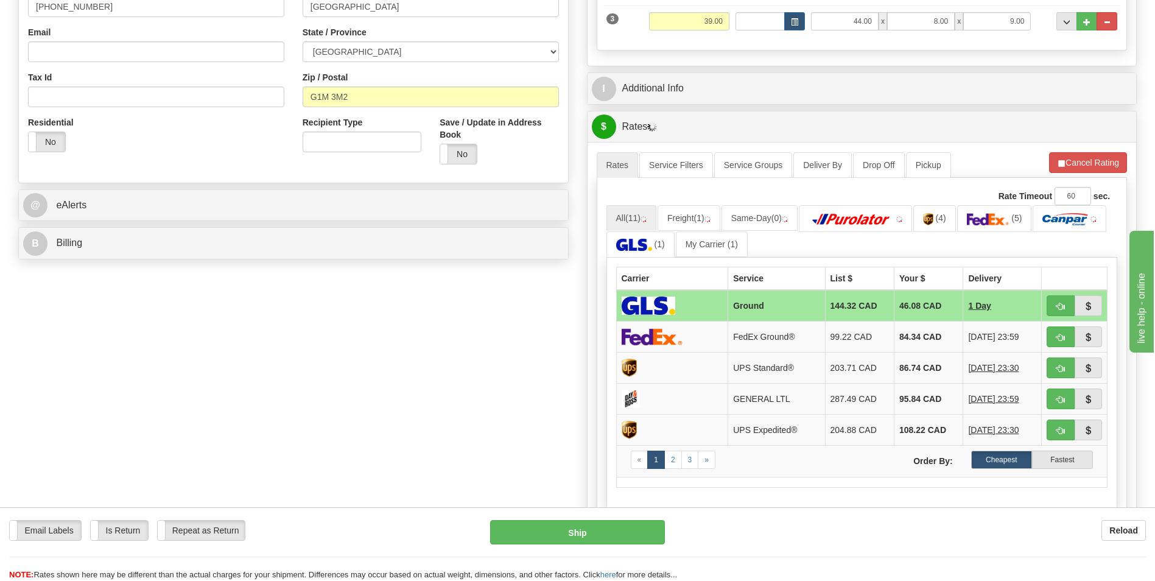
scroll to position [365, 0]
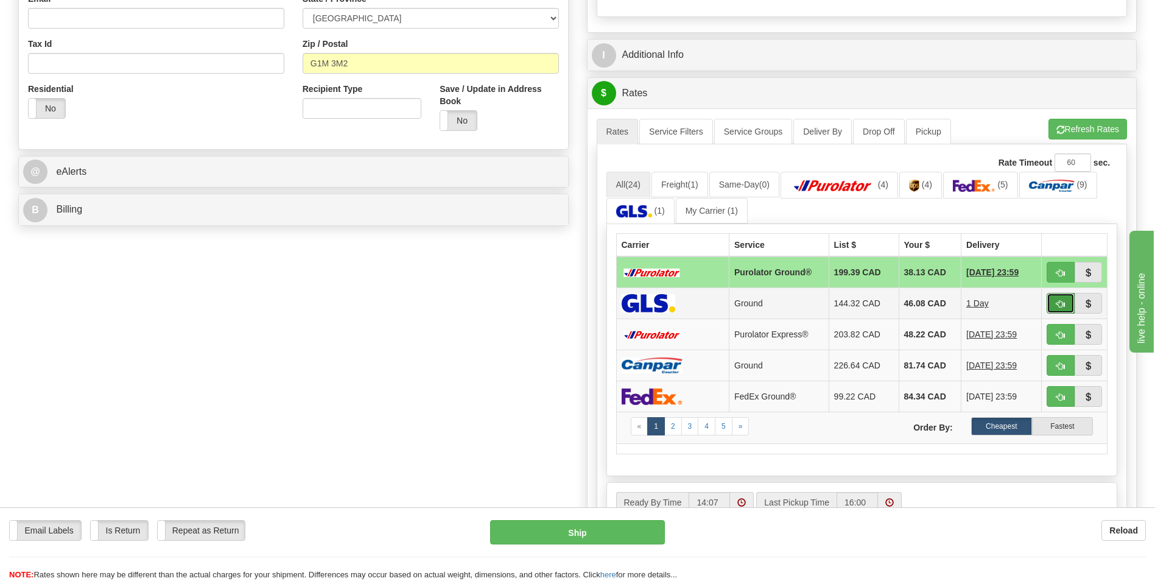
click at [1062, 305] on span "button" at bounding box center [1060, 304] width 9 height 8
type input "1"
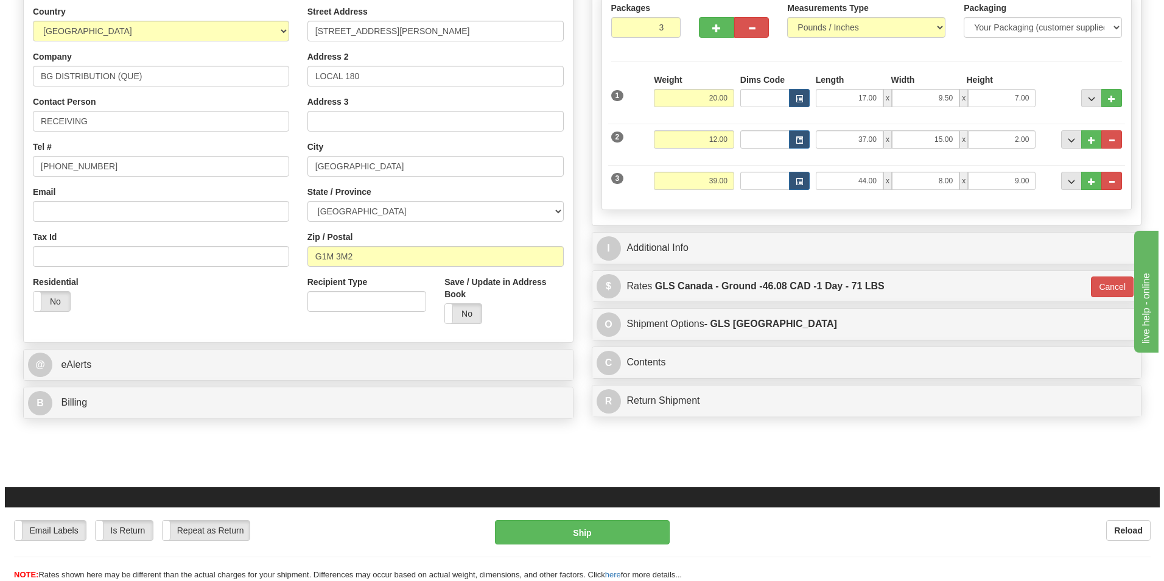
scroll to position [227, 0]
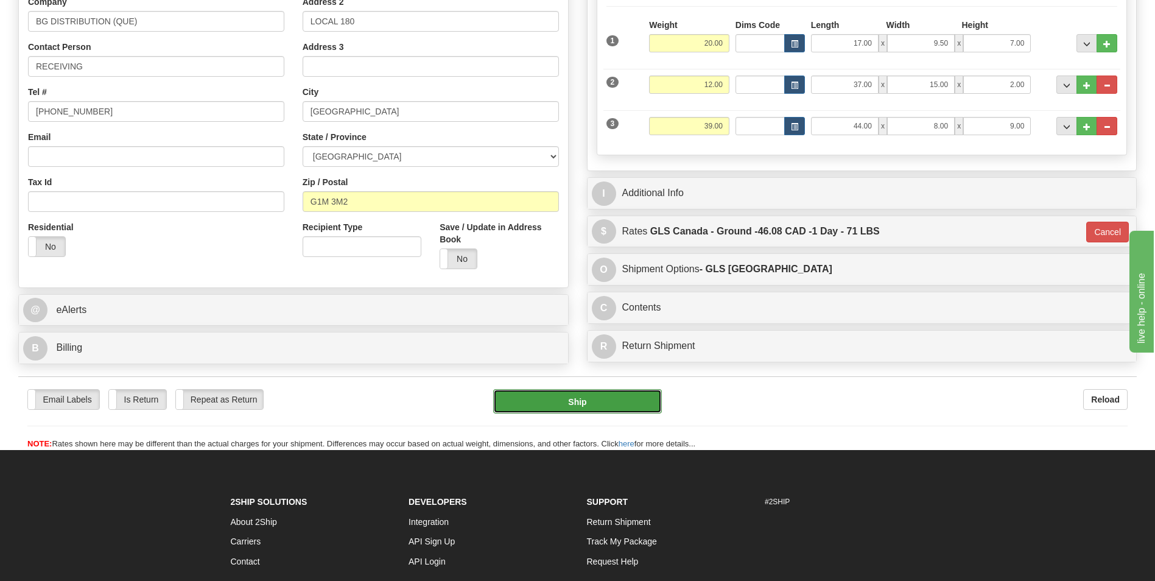
click at [596, 398] on button "Ship" at bounding box center [577, 401] width 168 height 24
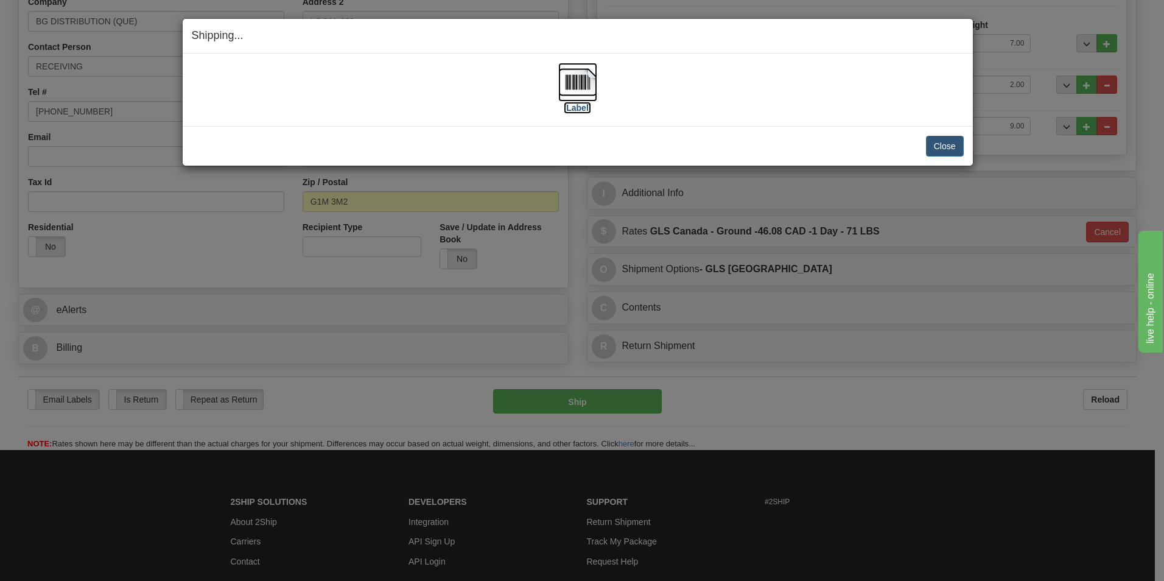
click at [580, 110] on label "[Label]" at bounding box center [578, 108] width 28 height 12
